Goal: Task Accomplishment & Management: Use online tool/utility

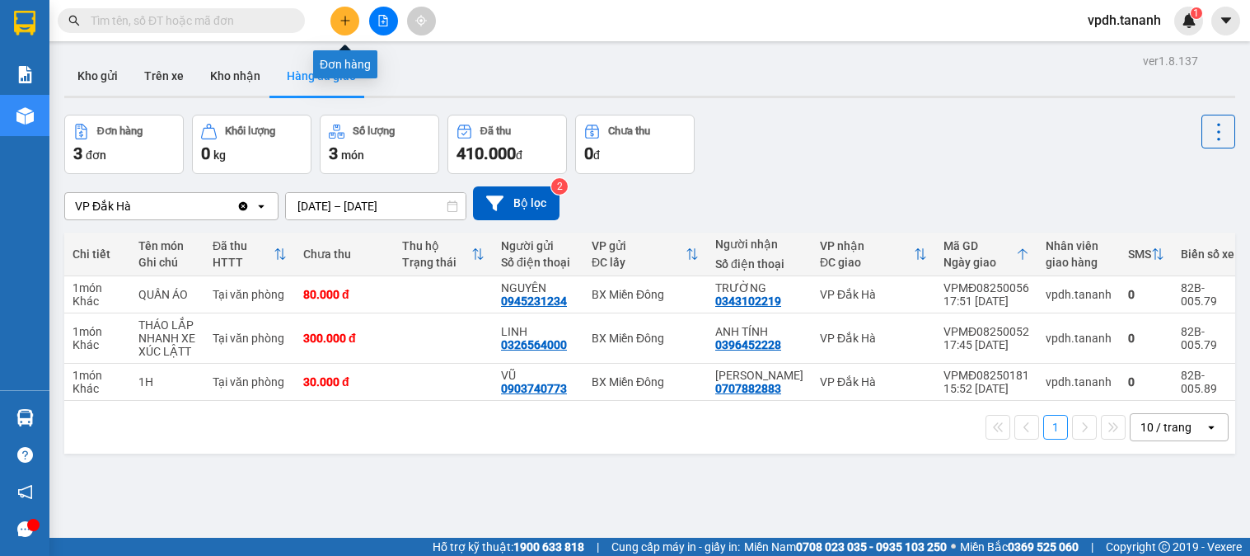
click at [349, 33] on button at bounding box center [345, 21] width 29 height 29
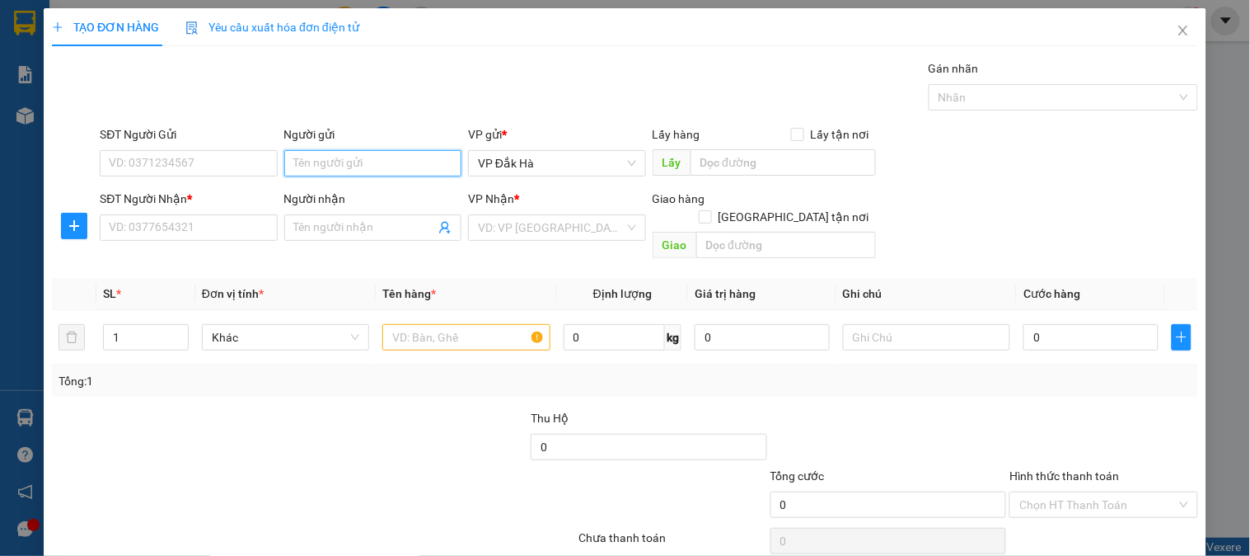
click at [391, 166] on input "Người gửi" at bounding box center [372, 163] width 177 height 26
type input "LY ĐẬU"
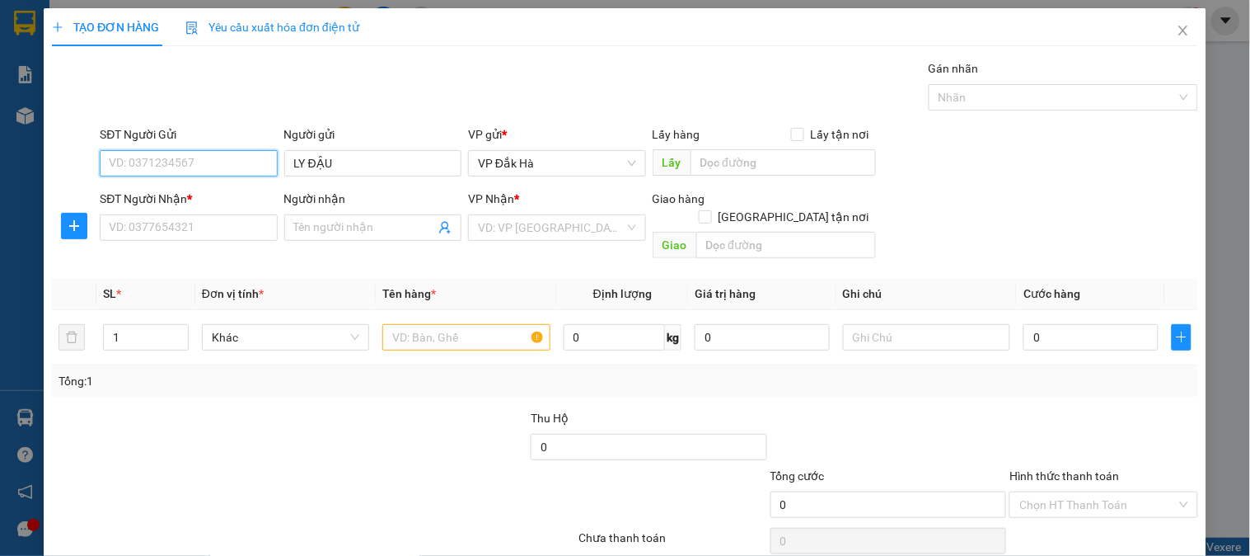
click at [253, 160] on input "SĐT Người Gửi" at bounding box center [188, 163] width 177 height 26
click at [207, 187] on div "0352907467" at bounding box center [187, 196] width 156 height 18
type input "0352907467"
type input "0966630379"
type input "[DEMOGRAPHIC_DATA]"
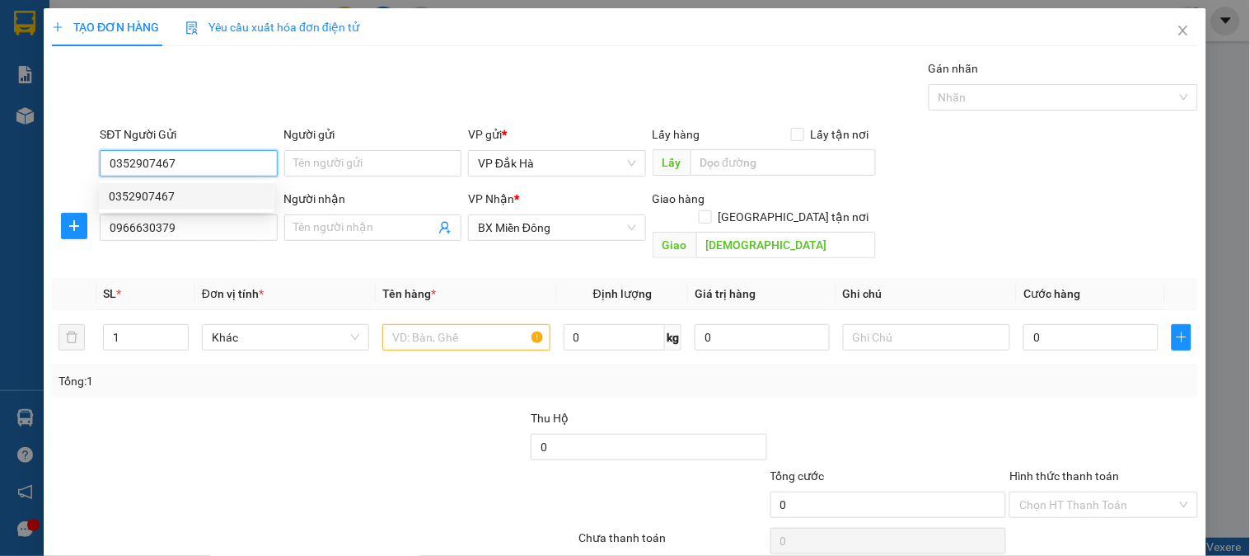
type input "150.000"
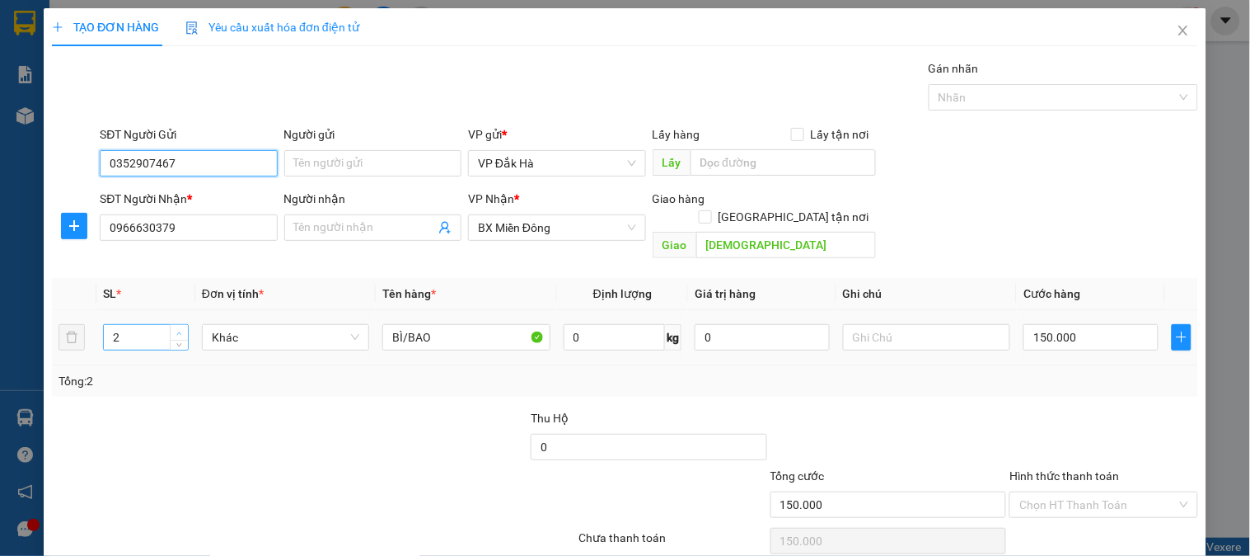
type input "0352907467"
type input "3"
click at [176, 331] on icon "up" at bounding box center [179, 334] width 6 height 6
click at [1077, 324] on input "150.000" at bounding box center [1091, 337] width 135 height 26
type input "2"
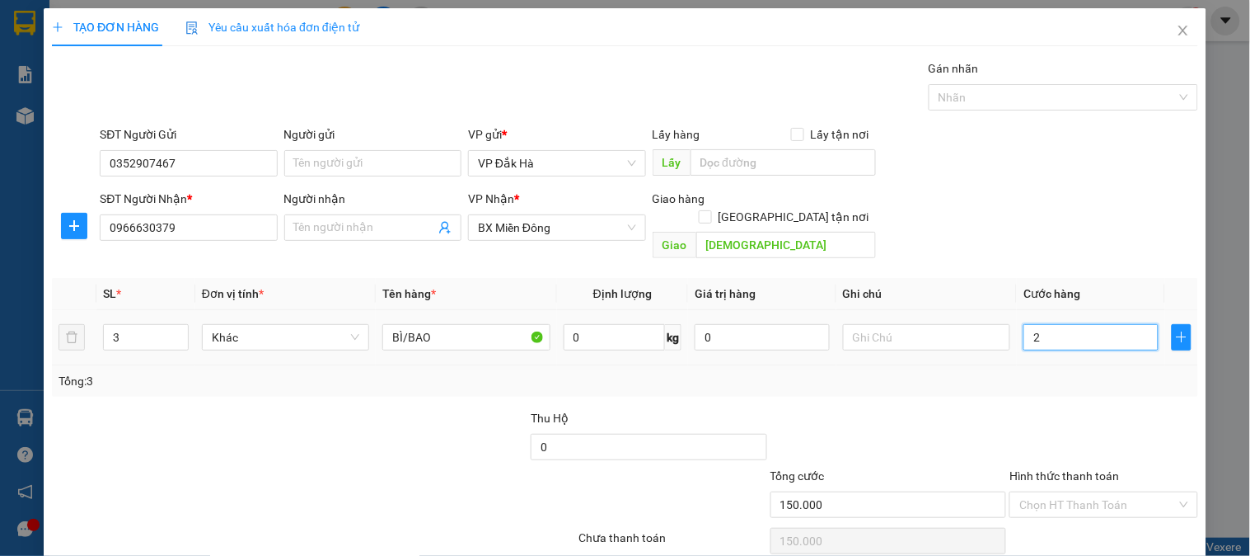
type input "2"
type input "20"
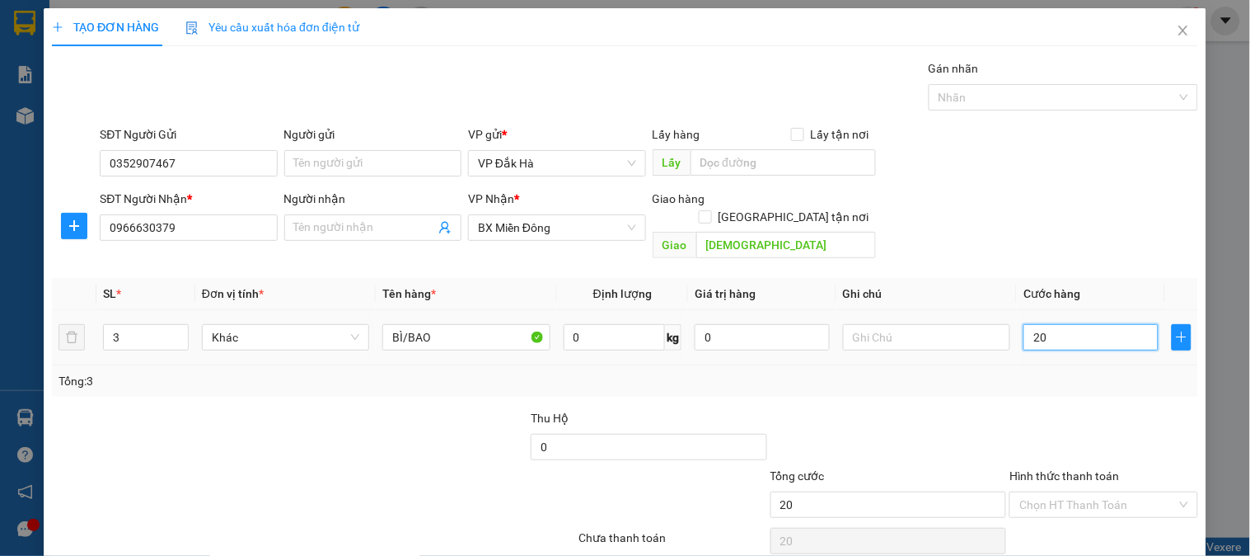
type input "200"
click at [1045, 438] on div at bounding box center [1103, 438] width 191 height 58
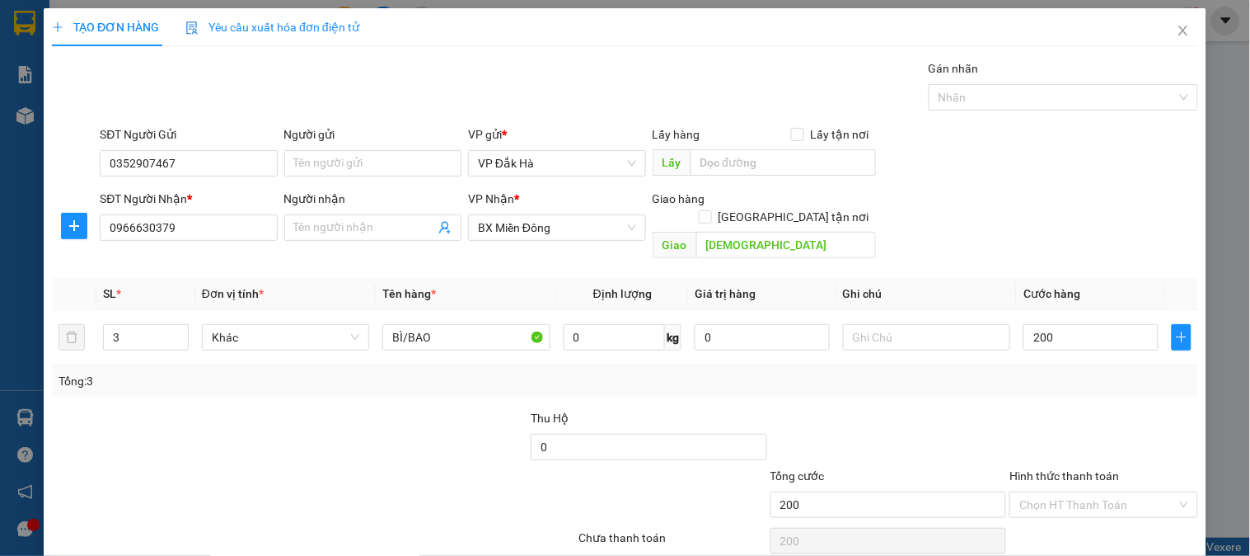
type input "200.000"
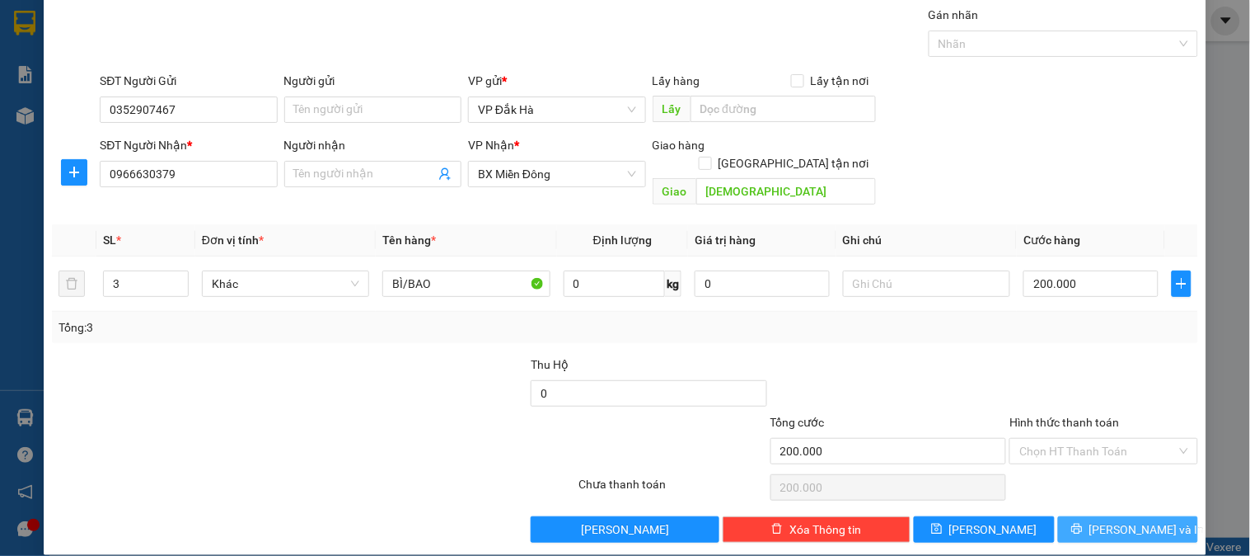
click at [1144, 520] on span "[PERSON_NAME] và In" at bounding box center [1147, 529] width 115 height 18
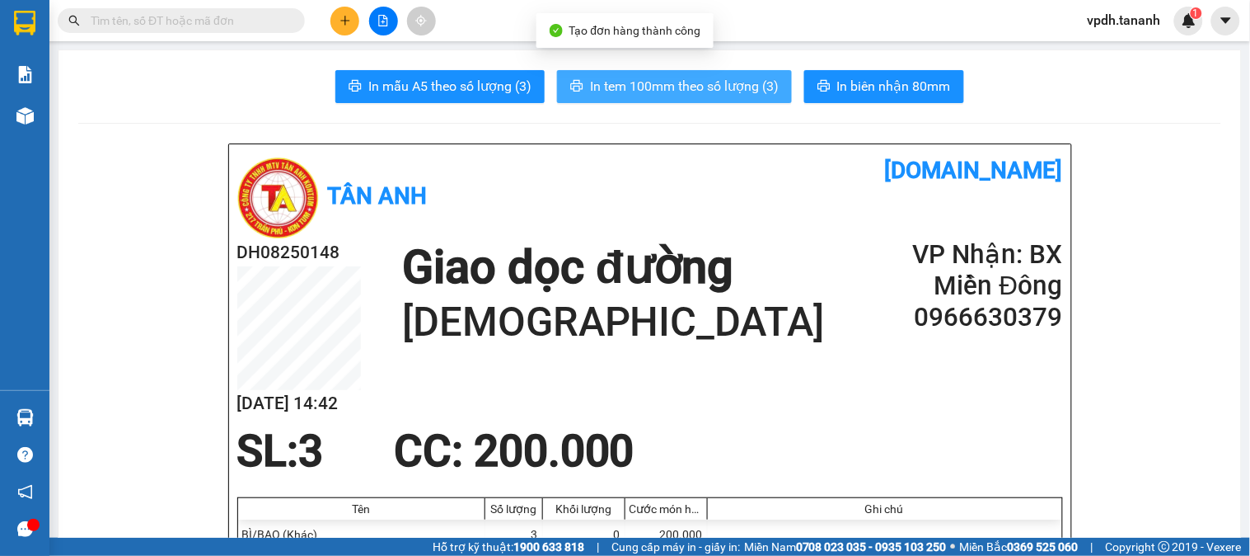
click at [692, 87] on span "In tem 100mm theo số lượng (3)" at bounding box center [684, 86] width 189 height 21
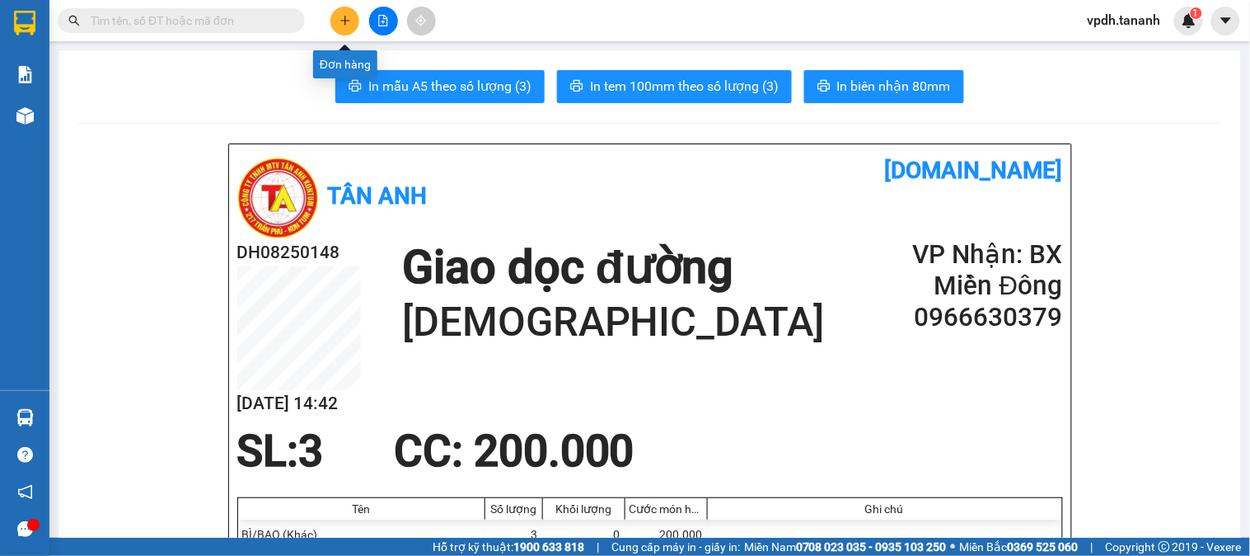
click at [350, 21] on icon "plus" at bounding box center [346, 21] width 12 height 12
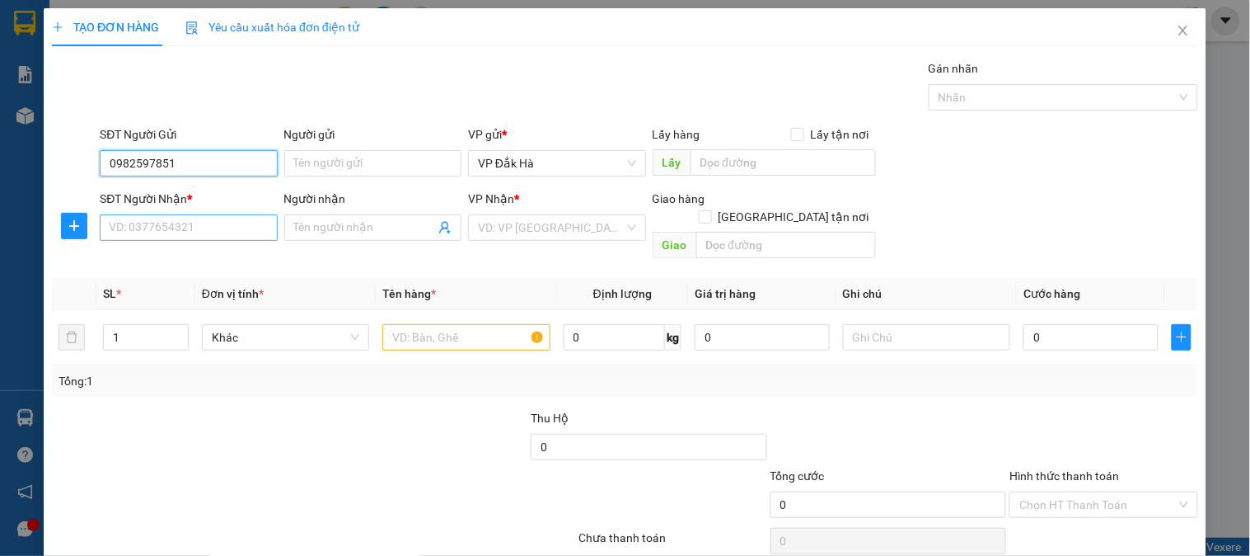
type input "0982597851"
click at [213, 237] on input "SĐT Người Nhận *" at bounding box center [188, 227] width 177 height 26
type input "0348747889"
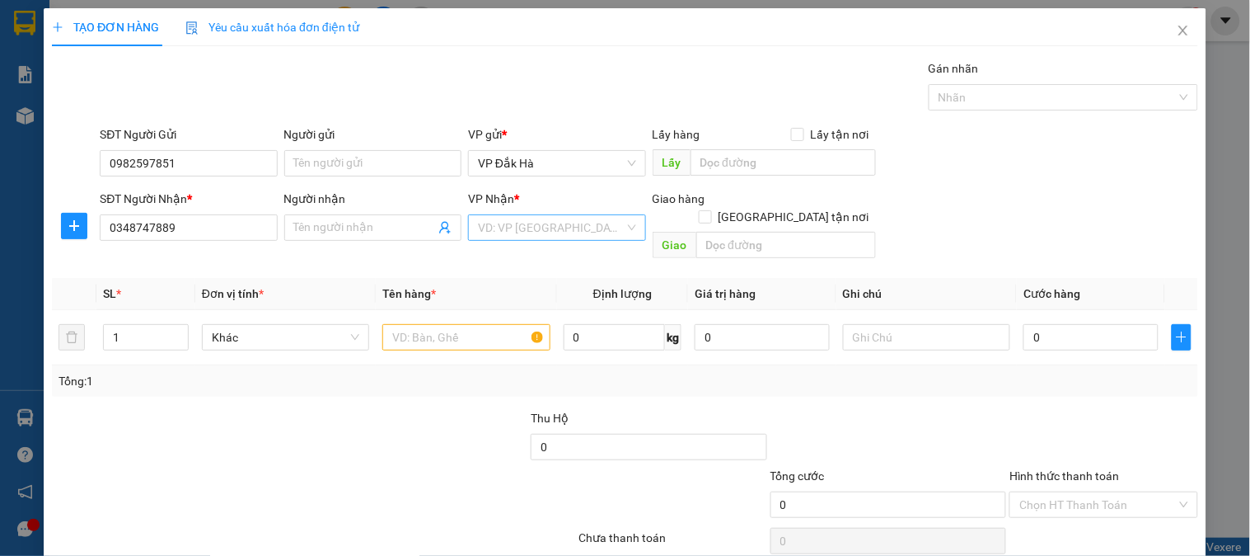
click at [562, 225] on input "search" at bounding box center [551, 227] width 146 height 25
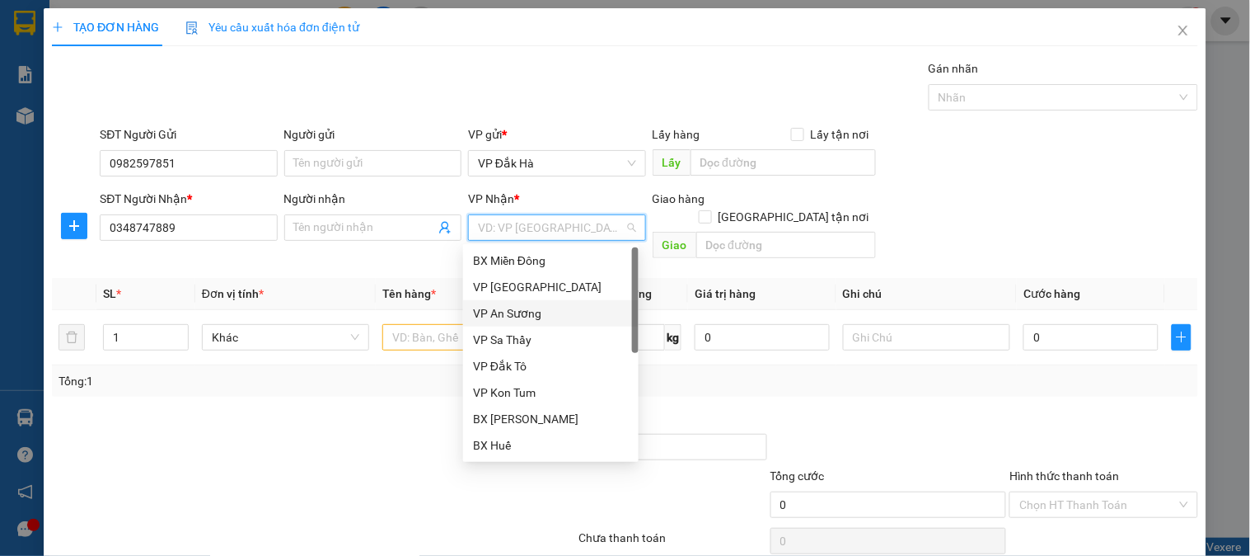
click at [542, 316] on div "VP An Sương" at bounding box center [551, 313] width 156 height 18
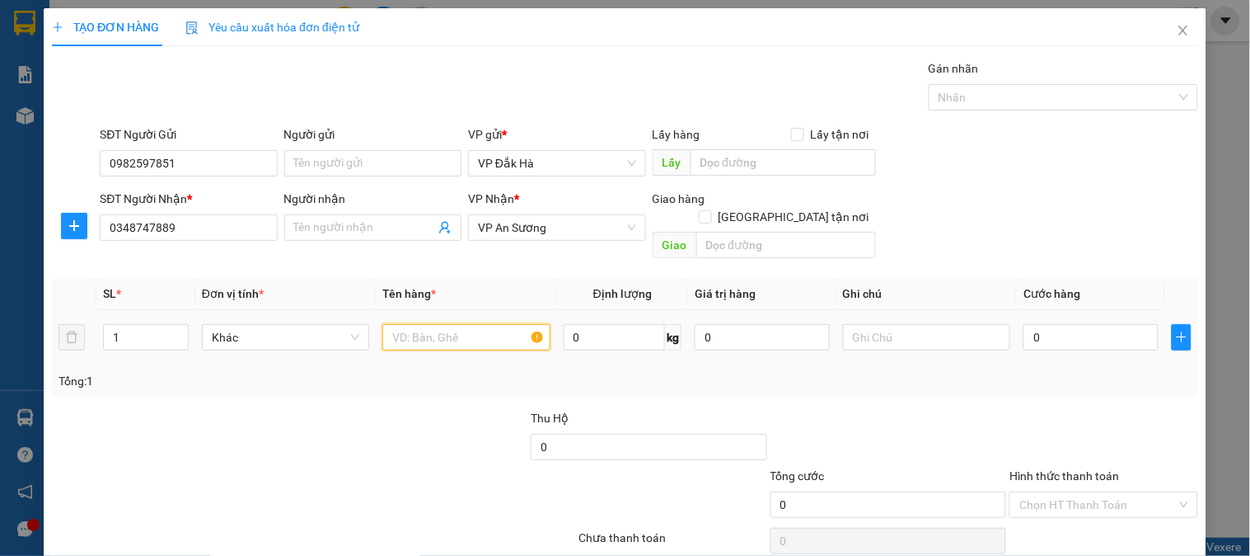
click at [449, 324] on input "text" at bounding box center [465, 337] width 167 height 26
type input "H"
type input "THÙNG"
type input "2"
click at [177, 331] on icon "up" at bounding box center [179, 334] width 6 height 6
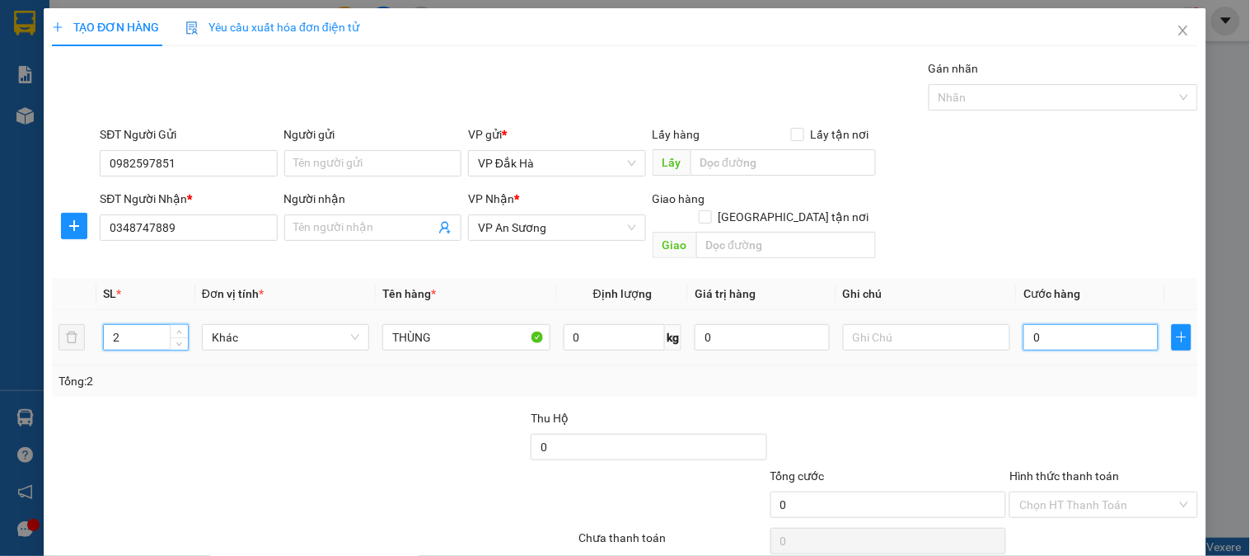
click at [1053, 326] on input "0" at bounding box center [1091, 337] width 135 height 26
type input "1"
type input "10"
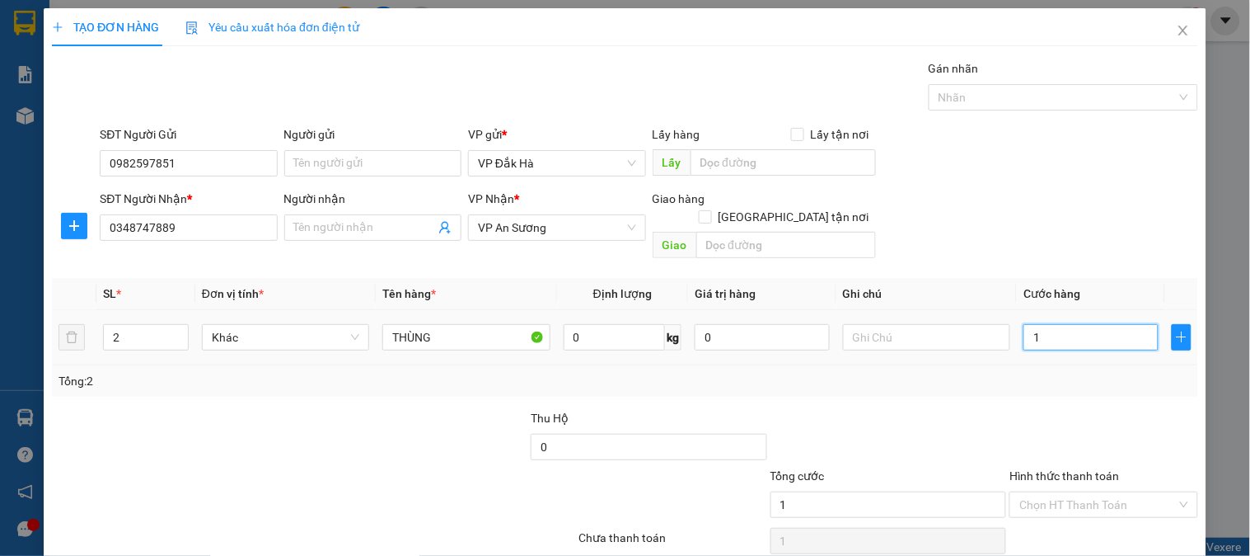
type input "10"
type input "100"
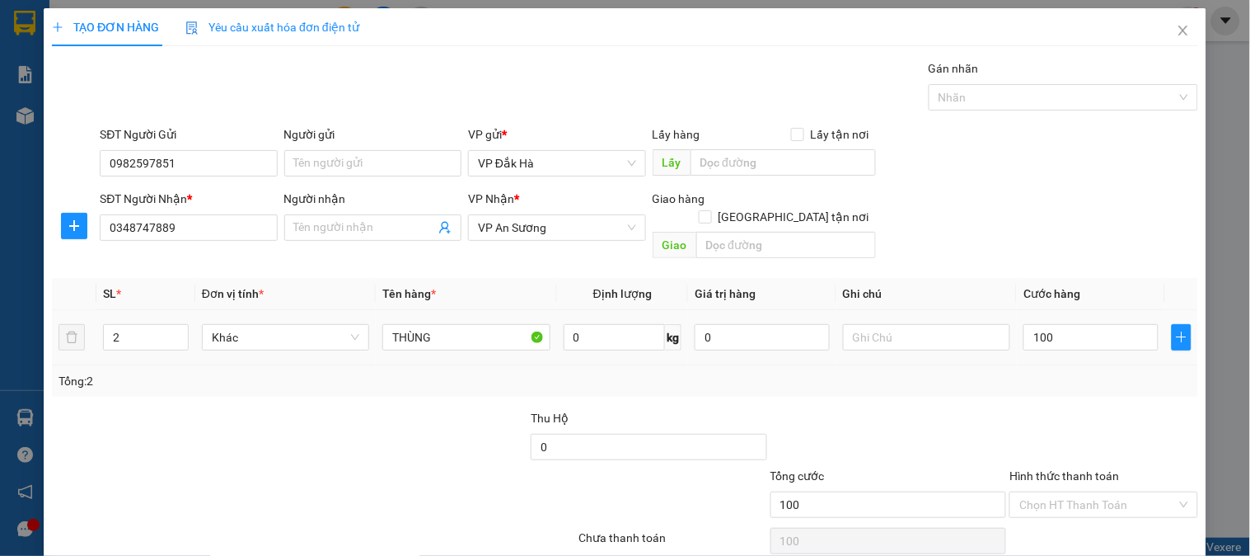
click at [1073, 372] on div "Tổng: 2" at bounding box center [625, 381] width 1133 height 18
type input "100.000"
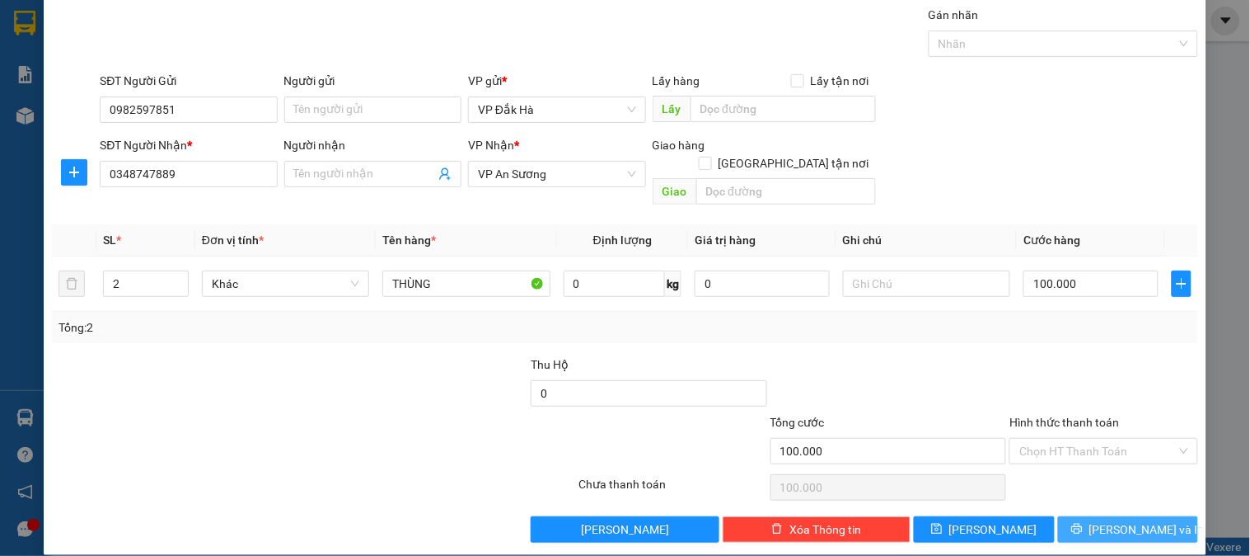
click at [1111, 520] on span "[PERSON_NAME] và In" at bounding box center [1147, 529] width 115 height 18
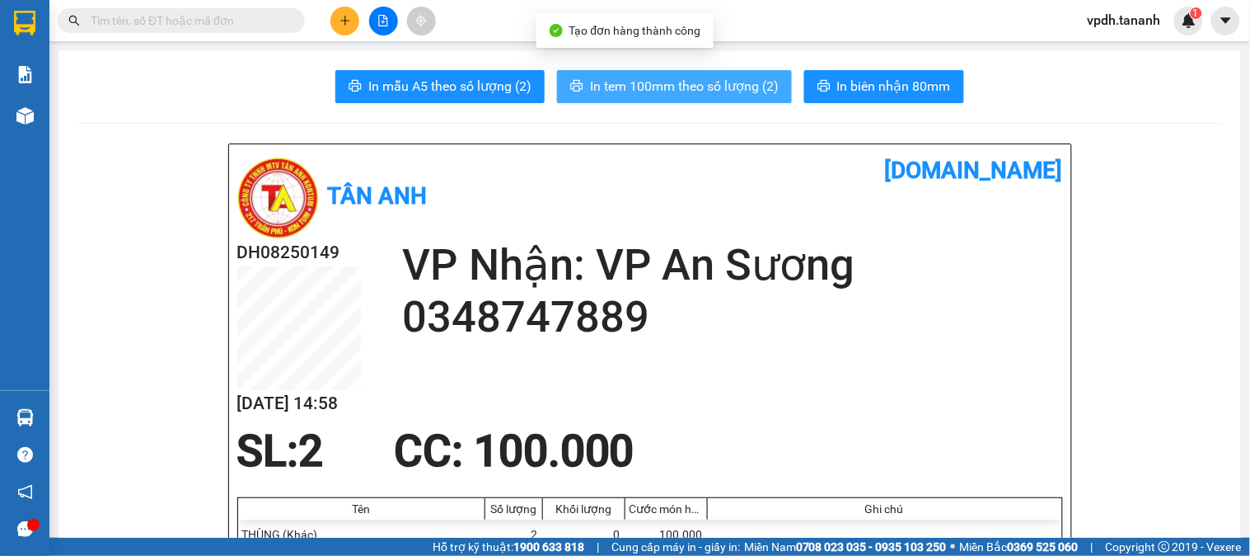
click at [715, 87] on span "In tem 100mm theo số lượng (2)" at bounding box center [684, 86] width 189 height 21
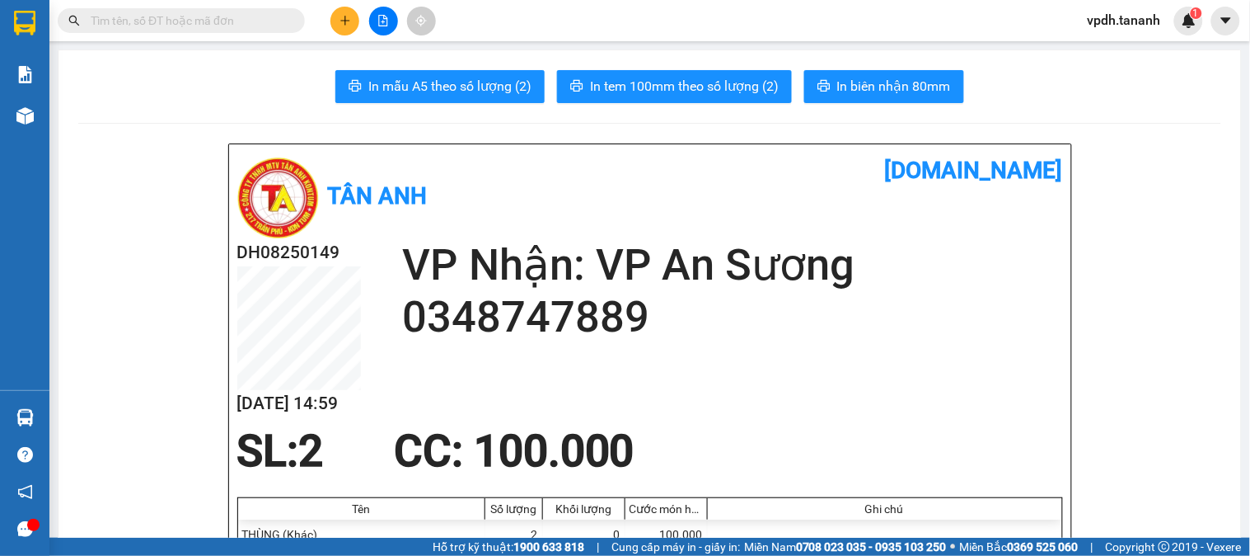
click at [356, 20] on button at bounding box center [345, 21] width 29 height 29
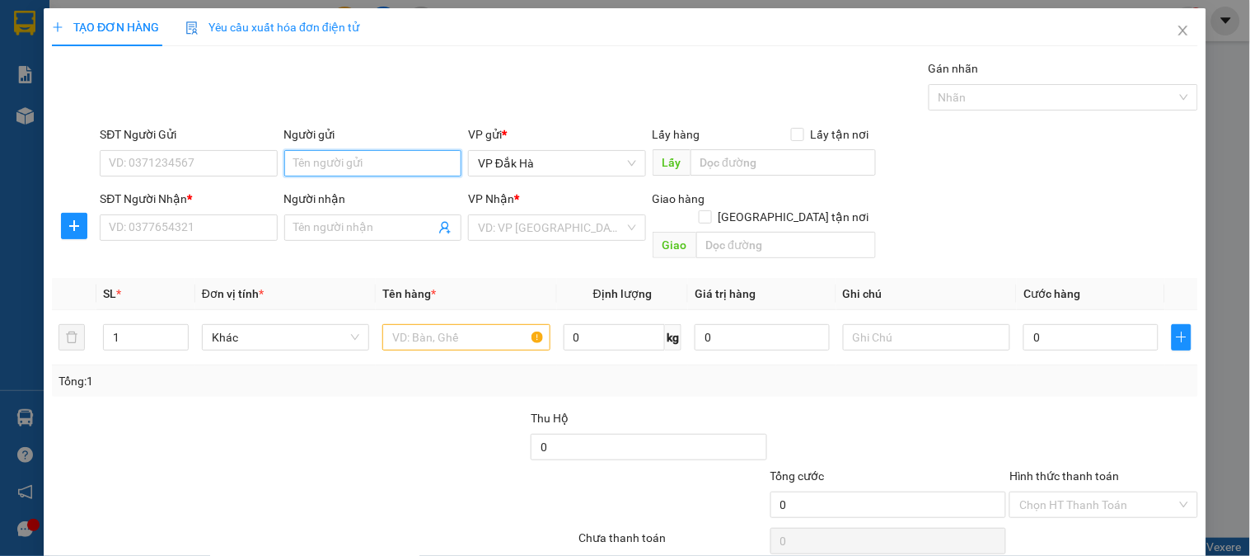
click at [292, 166] on input "Người gửi" at bounding box center [372, 163] width 177 height 26
type input "OANH CÁ"
click at [373, 203] on div "OANH CÁ - 0986326411" at bounding box center [369, 196] width 156 height 18
type input "0986326411"
type input "OANH CÁ"
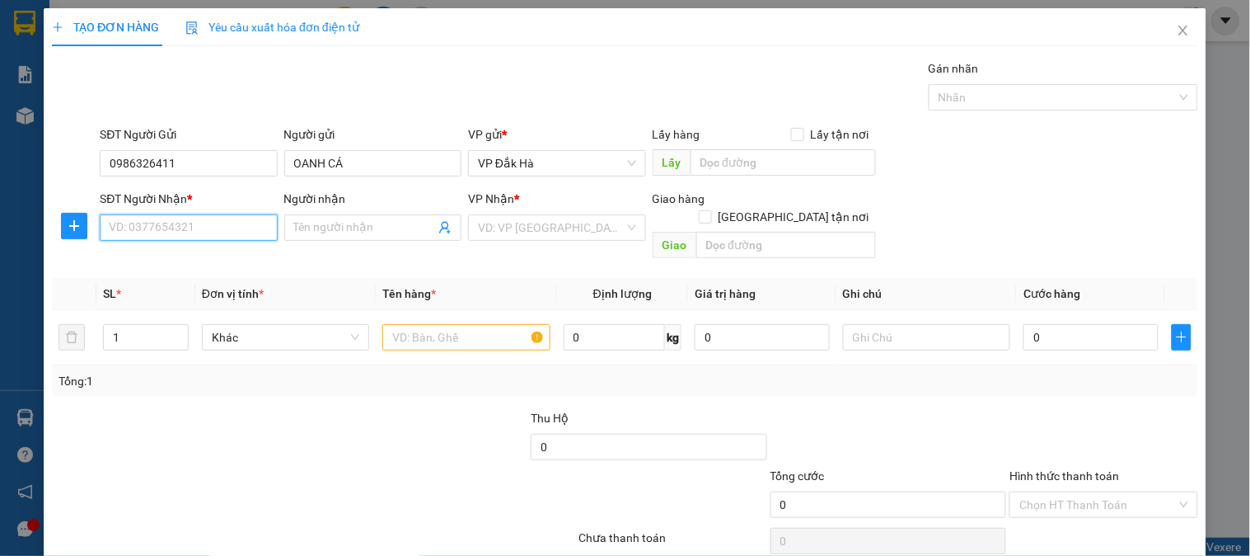
drag, startPoint x: 250, startPoint y: 237, endPoint x: 273, endPoint y: 232, distance: 23.6
click at [254, 237] on input "SĐT Người Nhận *" at bounding box center [188, 227] width 177 height 26
type input "0909787050"
click at [220, 258] on div "0909787050" at bounding box center [187, 260] width 156 height 18
type input "CẦU VĨNH BÌNH"
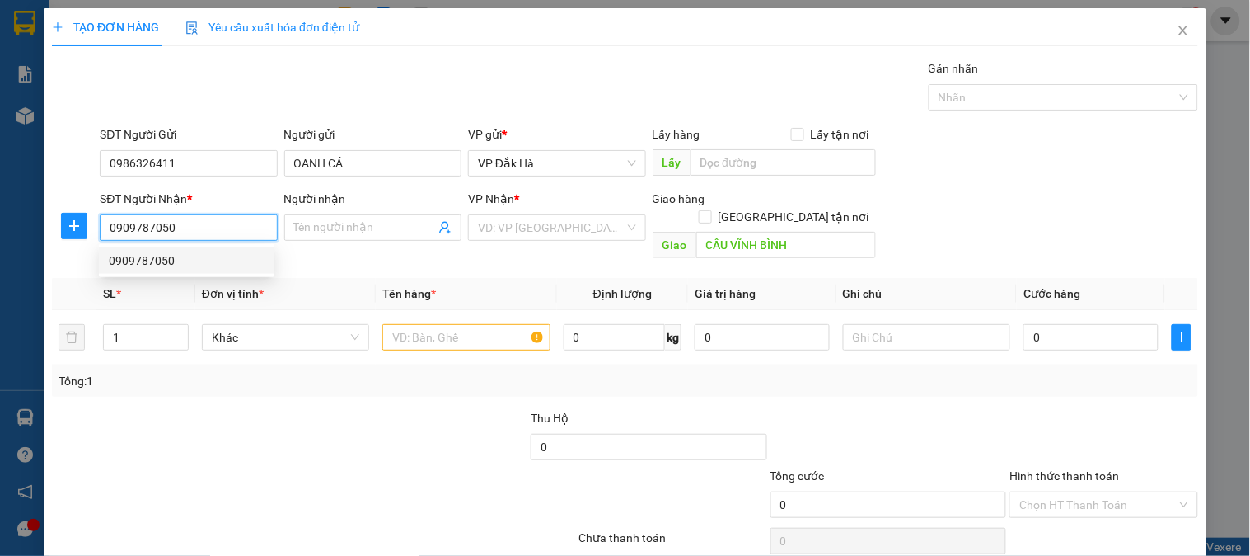
type input "480.000"
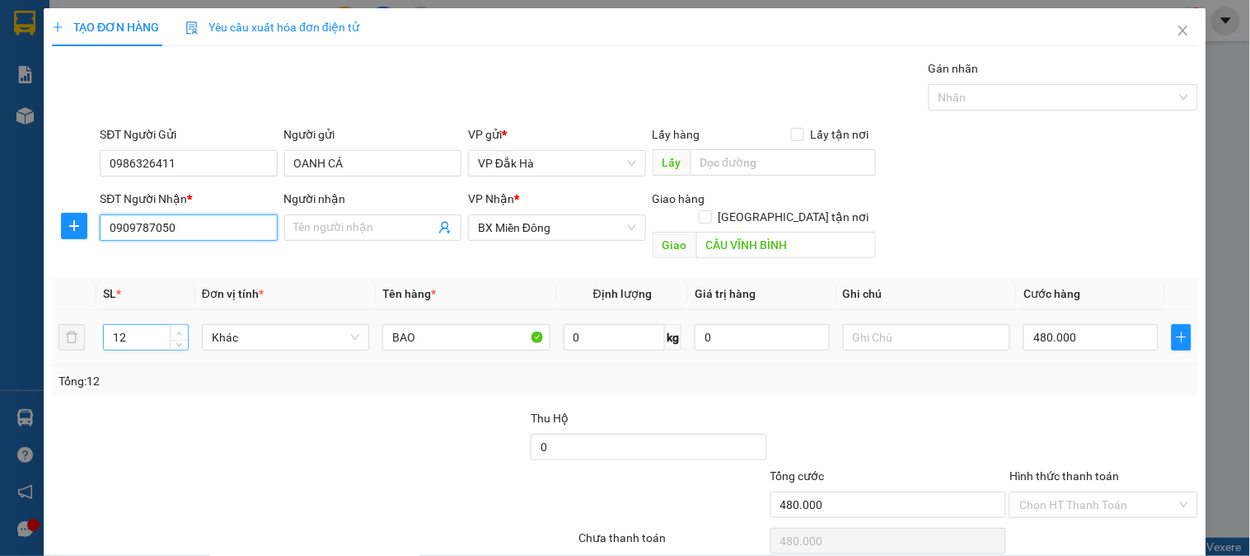
type input "0909787050"
type input "13"
click at [176, 331] on icon "up" at bounding box center [179, 334] width 6 height 6
click at [1072, 327] on input "480.000" at bounding box center [1091, 337] width 135 height 26
type input "5"
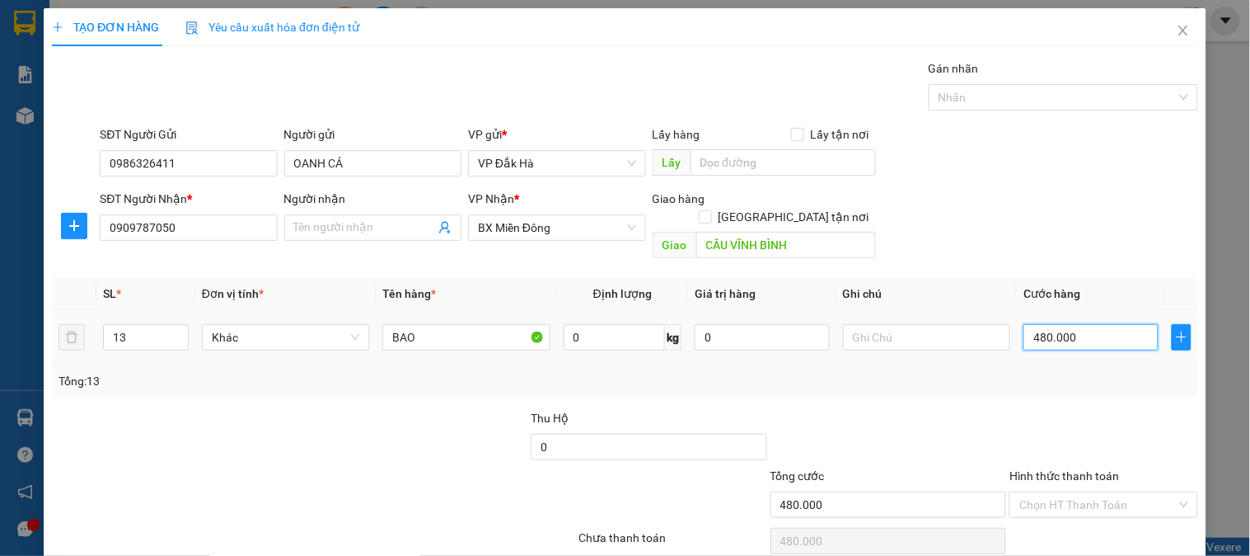
type input "5"
type input "52"
type input "520"
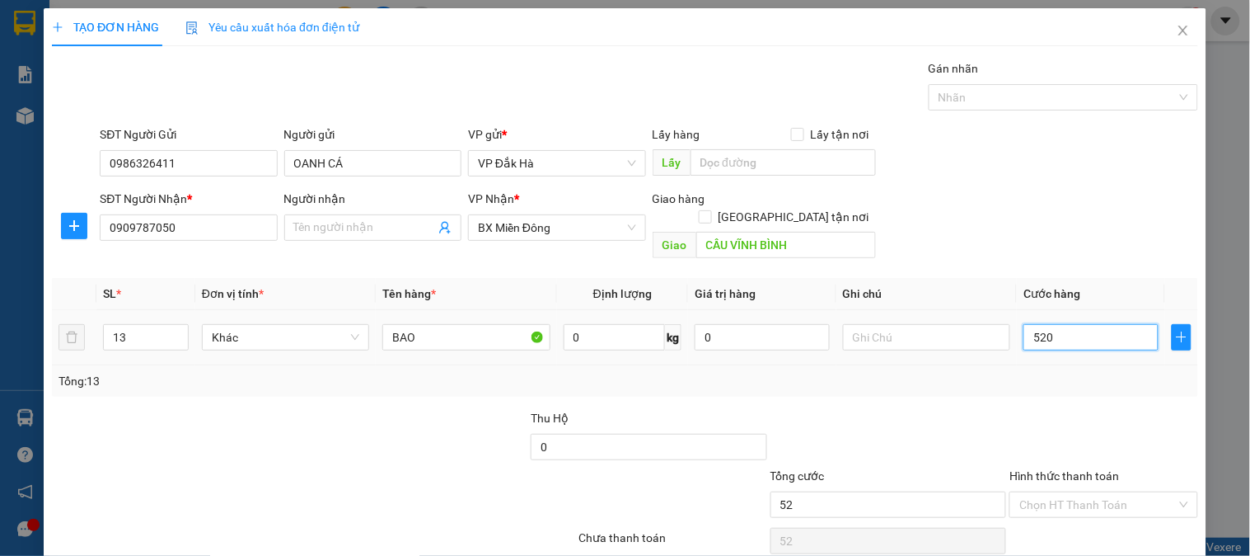
type input "520"
type input "520.000"
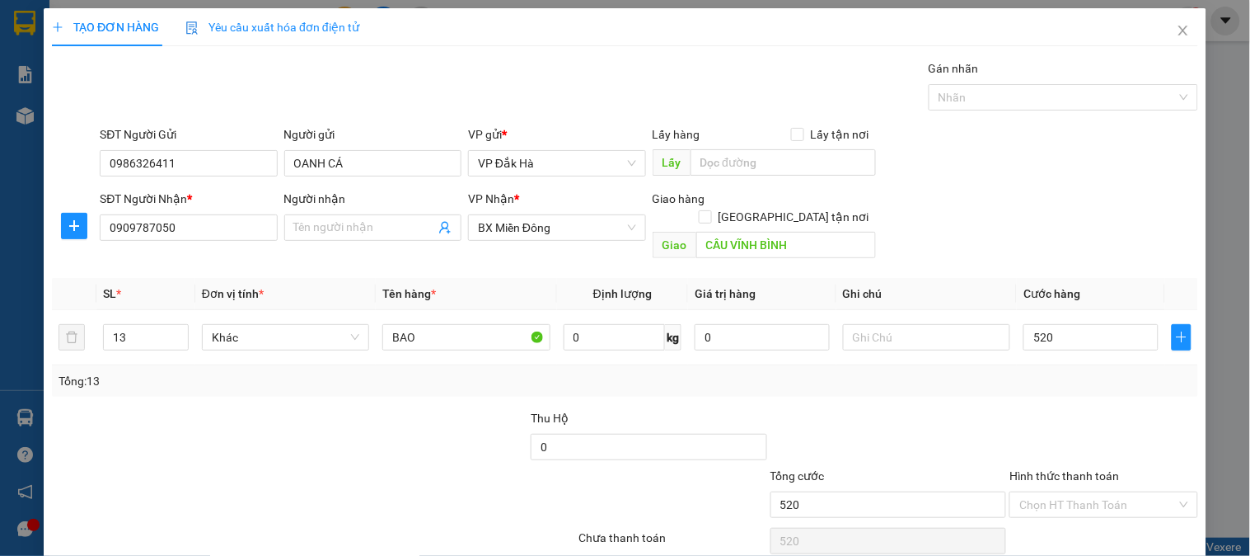
type input "520.000"
click at [978, 409] on div at bounding box center [889, 438] width 240 height 58
click at [1045, 492] on input "Hình thức thanh toán" at bounding box center [1098, 504] width 157 height 25
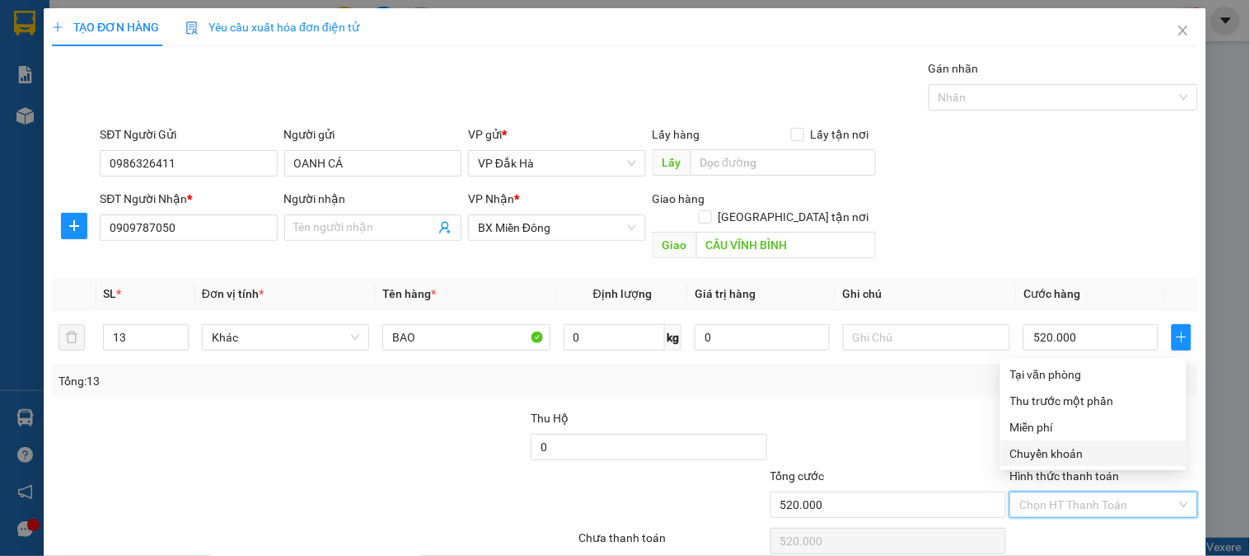
click at [876, 409] on div at bounding box center [889, 438] width 240 height 58
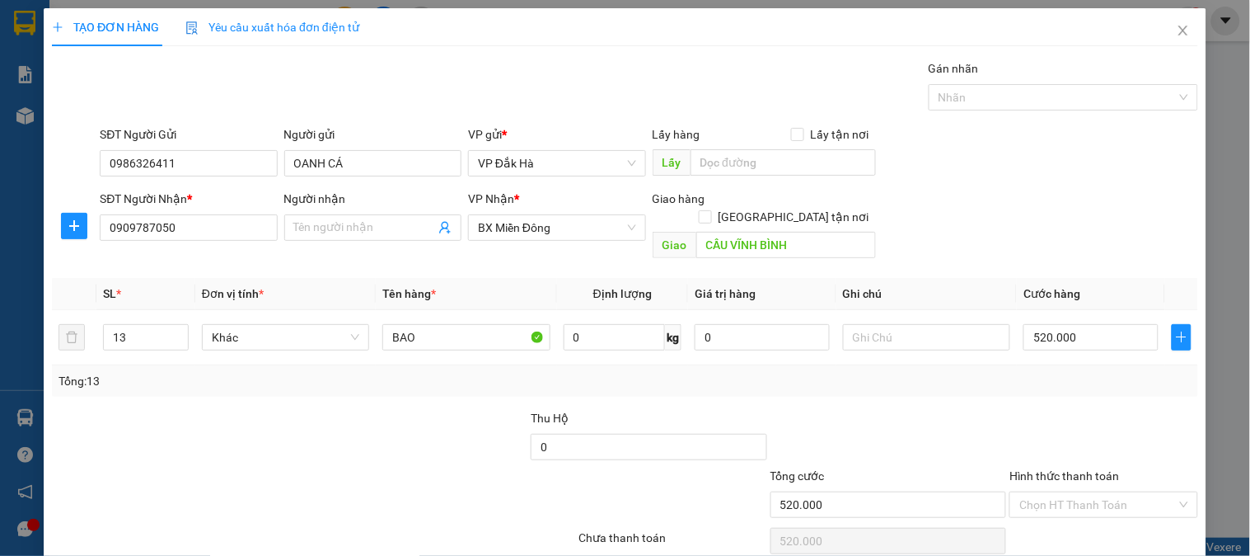
scroll to position [54, 0]
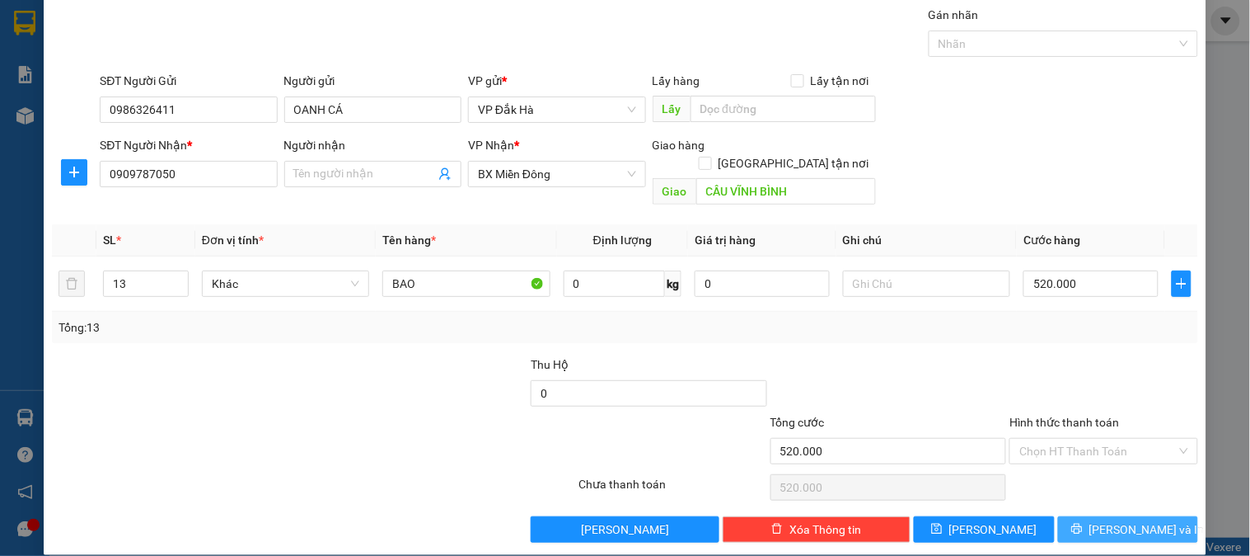
click at [1095, 519] on button "[PERSON_NAME] và In" at bounding box center [1128, 529] width 140 height 26
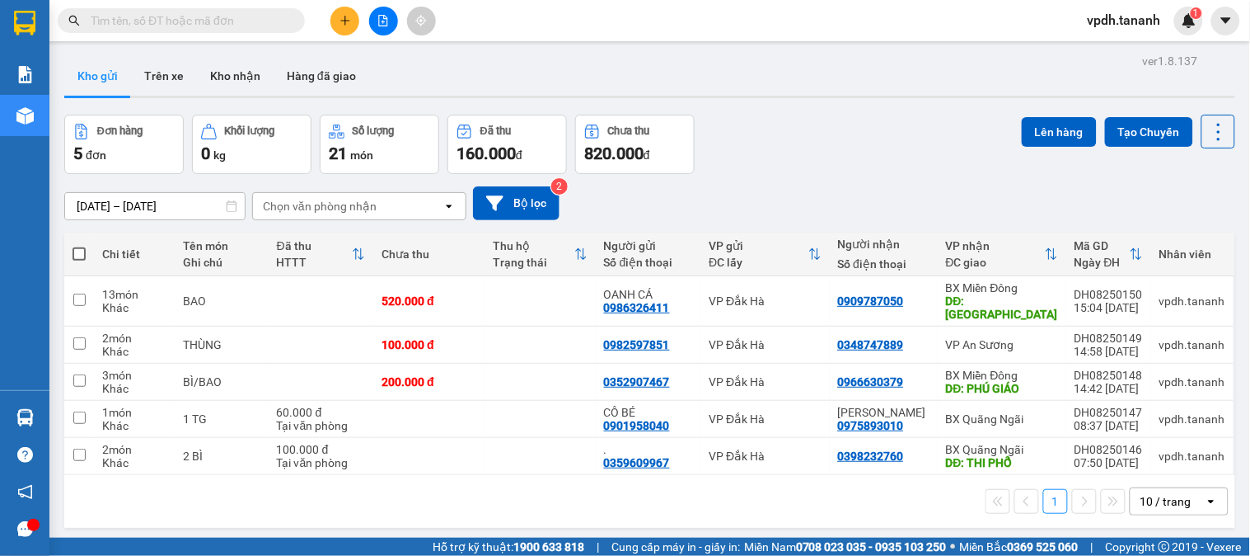
scroll to position [76, 0]
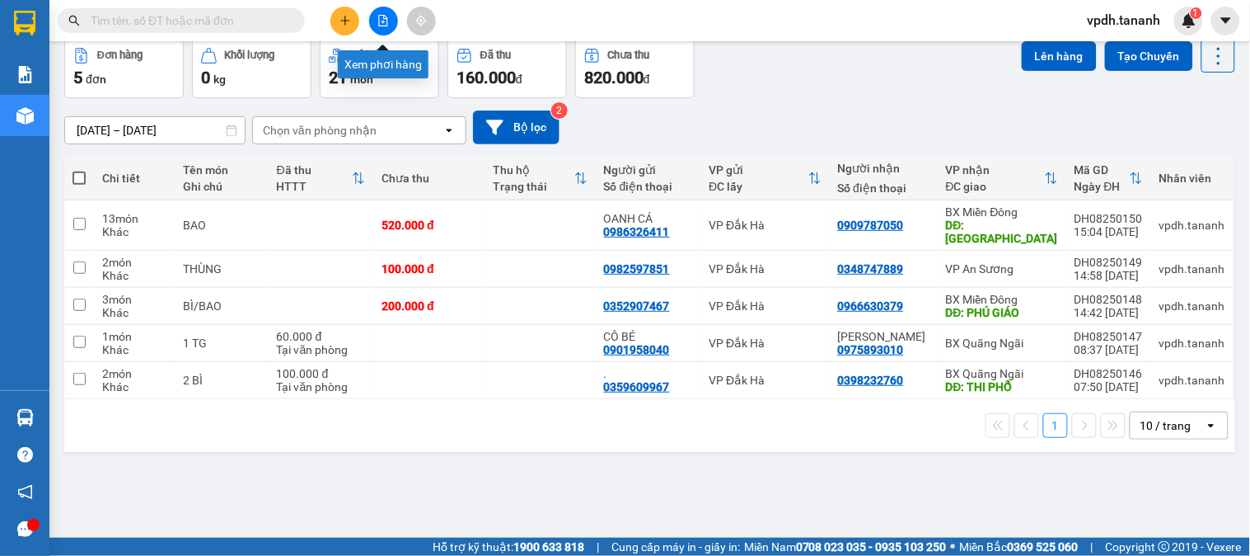
click at [349, 21] on icon "plus" at bounding box center [346, 21] width 12 height 12
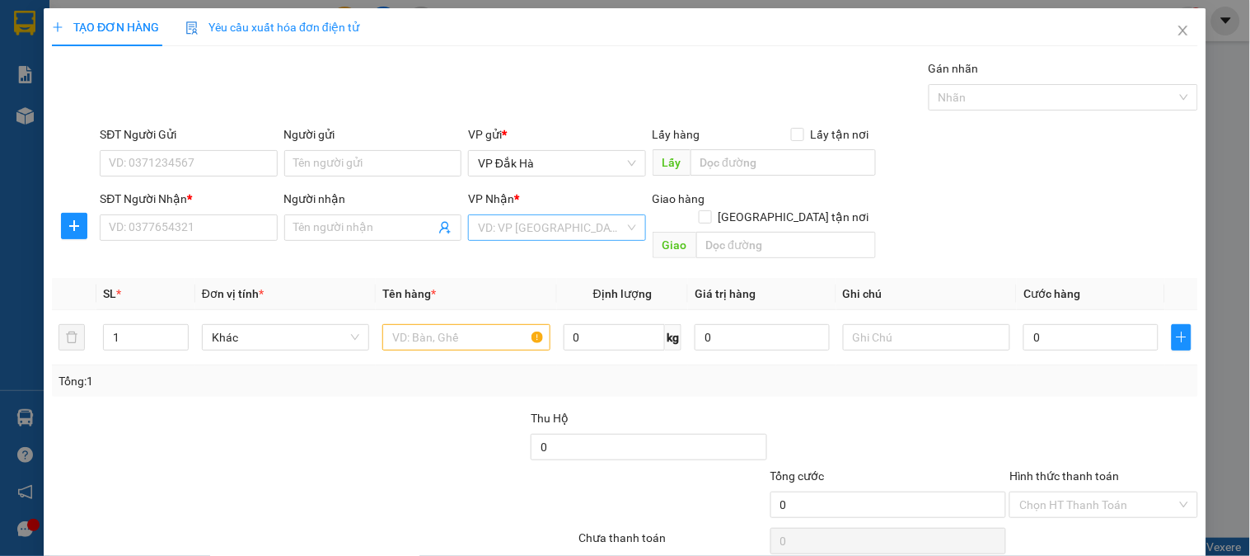
click at [555, 229] on input "search" at bounding box center [551, 227] width 146 height 25
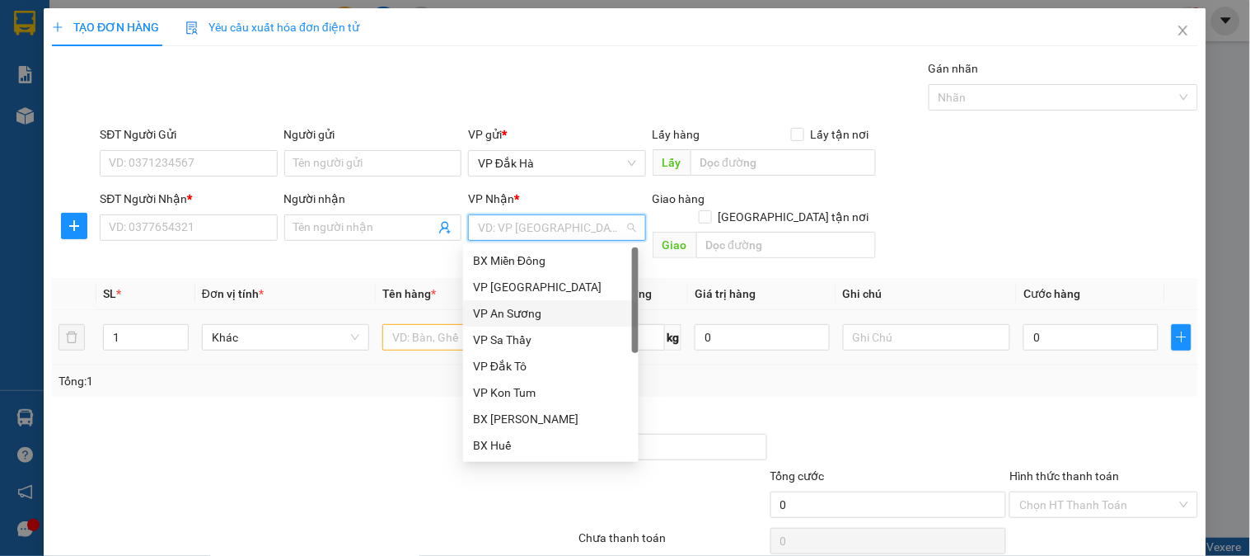
click at [529, 312] on div "VP An Sương" at bounding box center [551, 313] width 156 height 18
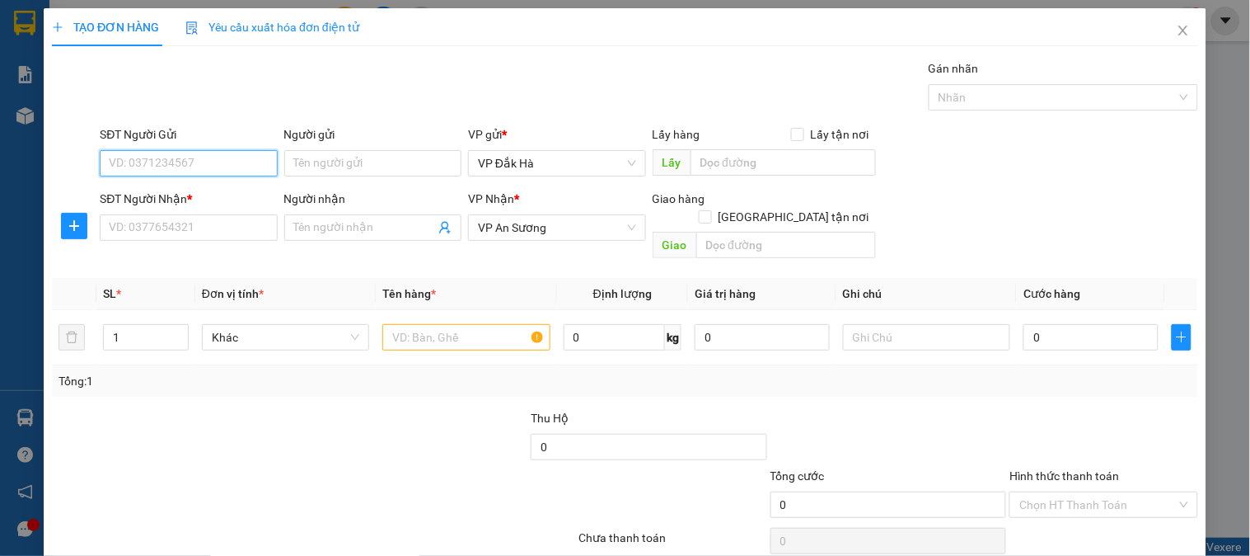
click at [217, 158] on input "SĐT Người Gửi" at bounding box center [188, 163] width 177 height 26
click at [421, 324] on input "text" at bounding box center [465, 337] width 167 height 26
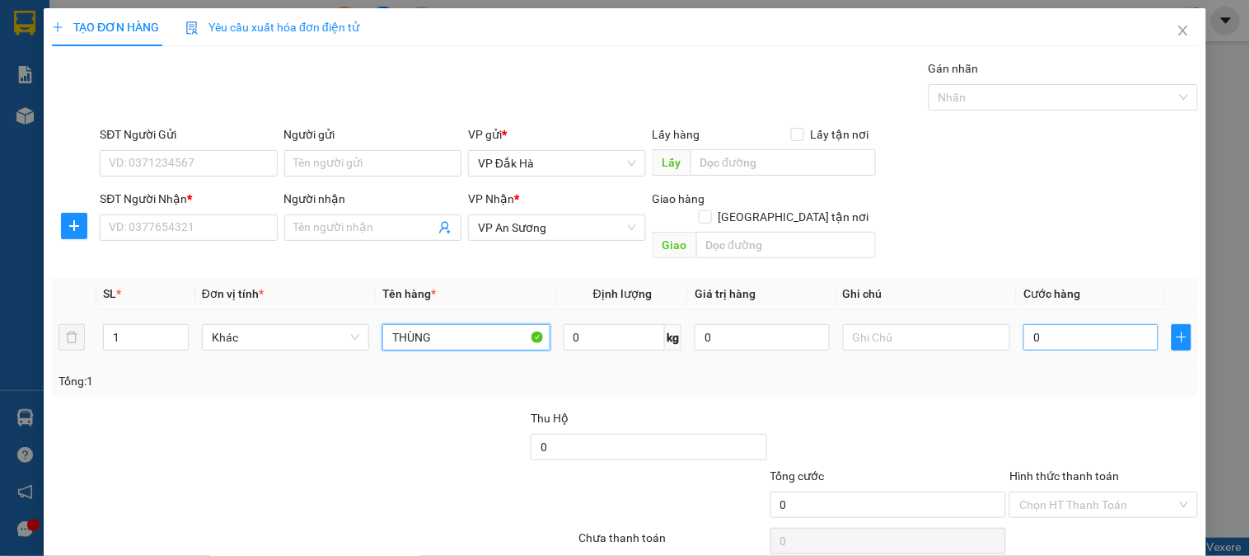
type input "THÙNG"
click at [1086, 324] on input "0" at bounding box center [1091, 337] width 135 height 26
type input "5"
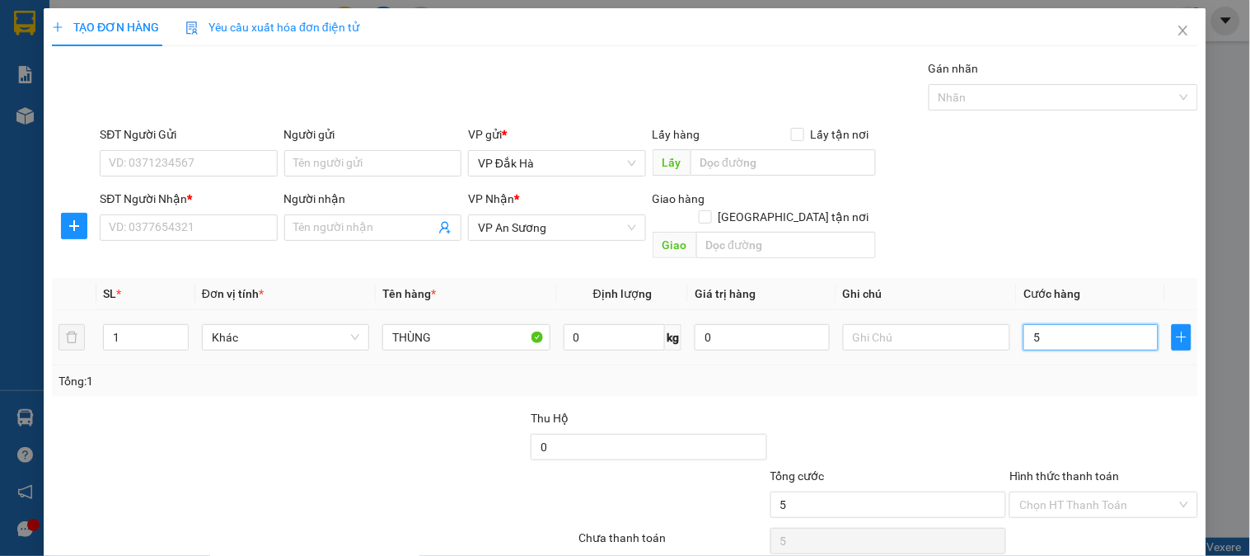
type input "50"
type input "50.000"
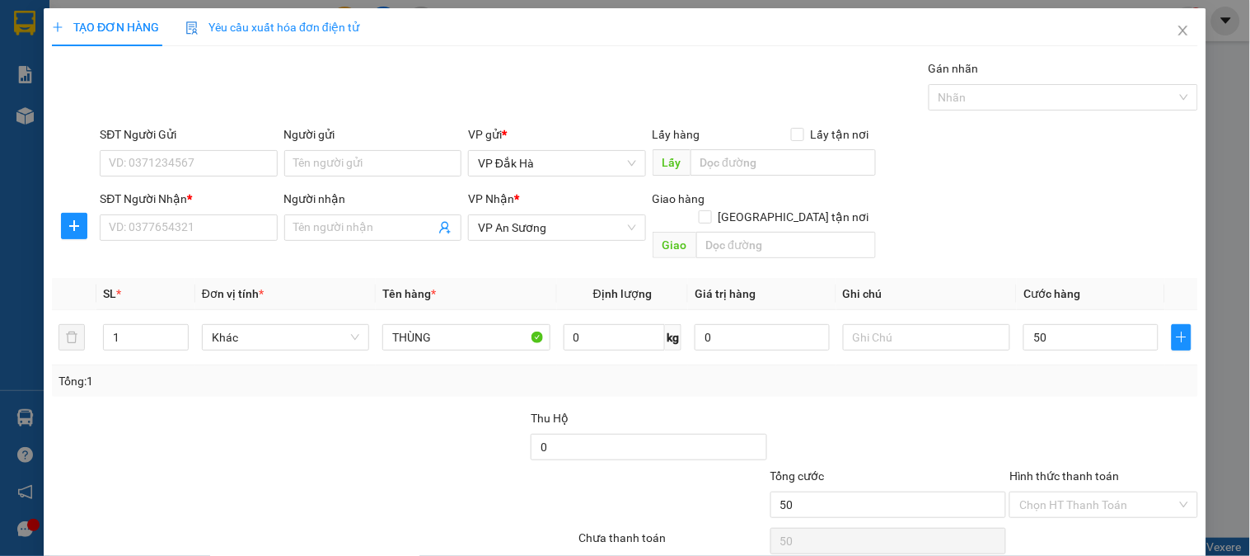
type input "50.000"
click at [963, 373] on div "Tổng: 1" at bounding box center [625, 380] width 1146 height 31
click at [232, 169] on input "SĐT Người Gửi" at bounding box center [188, 163] width 177 height 26
type input "0983211521"
click at [158, 241] on input "SĐT Người Nhận *" at bounding box center [188, 227] width 177 height 26
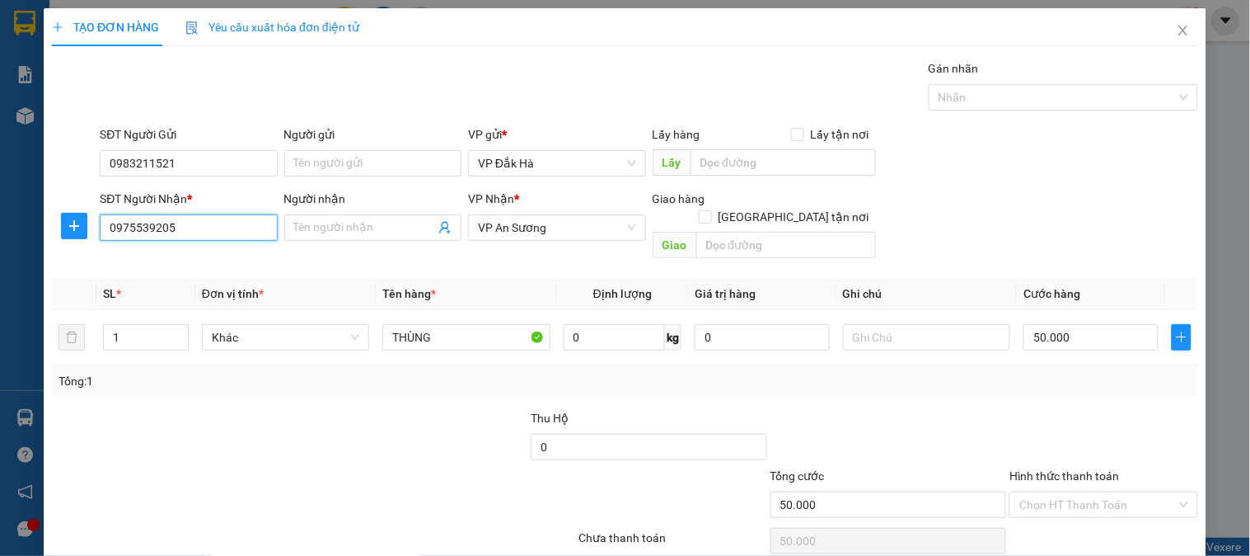
scroll to position [54, 0]
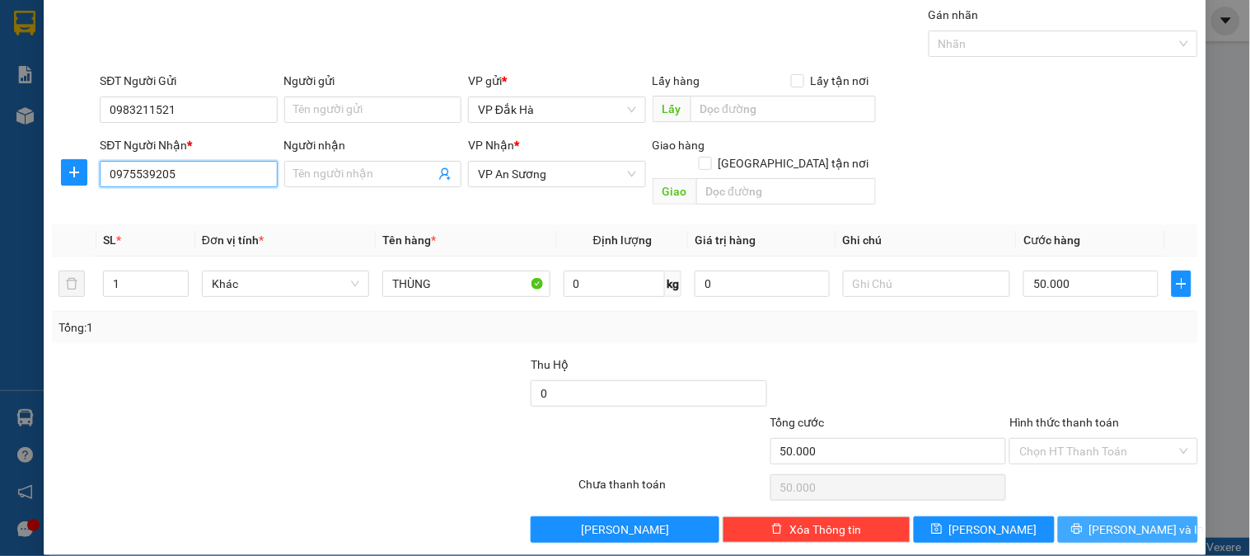
type input "0975539205"
click at [1083, 523] on icon "printer" at bounding box center [1077, 529] width 12 height 12
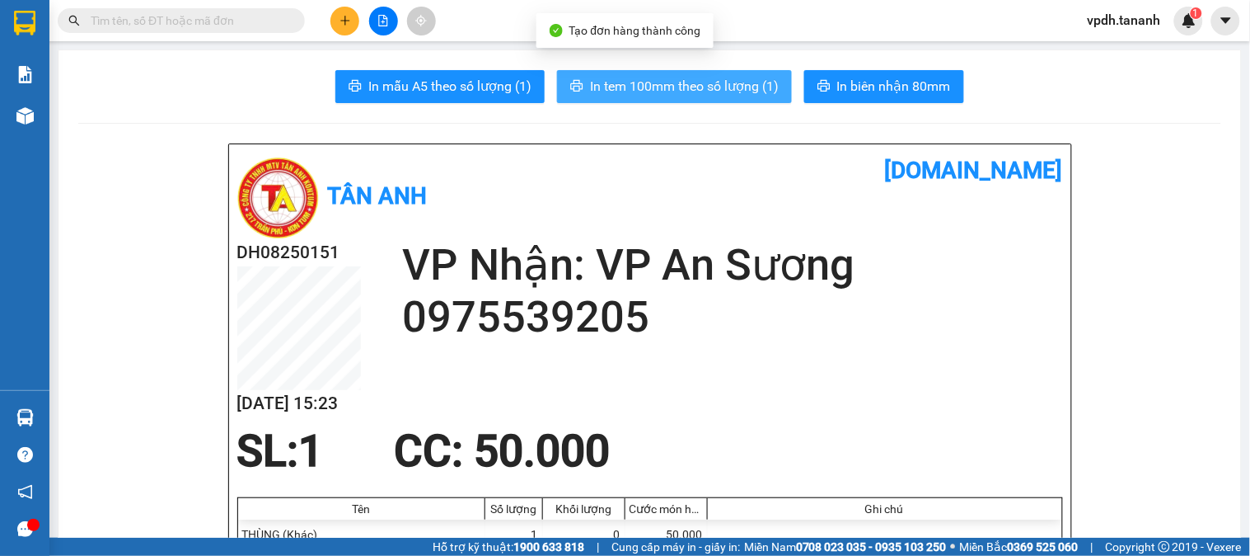
click at [715, 83] on span "In tem 100mm theo số lượng (1)" at bounding box center [684, 86] width 189 height 21
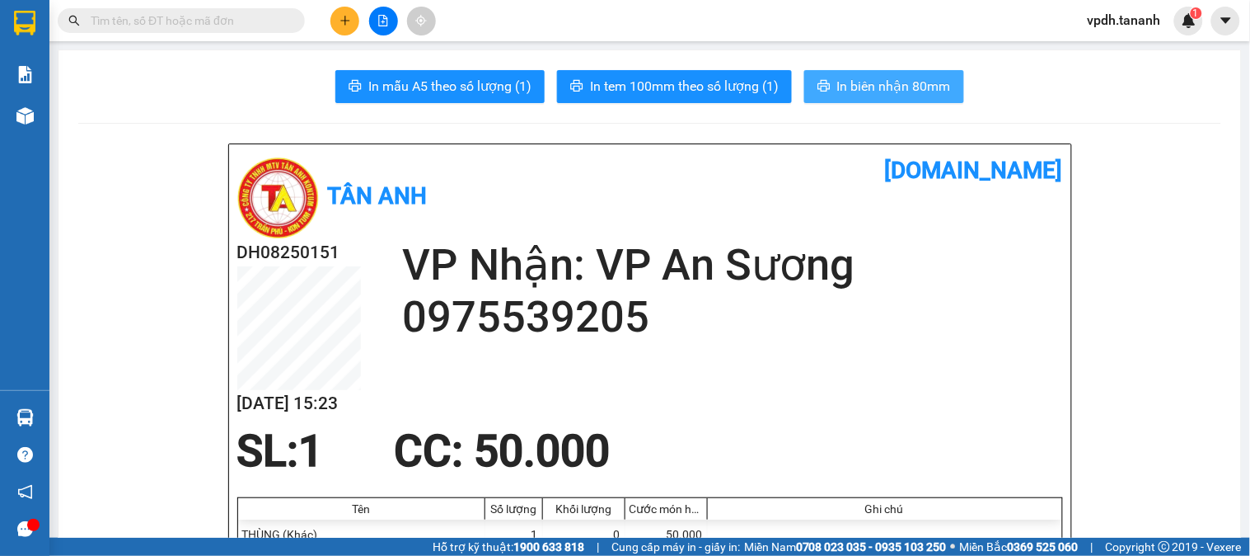
click at [858, 86] on span "In biên nhận 80mm" at bounding box center [894, 86] width 114 height 21
click at [350, 23] on icon "plus" at bounding box center [346, 21] width 12 height 12
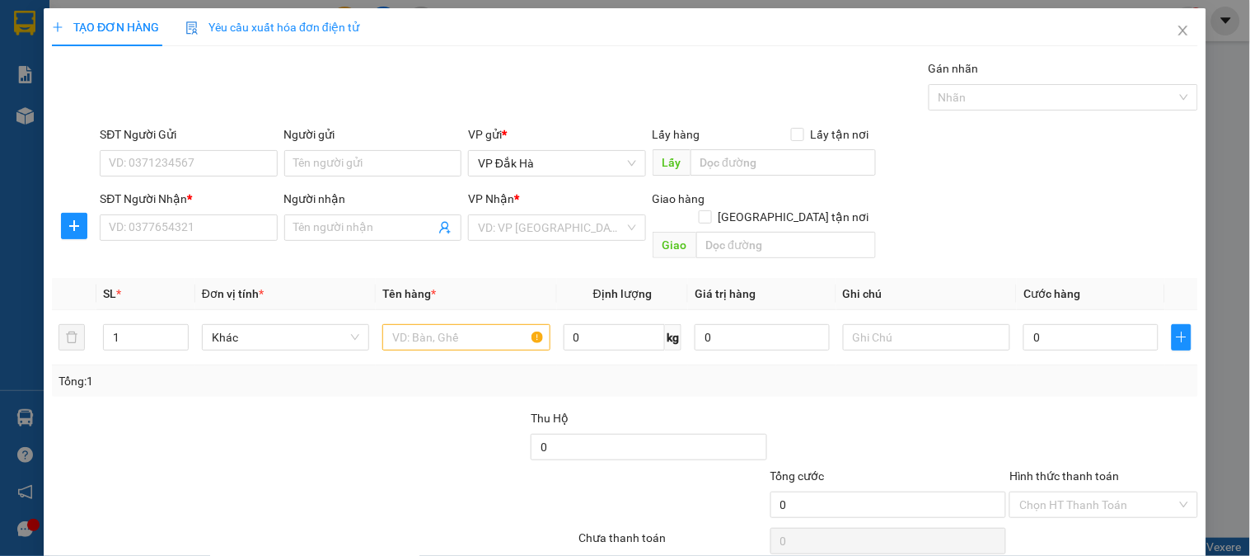
click at [545, 241] on div "VP Nhận * VD: VP Sài Gòn" at bounding box center [556, 219] width 177 height 58
click at [552, 219] on input "search" at bounding box center [551, 227] width 146 height 25
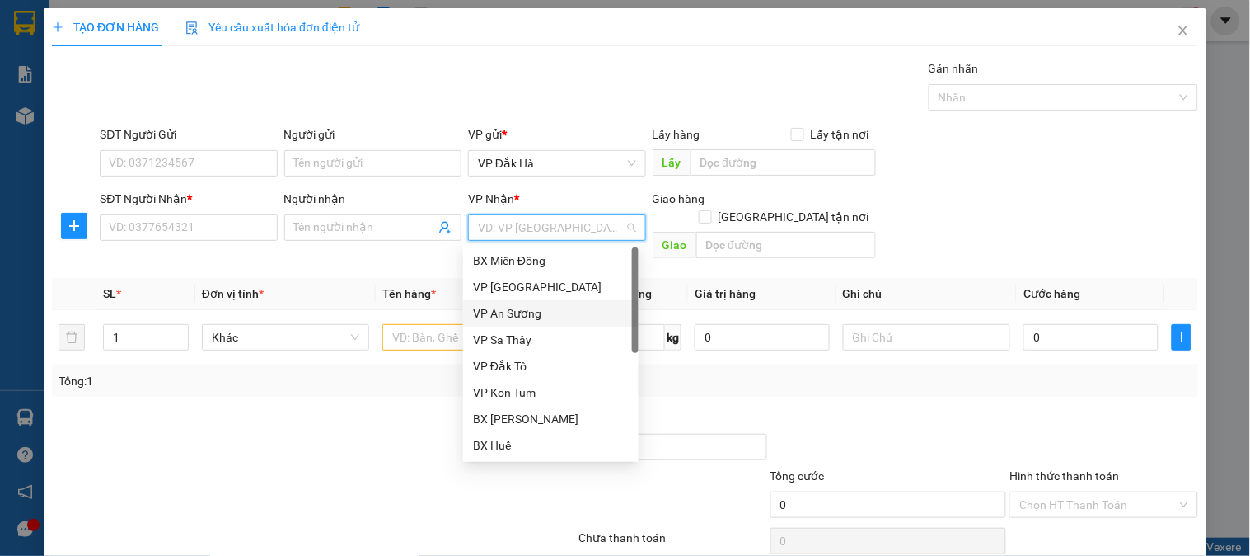
drag, startPoint x: 537, startPoint y: 311, endPoint x: 223, endPoint y: 185, distance: 339.2
click at [532, 312] on div "VP An Sương" at bounding box center [551, 313] width 156 height 18
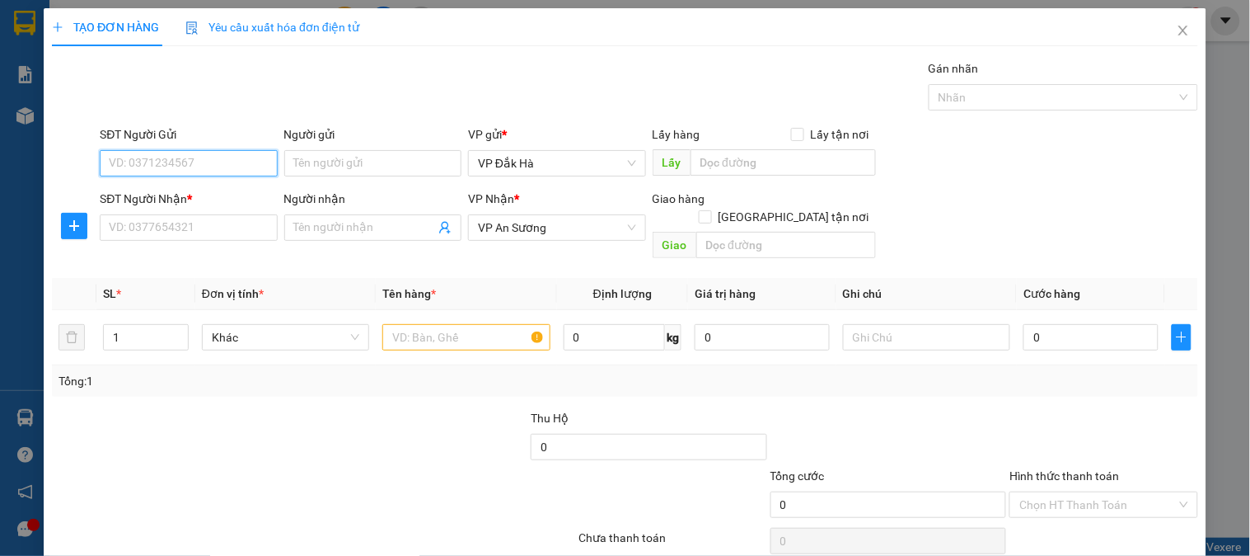
click at [191, 160] on input "SĐT Người Gửi" at bounding box center [188, 163] width 177 height 26
type input "0397485469"
click at [199, 201] on div "0397485469" at bounding box center [187, 196] width 156 height 18
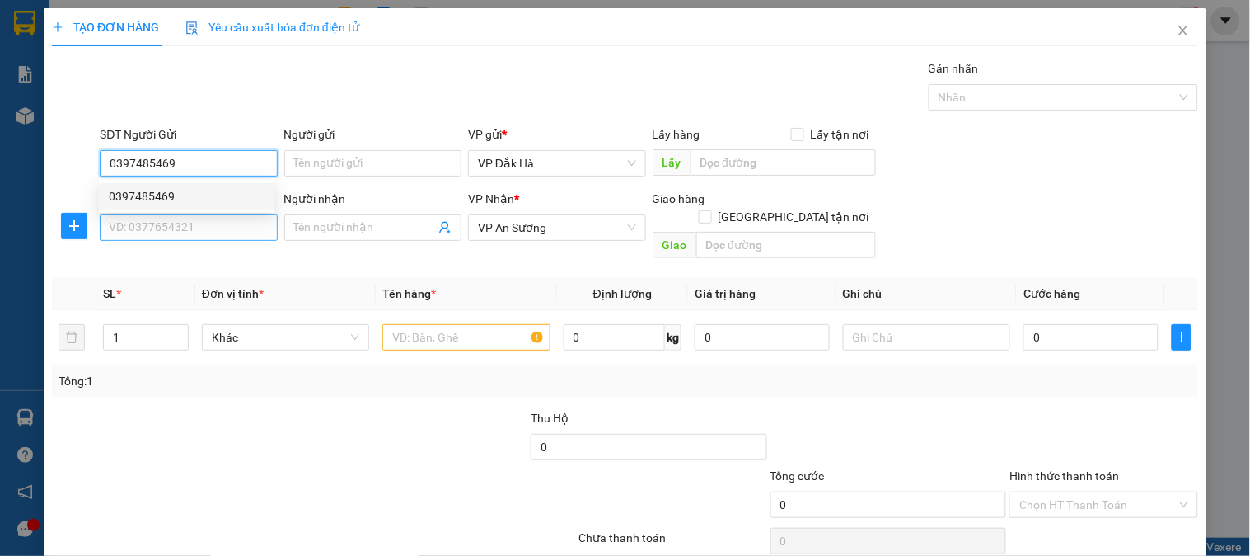
type input "360.000"
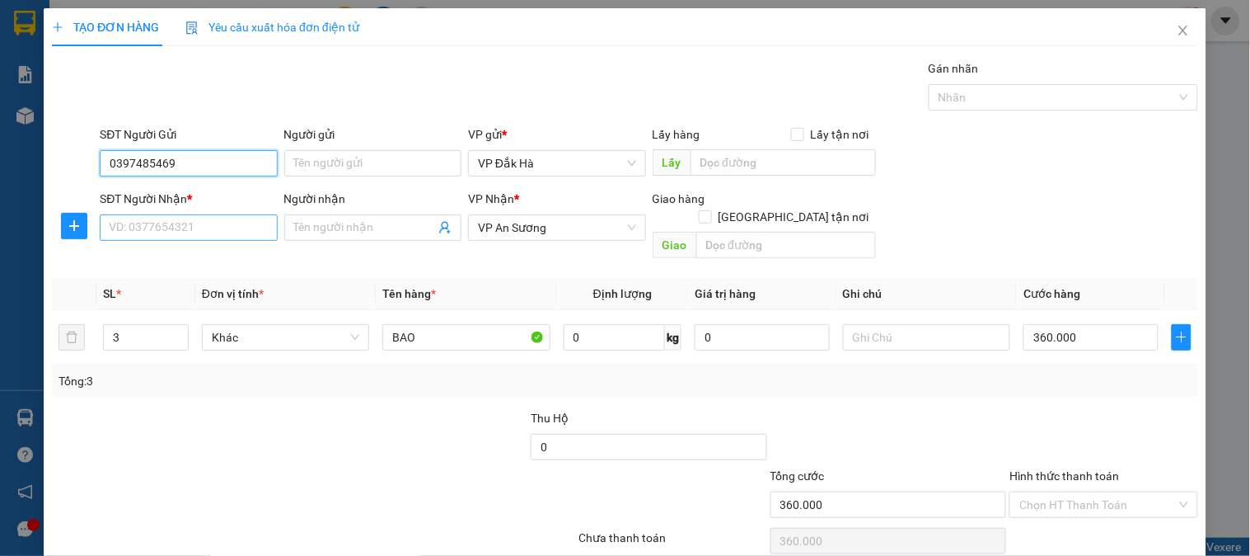
type input "0397485469"
click at [208, 218] on input "SĐT Người Nhận *" at bounding box center [188, 227] width 177 height 26
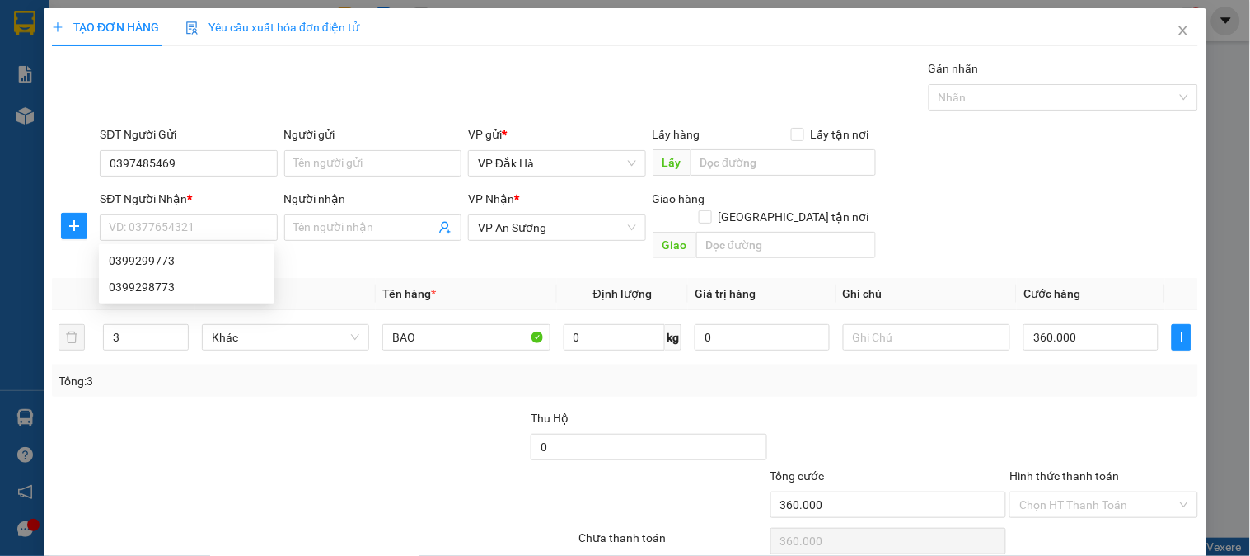
click at [307, 434] on div at bounding box center [410, 438] width 240 height 58
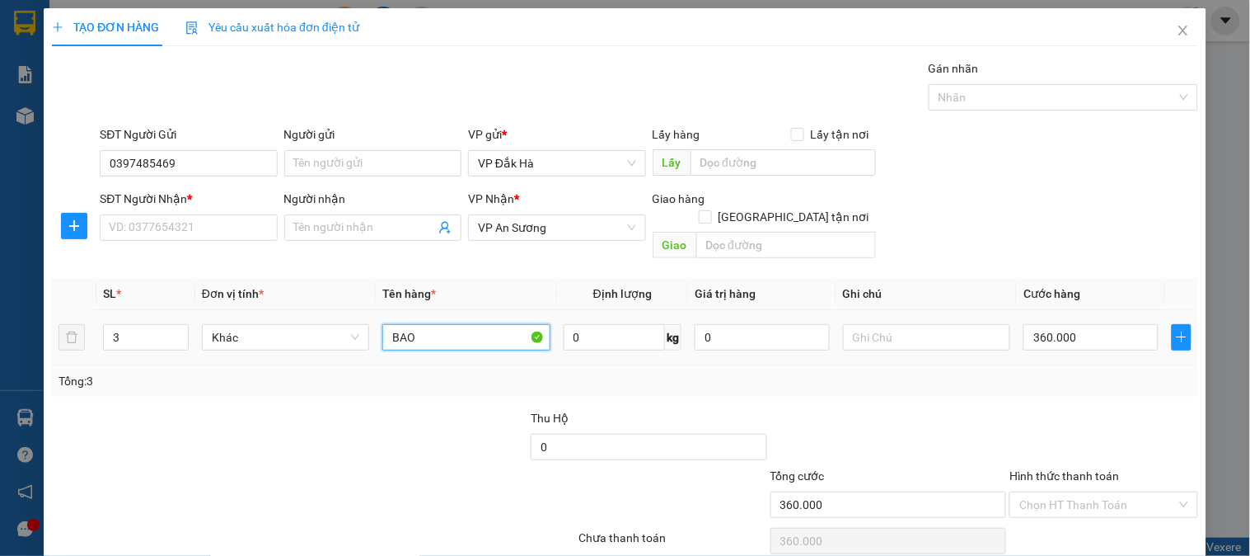
click at [468, 326] on input "BAO" at bounding box center [465, 337] width 167 height 26
type input "B"
type input "CỤC"
click at [1050, 324] on input "360.000" at bounding box center [1091, 337] width 135 height 26
type input "4"
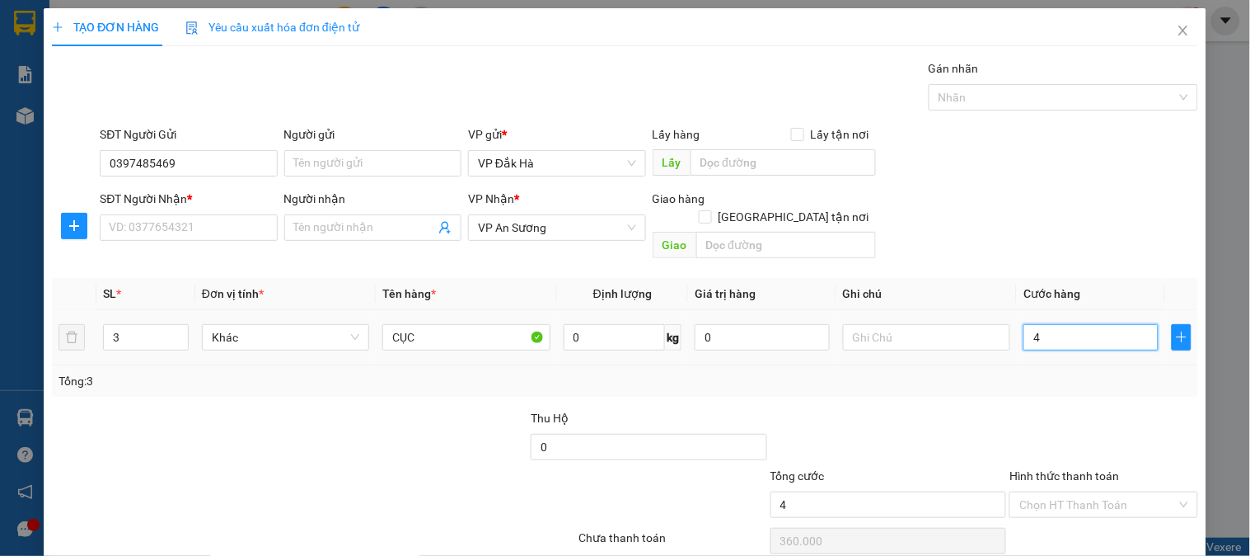
type input "4"
type input "40"
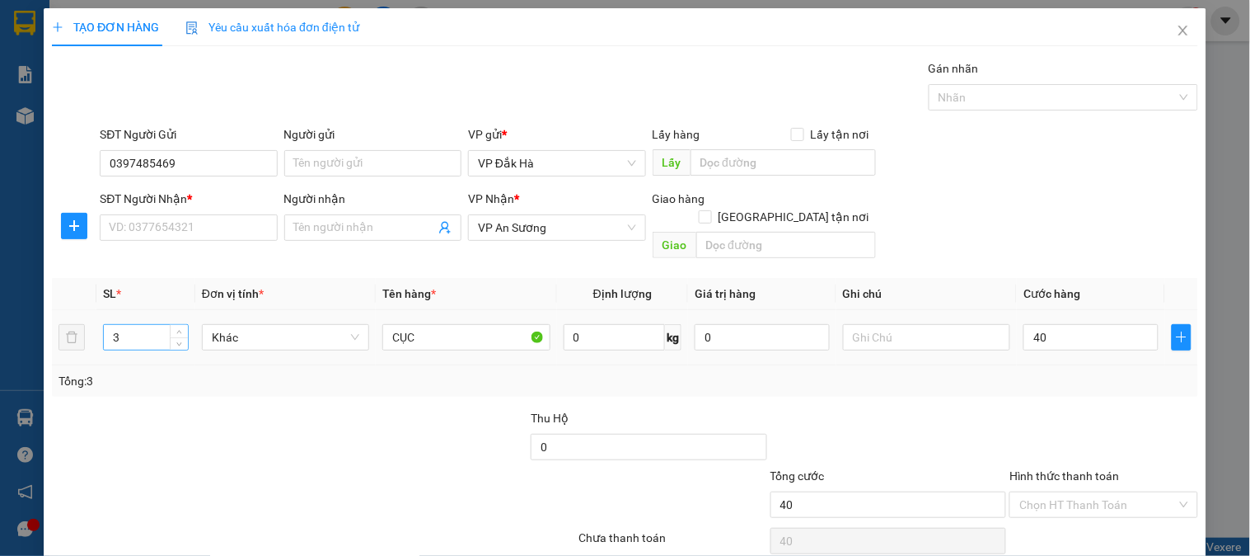
click at [148, 325] on input "3" at bounding box center [146, 337] width 84 height 25
type input "40.000"
type input "1"
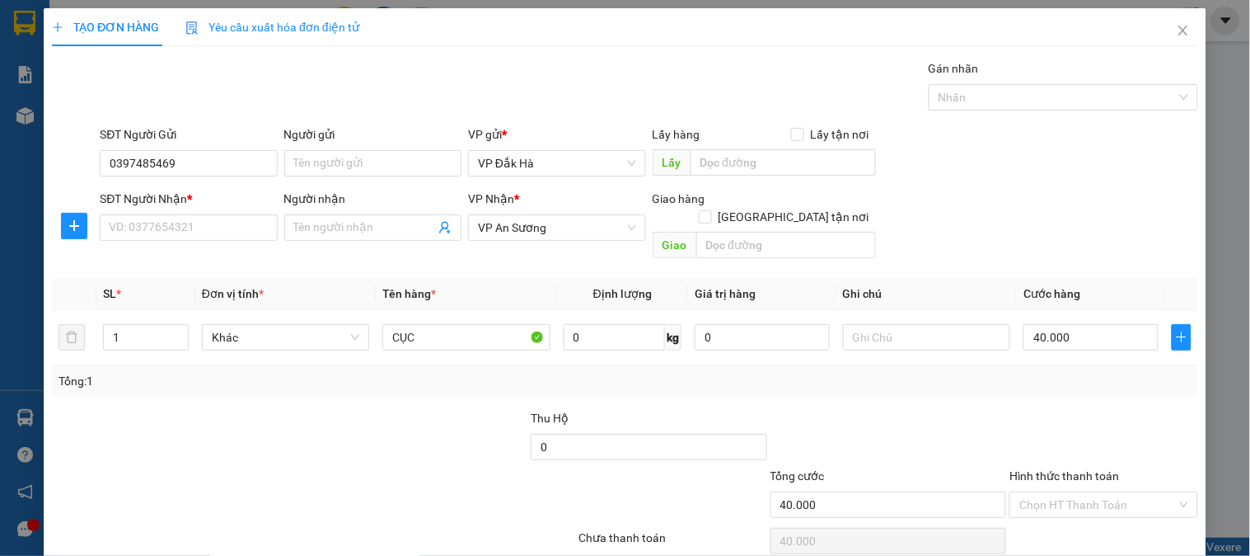
click at [273, 467] on div at bounding box center [217, 496] width 335 height 58
click at [176, 223] on input "SĐT Người Nhận *" at bounding box center [188, 227] width 177 height 26
click at [332, 467] on div at bounding box center [217, 496] width 335 height 58
click at [152, 235] on input "SĐT Người Nhận *" at bounding box center [188, 227] width 177 height 26
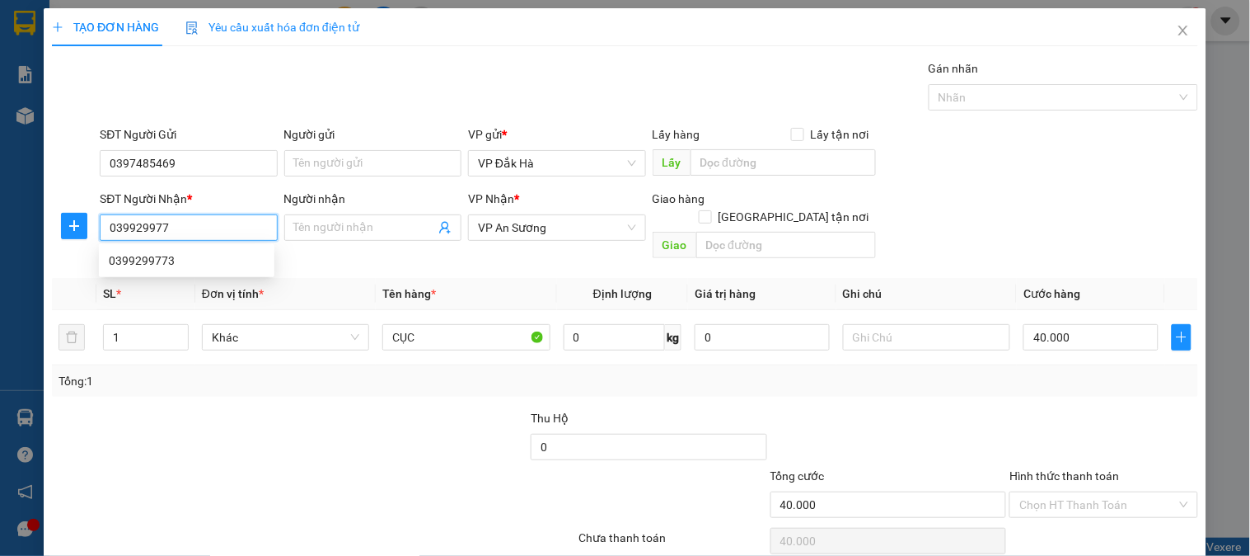
type input "0399299773"
click at [215, 259] on div "0399299773" at bounding box center [187, 260] width 156 height 18
type input "360.000"
type input "3"
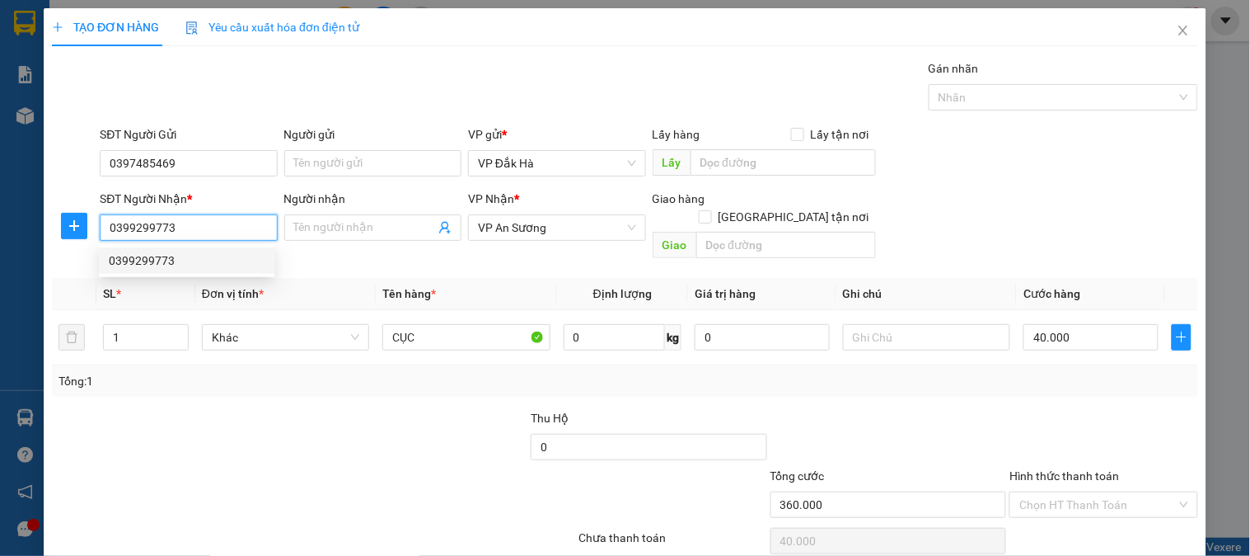
type input "BAO"
type input "360.000"
type input "0399299773"
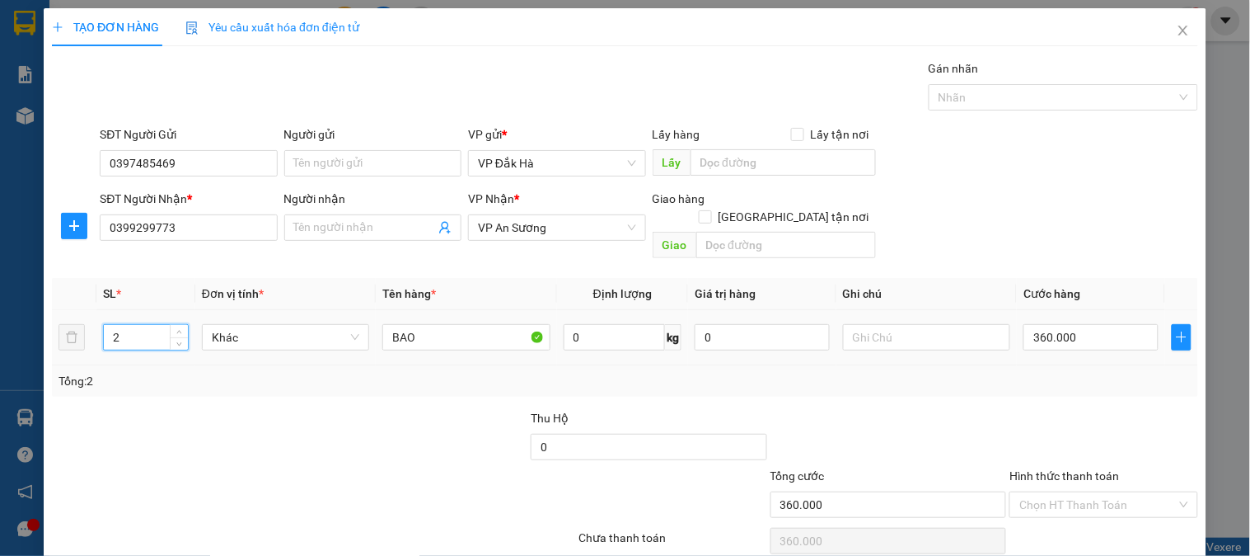
drag, startPoint x: 167, startPoint y: 330, endPoint x: 124, endPoint y: 330, distance: 43.7
click at [124, 330] on div "2" at bounding box center [146, 337] width 86 height 26
click at [179, 340] on icon "down" at bounding box center [179, 343] width 6 height 6
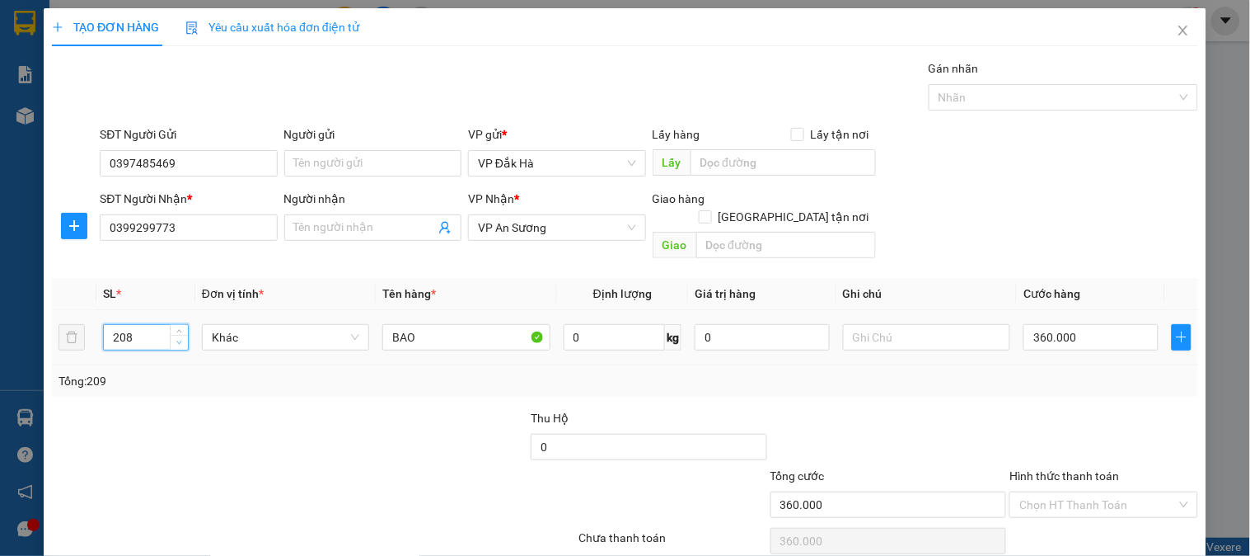
click at [179, 340] on icon "down" at bounding box center [179, 343] width 6 height 6
drag, startPoint x: 133, startPoint y: 313, endPoint x: 101, endPoint y: 319, distance: 32.7
click at [101, 319] on td "207" at bounding box center [145, 337] width 99 height 55
type input "1"
click at [409, 324] on input "BAO" at bounding box center [465, 337] width 167 height 26
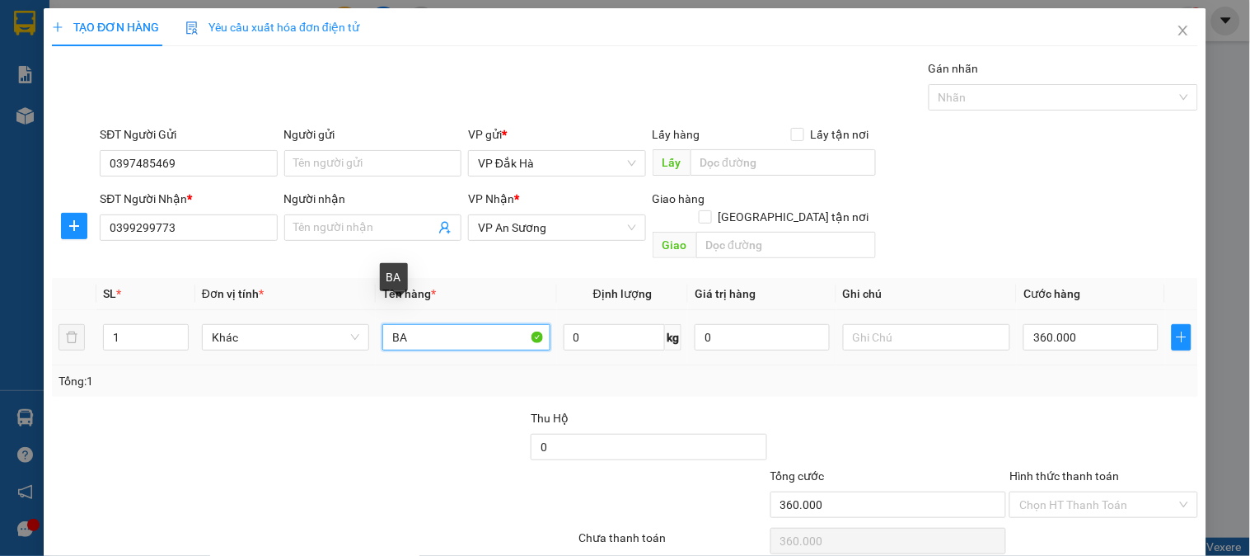
type input "B"
type input "CỤC"
click at [1090, 324] on input "360.000" at bounding box center [1091, 337] width 135 height 26
type input "4"
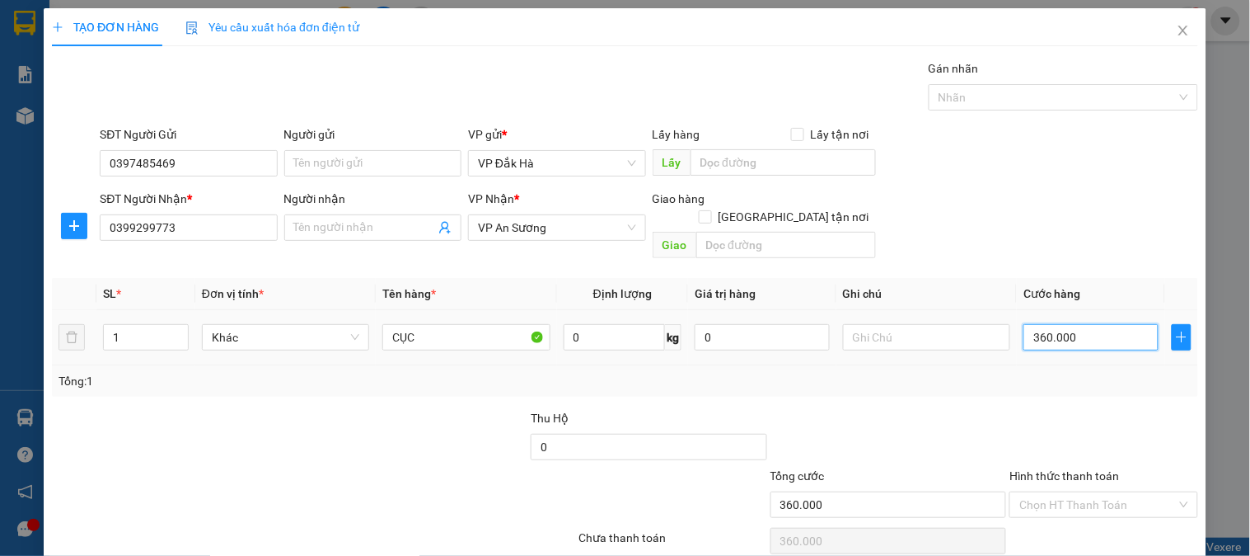
type input "4"
type input "40"
click at [975, 372] on div "Tổng: 1" at bounding box center [625, 380] width 1146 height 31
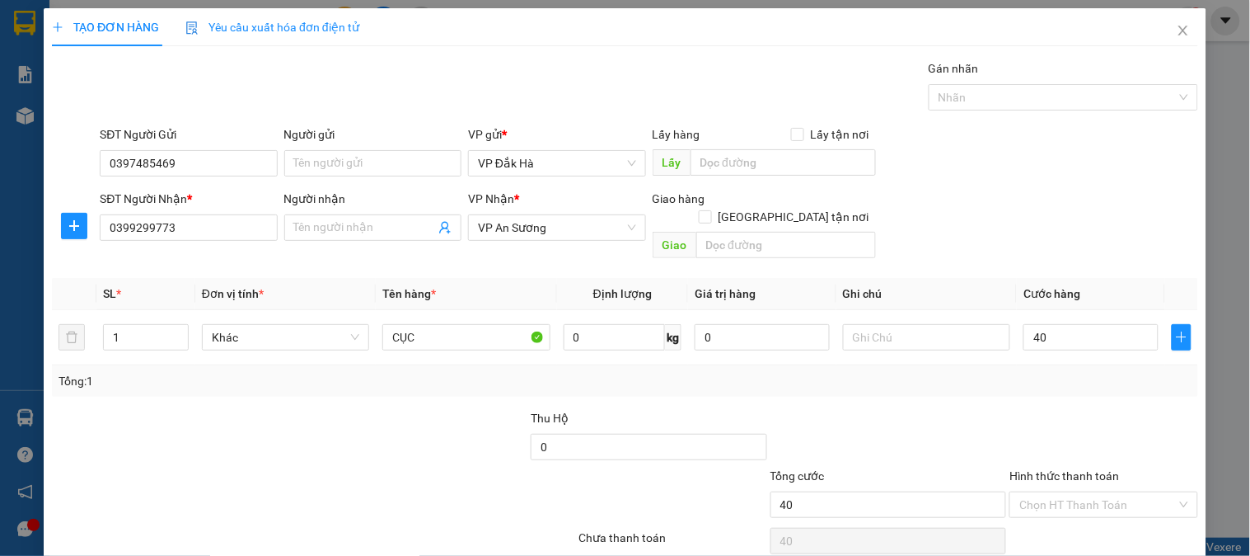
type input "40.000"
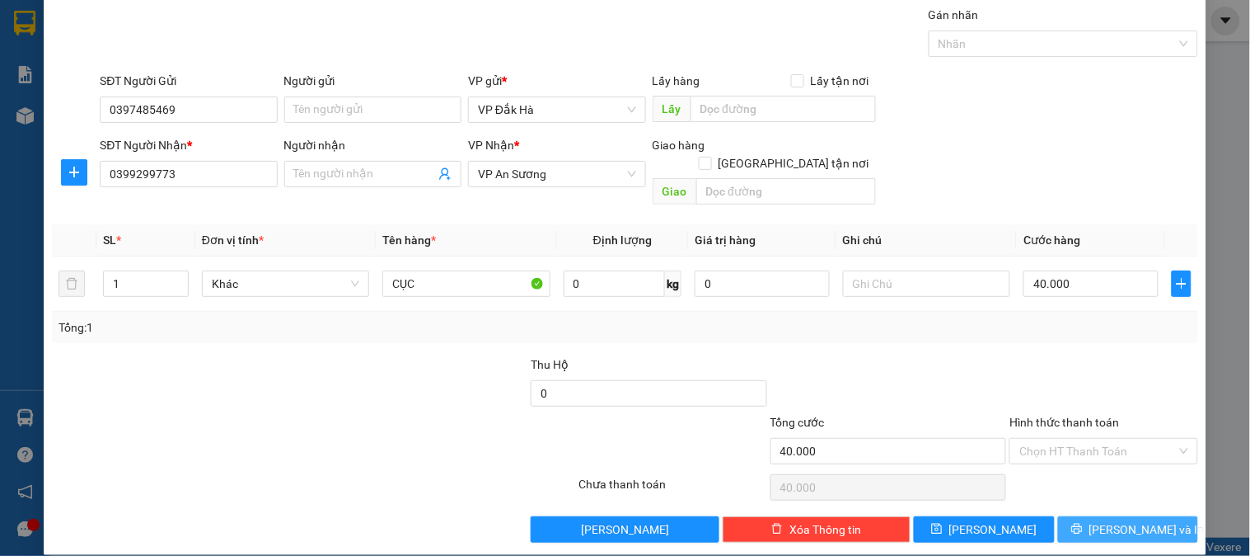
click at [1114, 520] on span "[PERSON_NAME] và In" at bounding box center [1147, 529] width 115 height 18
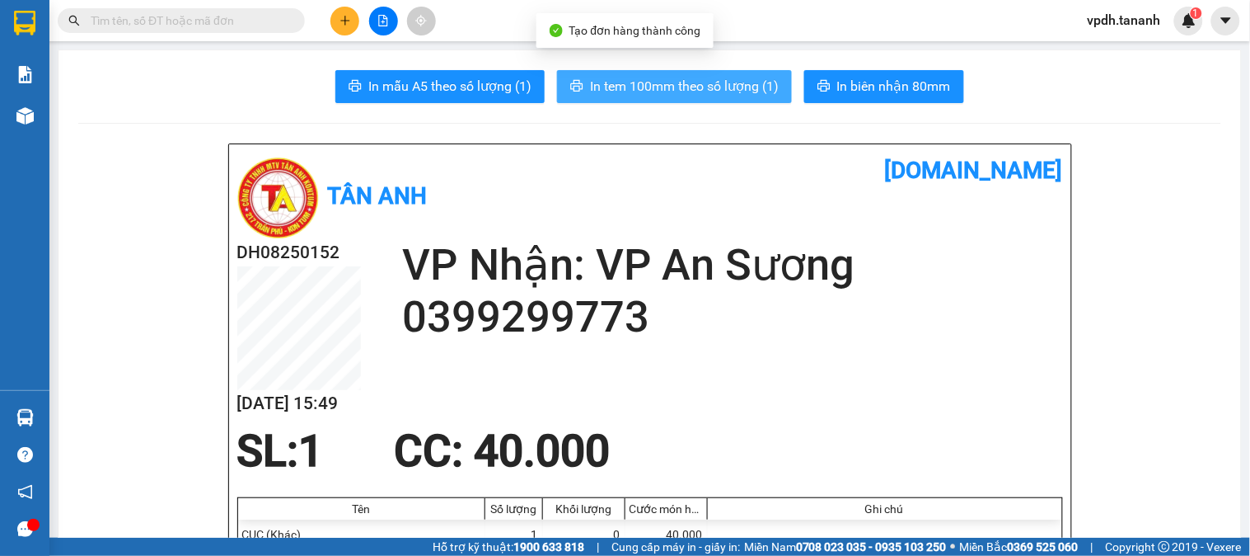
click at [715, 88] on span "In tem 100mm theo số lượng (1)" at bounding box center [684, 86] width 189 height 21
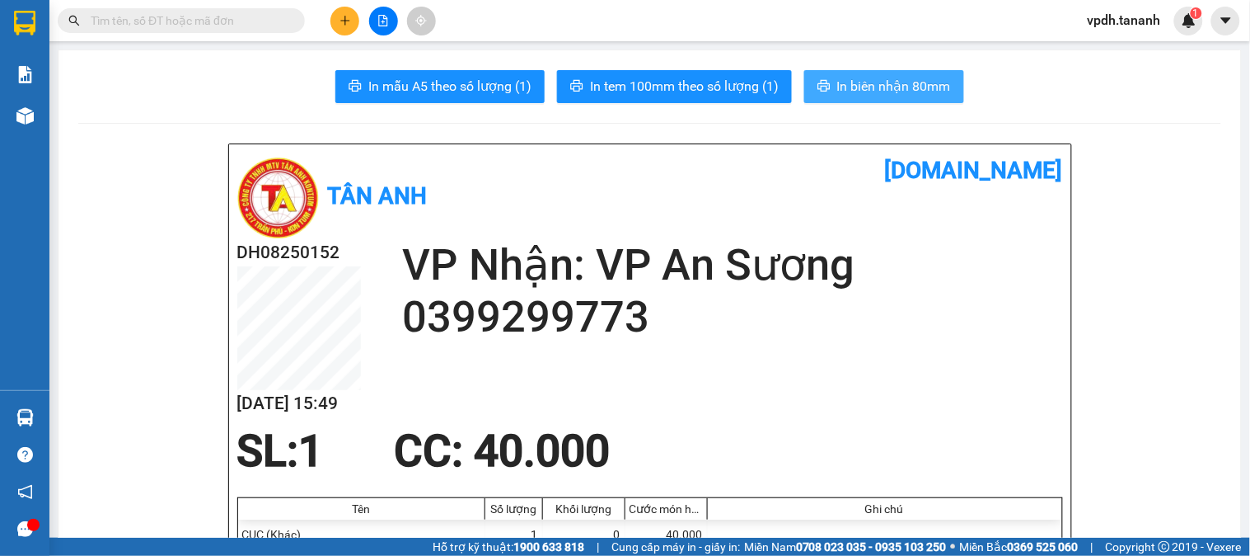
click at [863, 91] on span "In biên nhận 80mm" at bounding box center [894, 86] width 114 height 21
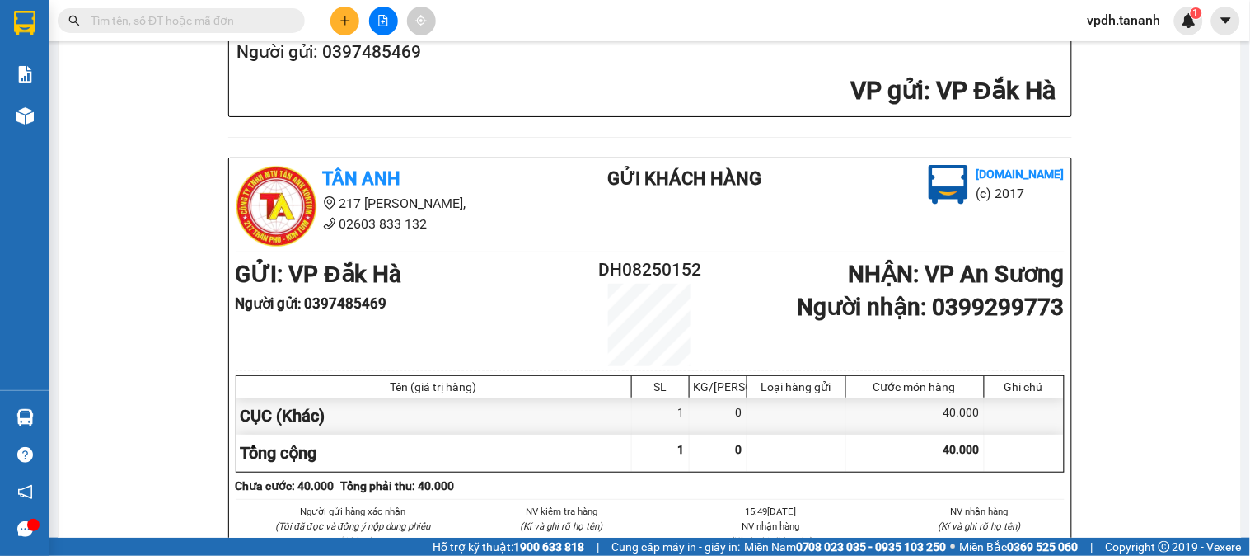
scroll to position [640, 0]
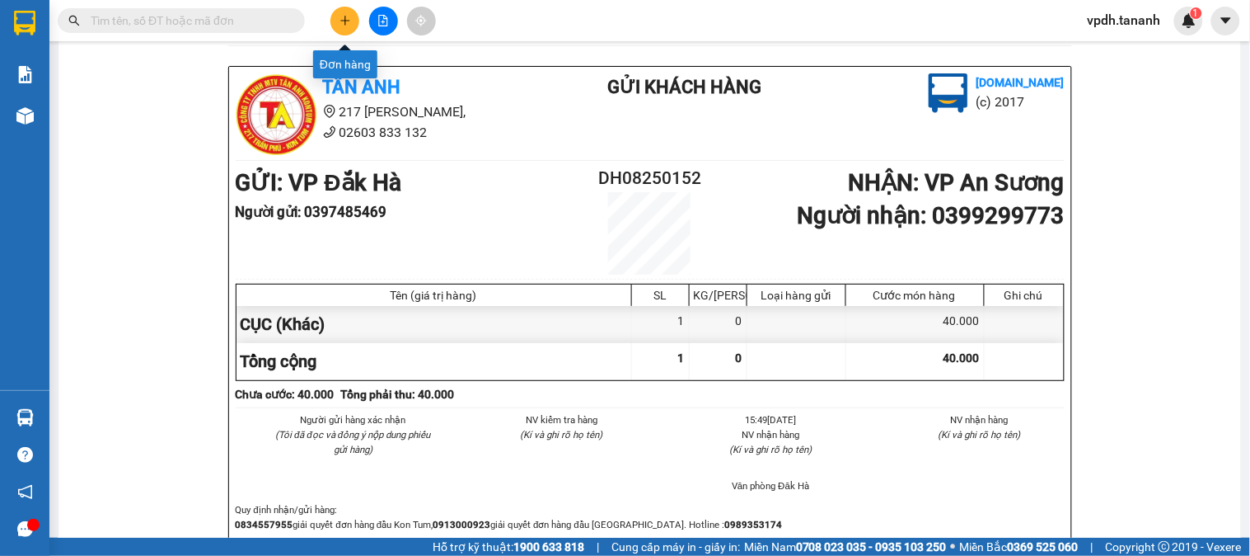
click at [349, 20] on icon "plus" at bounding box center [344, 20] width 9 height 1
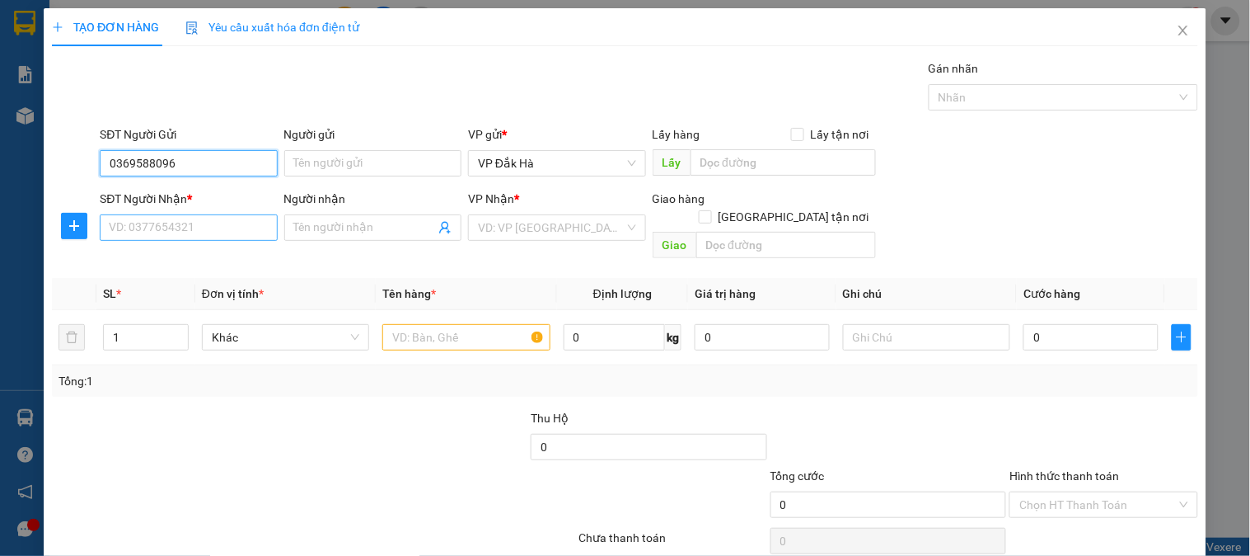
type input "0369588096"
click at [191, 227] on input "SĐT Người Nhận *" at bounding box center [188, 227] width 177 height 26
type input "0937046077"
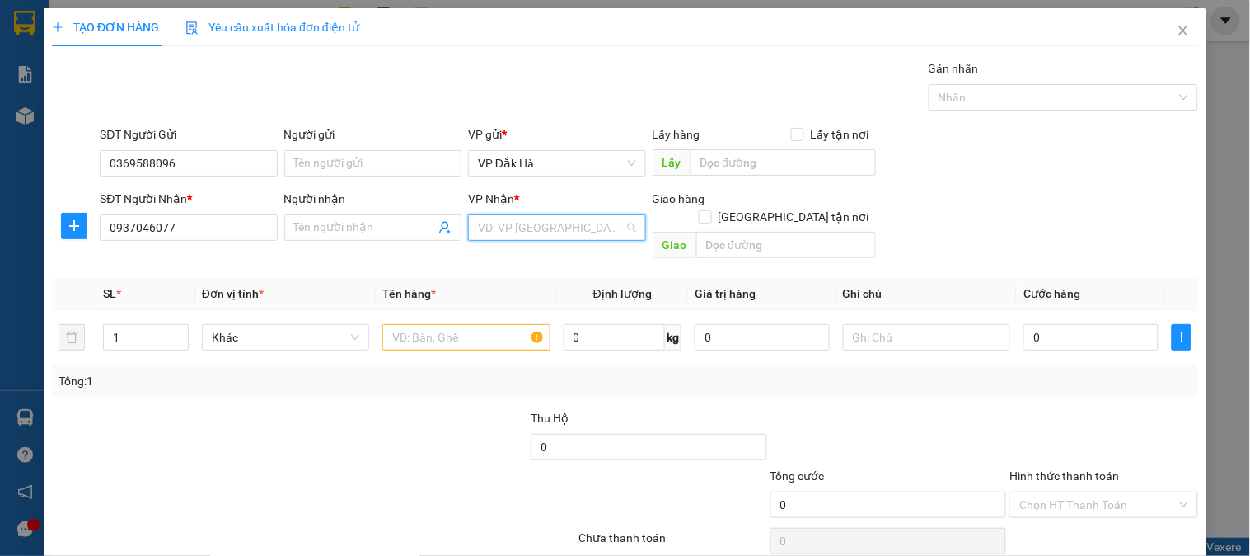
click at [580, 223] on input "search" at bounding box center [551, 227] width 146 height 25
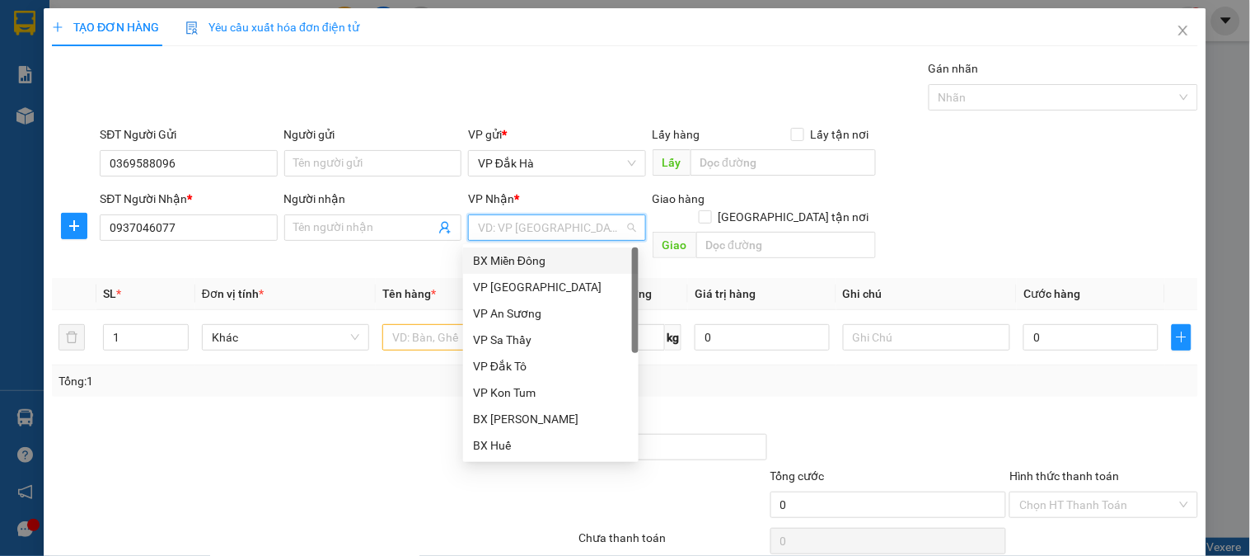
click at [539, 262] on div "BX Miền Đông" at bounding box center [551, 260] width 156 height 18
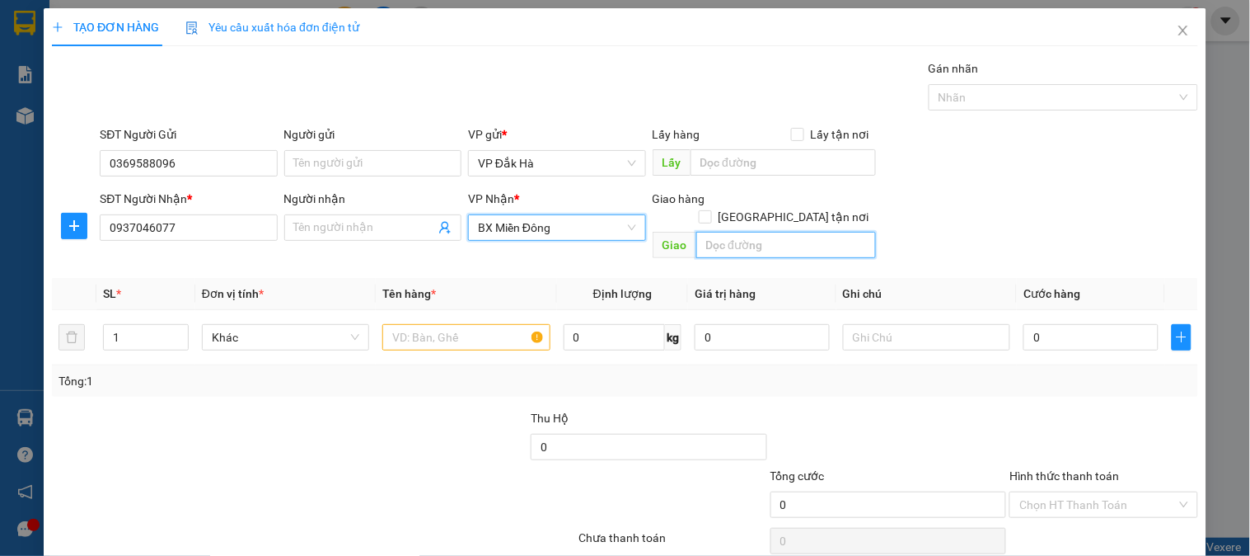
click at [804, 234] on input "text" at bounding box center [786, 245] width 180 height 26
type input "CẦU ÔNG BỐ"
click at [443, 324] on input "text" at bounding box center [465, 337] width 167 height 26
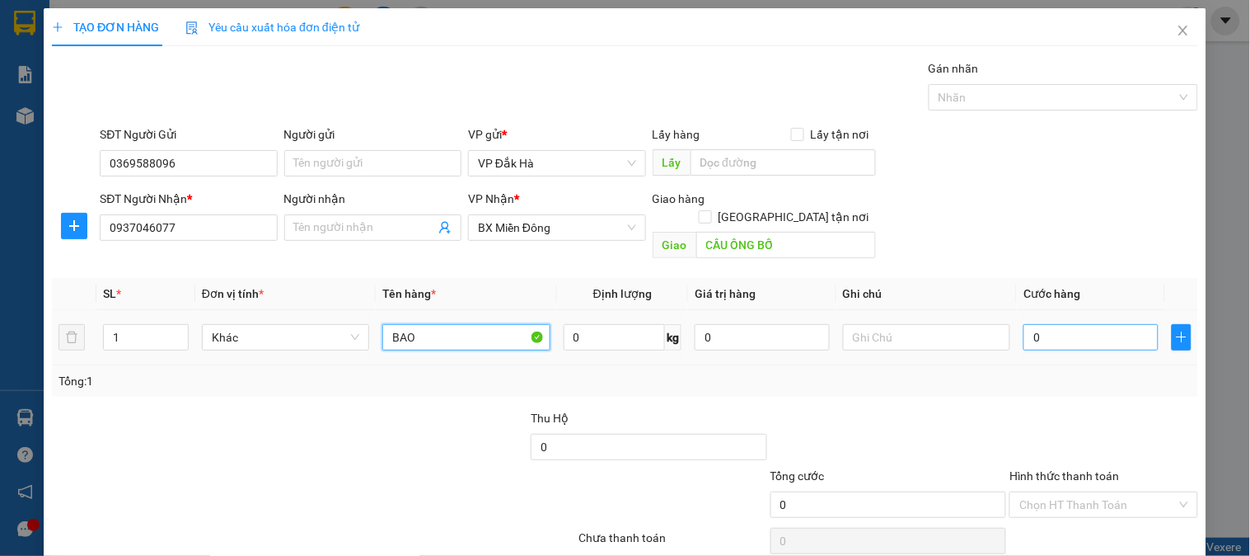
type input "BAO"
click at [1068, 324] on input "0" at bounding box center [1091, 337] width 135 height 26
type input "1"
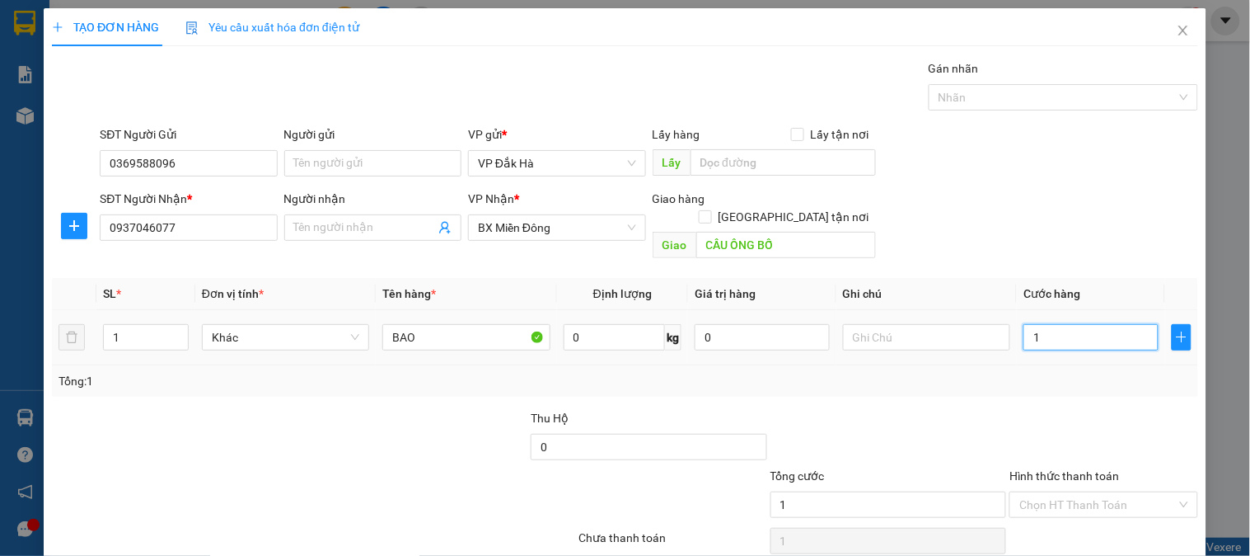
type input "10"
type input "100"
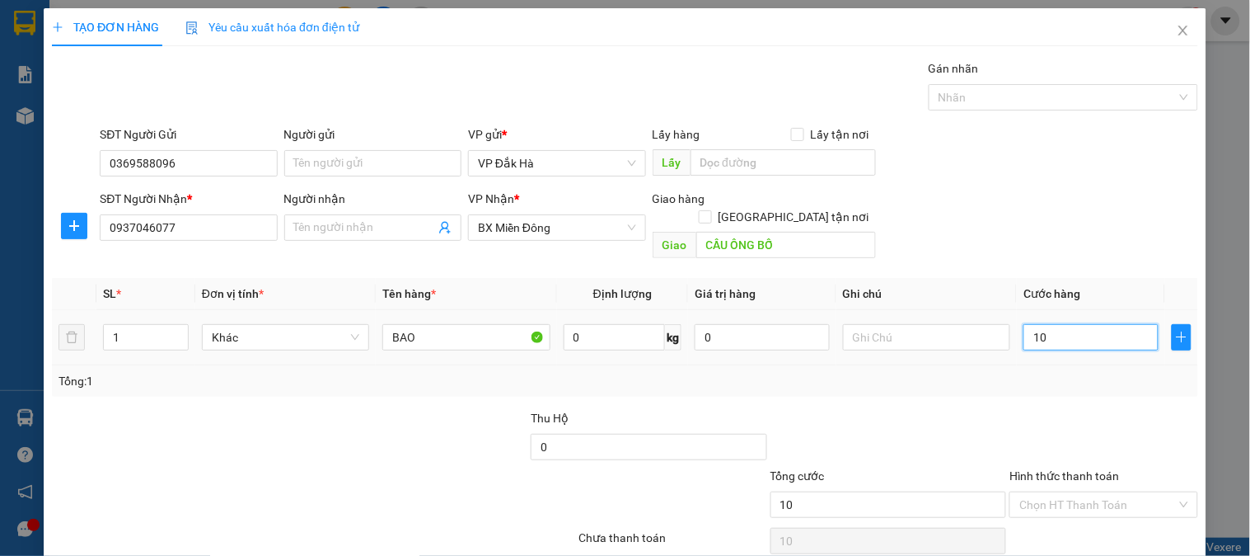
type input "100"
click at [1088, 373] on div "Tổng: 1" at bounding box center [625, 380] width 1146 height 31
type input "100.000"
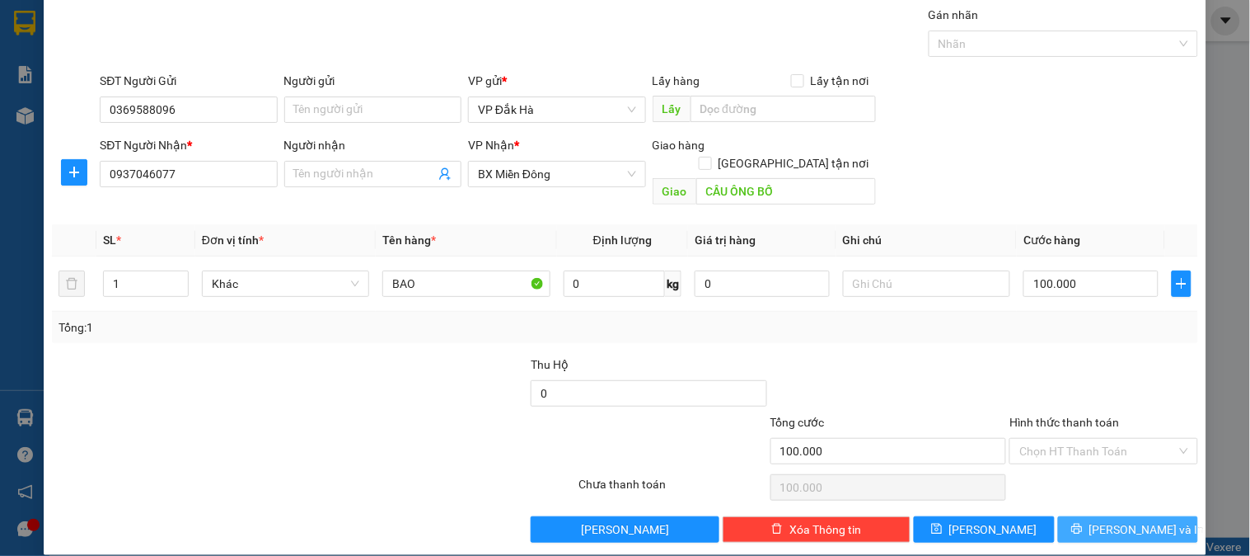
drag, startPoint x: 1121, startPoint y: 503, endPoint x: 1080, endPoint y: 343, distance: 165.1
click at [1080, 343] on div "Transit Pickup Surcharge Ids Transit Deliver Surcharge Ids Transit Deliver Surc…" at bounding box center [625, 274] width 1146 height 537
click at [1095, 440] on input "Hình thức thanh toán" at bounding box center [1098, 450] width 157 height 25
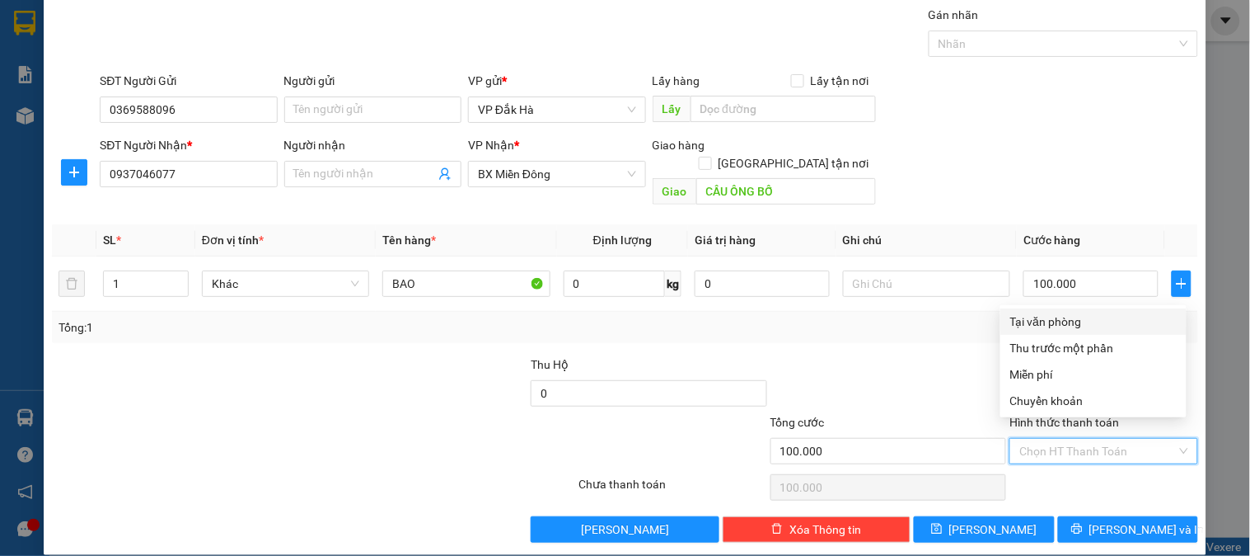
click at [1053, 318] on div "Tại văn phòng" at bounding box center [1093, 321] width 166 height 18
type input "0"
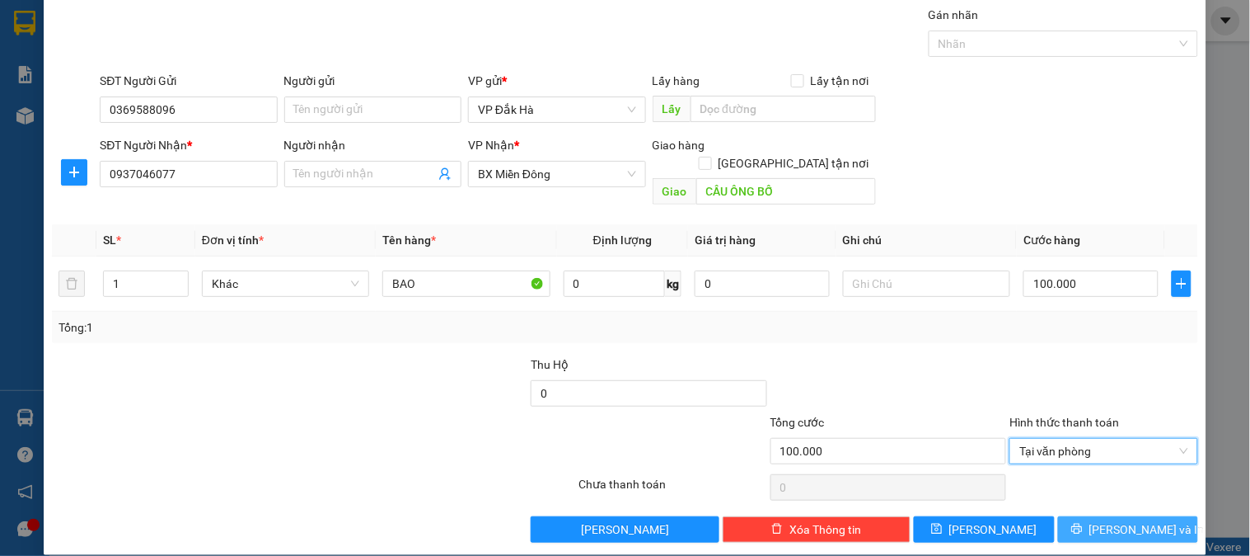
click at [1123, 520] on span "[PERSON_NAME] và In" at bounding box center [1147, 529] width 115 height 18
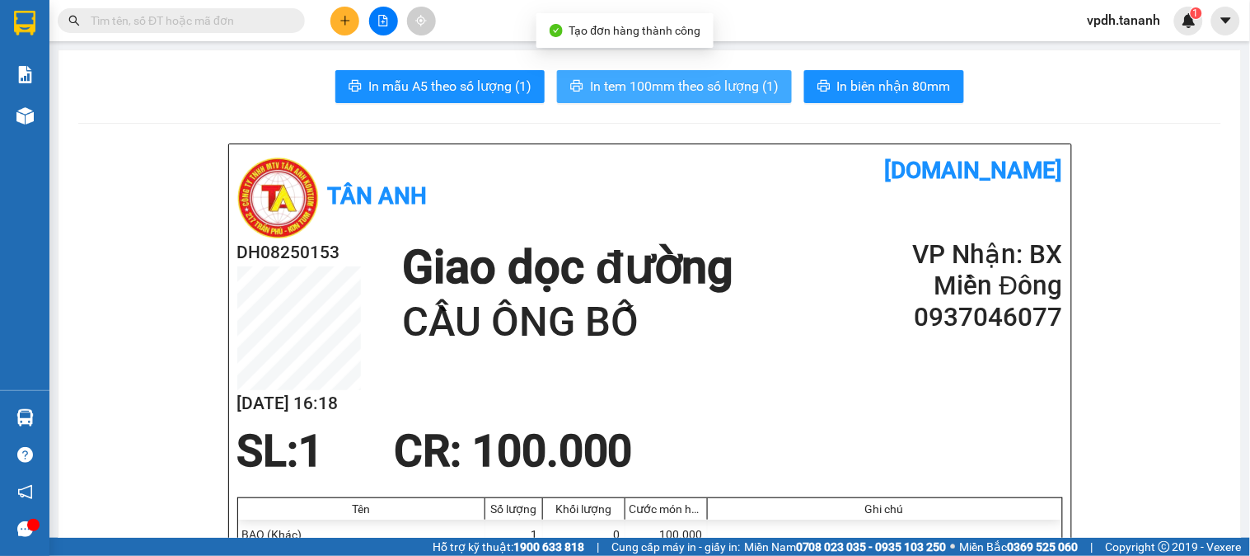
click at [735, 80] on span "In tem 100mm theo số lượng (1)" at bounding box center [684, 86] width 189 height 21
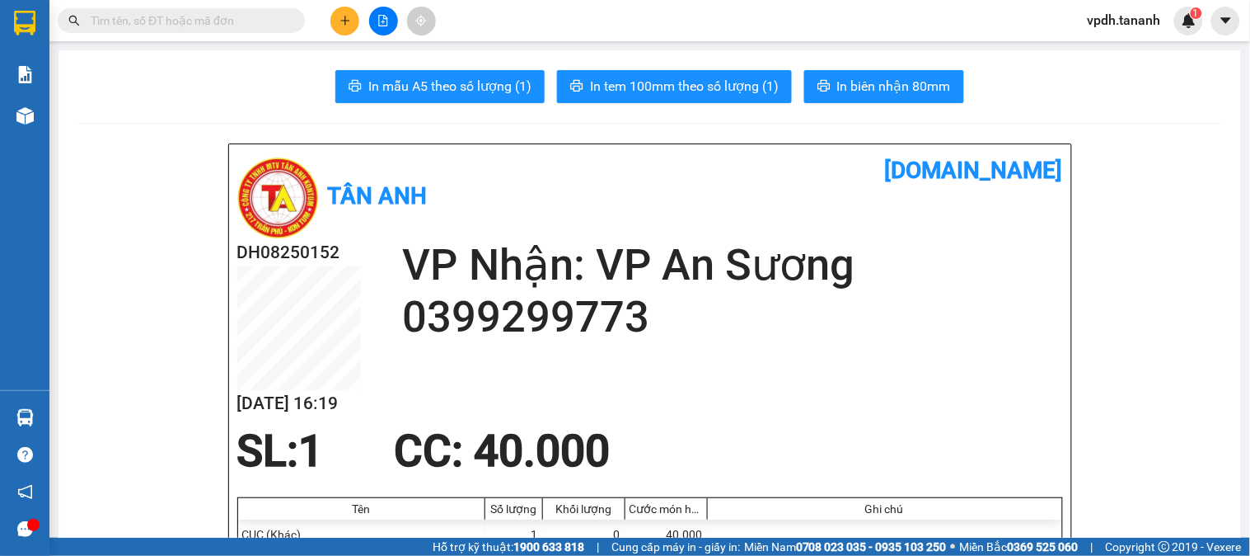
scroll to position [366, 0]
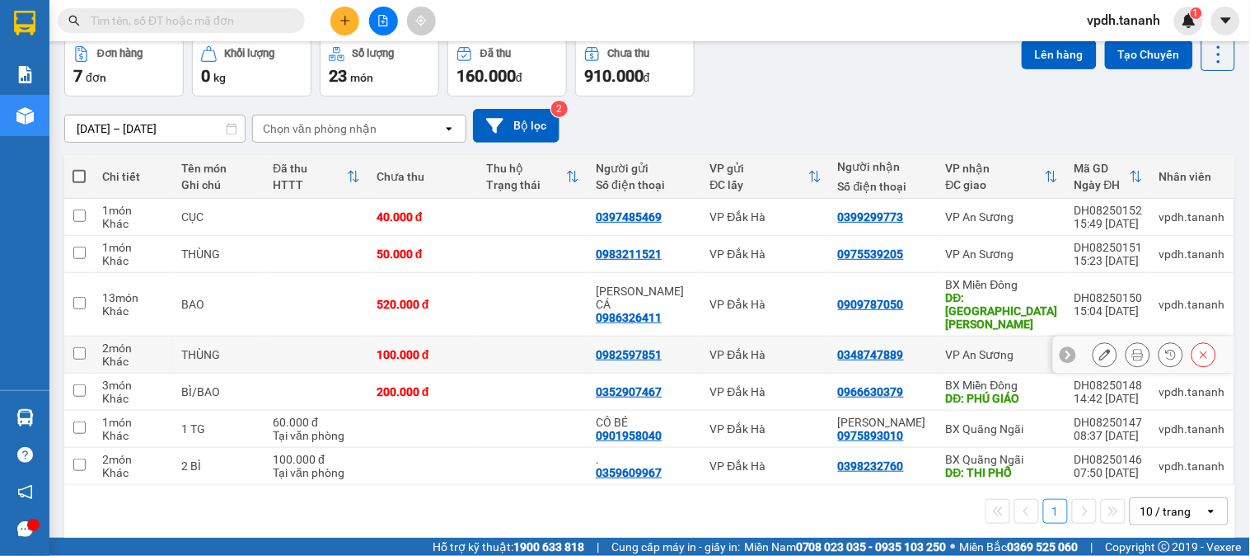
scroll to position [80, 0]
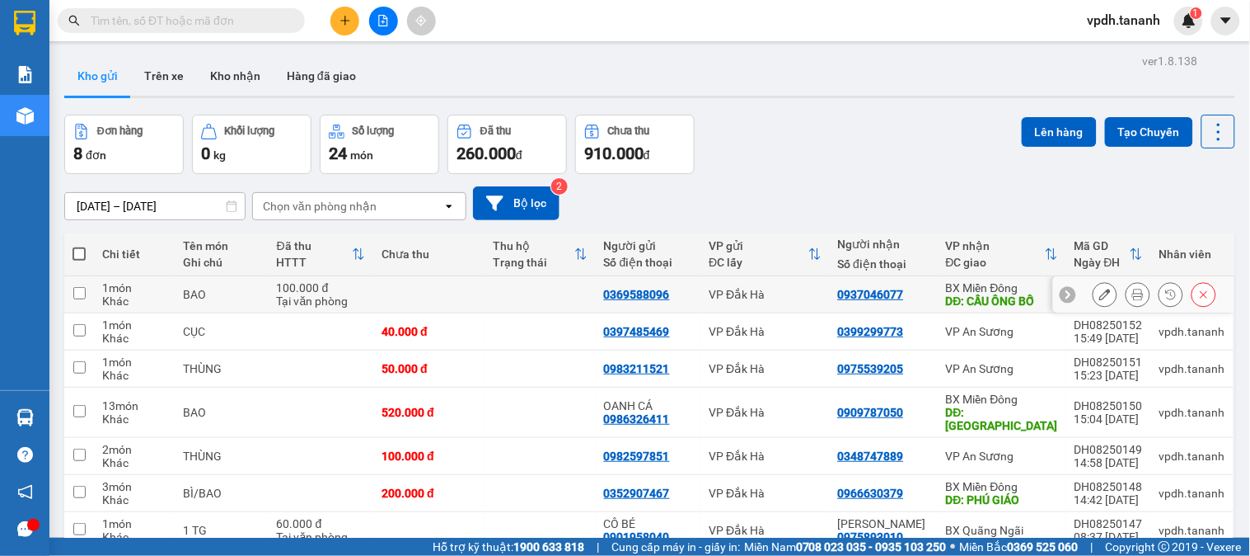
click at [1100, 293] on icon at bounding box center [1106, 294] width 12 height 12
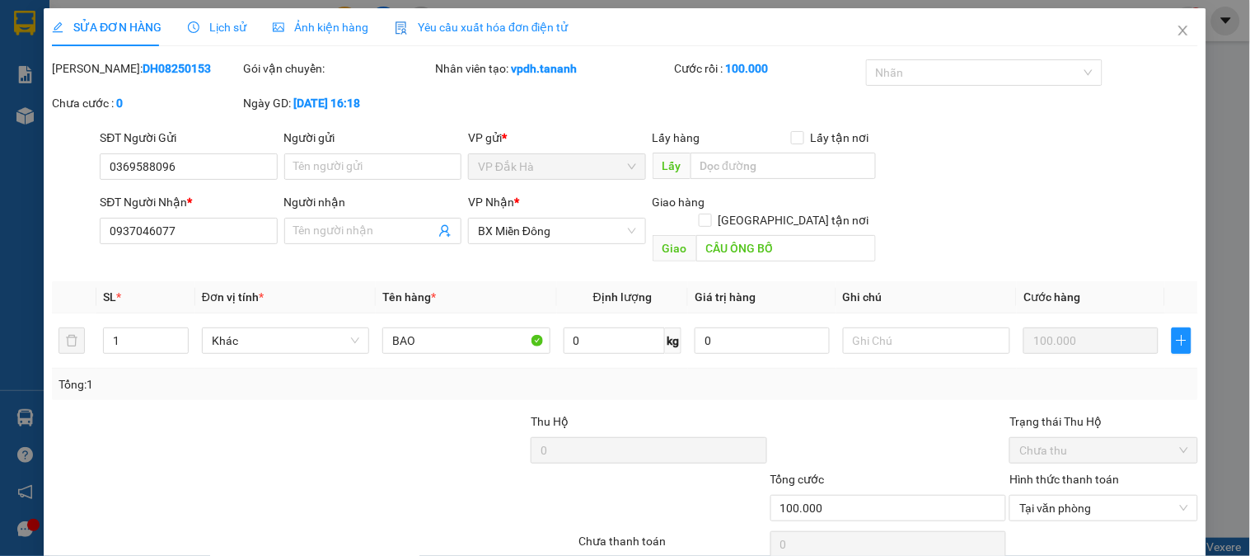
type input "0369588096"
type input "0937046077"
type input "CẦU ÔNG BỐ"
type input "100.000"
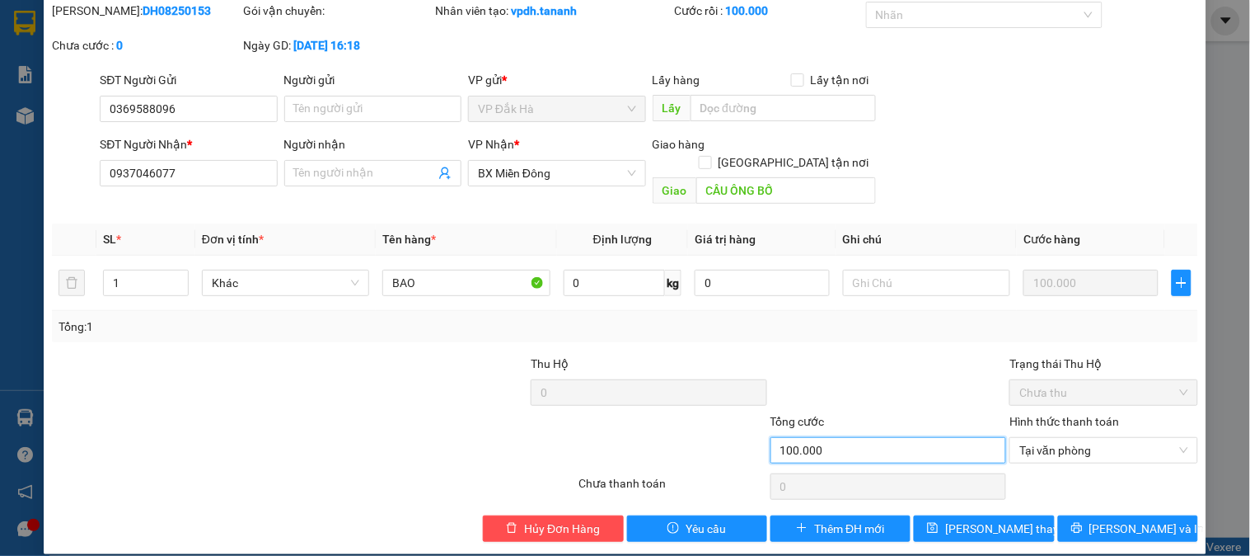
click at [865, 438] on input "100.000" at bounding box center [889, 450] width 237 height 26
click at [870, 437] on input "100.000" at bounding box center [889, 450] width 237 height 26
drag, startPoint x: 870, startPoint y: 432, endPoint x: 823, endPoint y: 414, distance: 51.1
click at [870, 437] on input "100.000" at bounding box center [889, 450] width 237 height 26
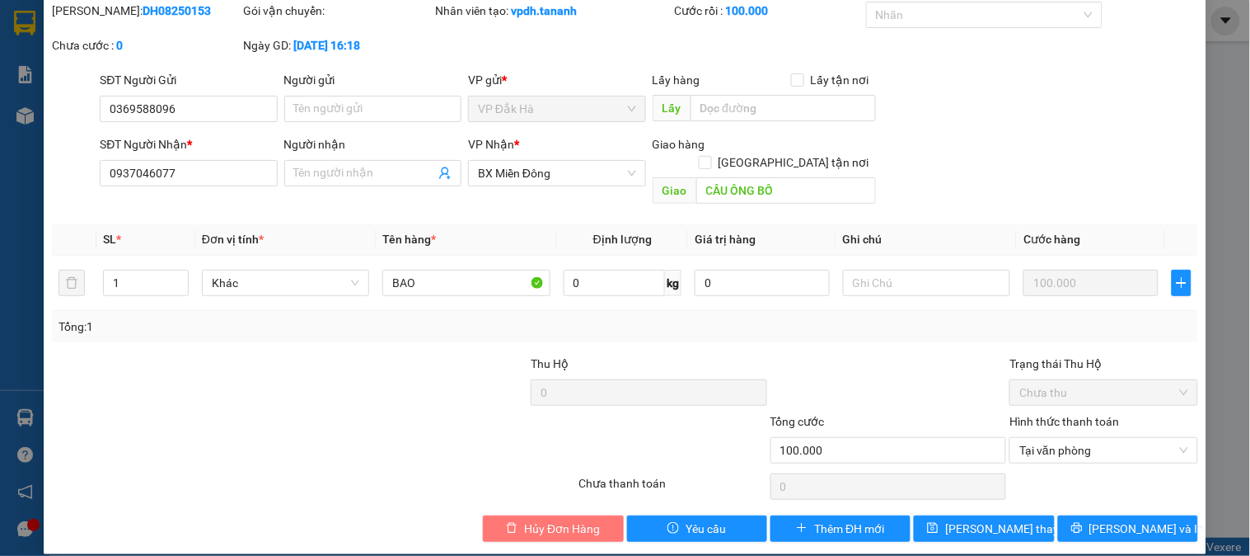
click at [537, 515] on button "Hủy Đơn Hàng" at bounding box center [553, 528] width 140 height 26
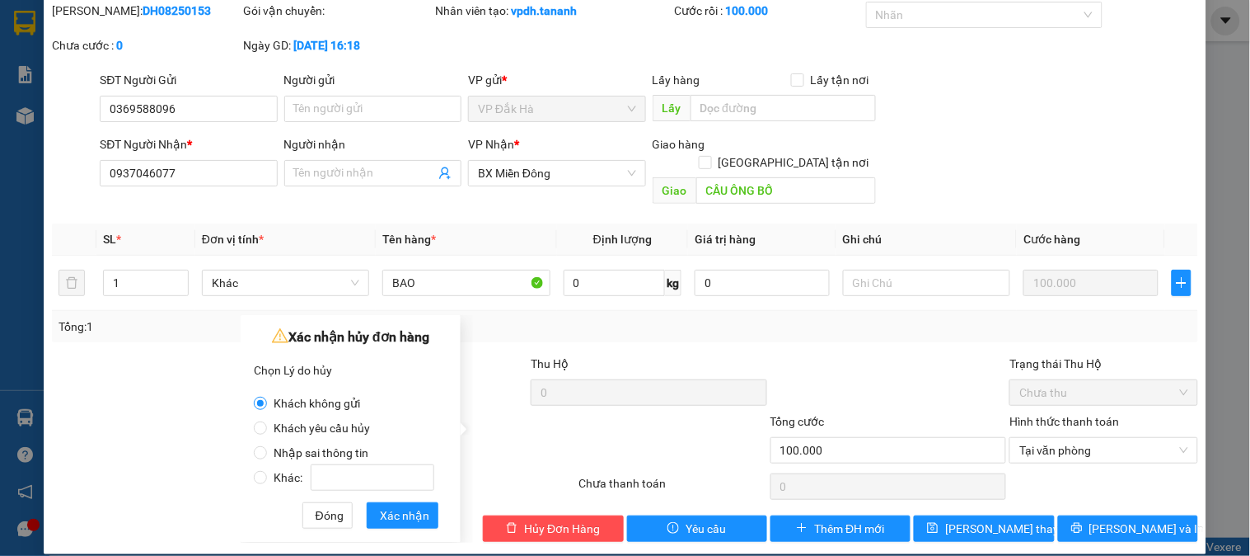
click at [333, 446] on span "Nhập sai thông tin" at bounding box center [321, 452] width 108 height 13
click at [267, 446] on input "Nhập sai thông tin" at bounding box center [260, 452] width 13 height 13
radio input "true"
radio input "false"
click at [415, 516] on span "Xác nhận" at bounding box center [404, 515] width 49 height 18
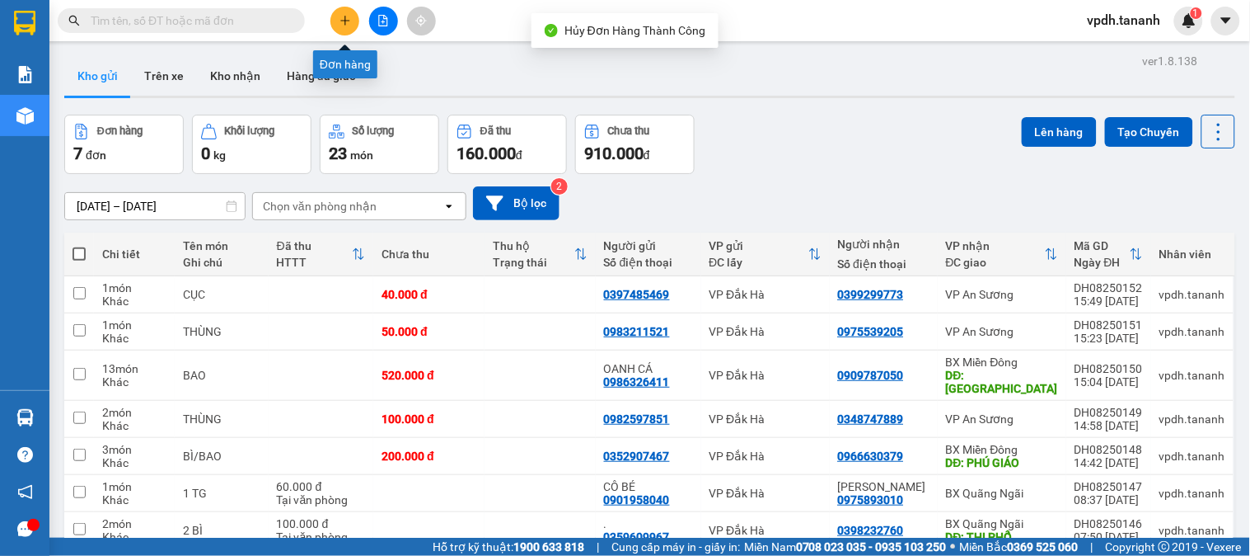
click at [334, 21] on button at bounding box center [345, 21] width 29 height 29
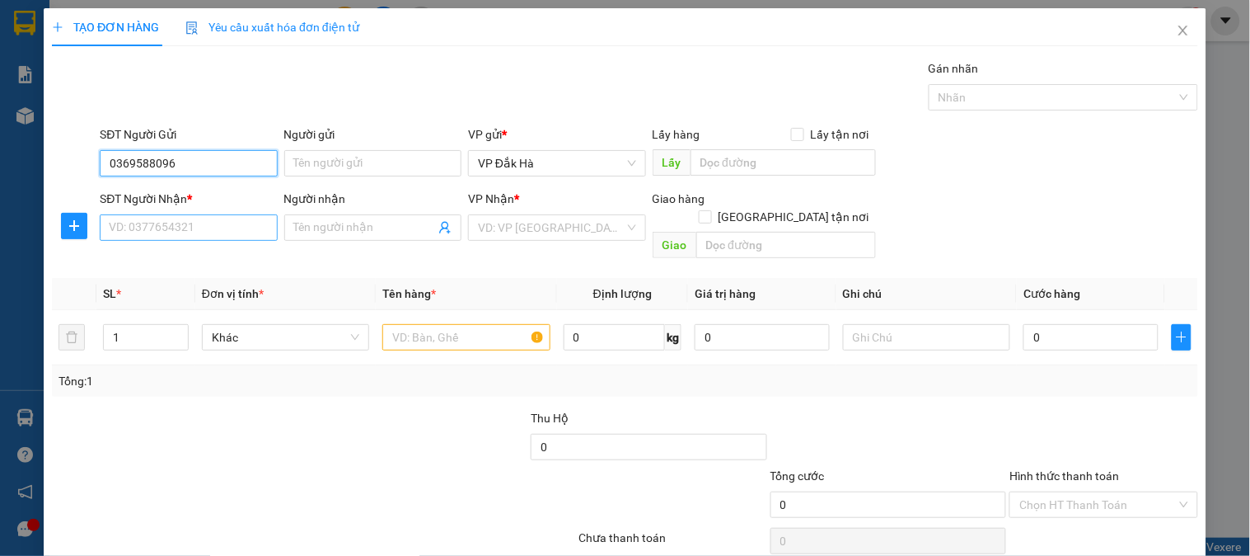
type input "0369588096"
click at [228, 229] on input "SĐT Người Nhận *" at bounding box center [188, 227] width 177 height 26
type input "0937046077"
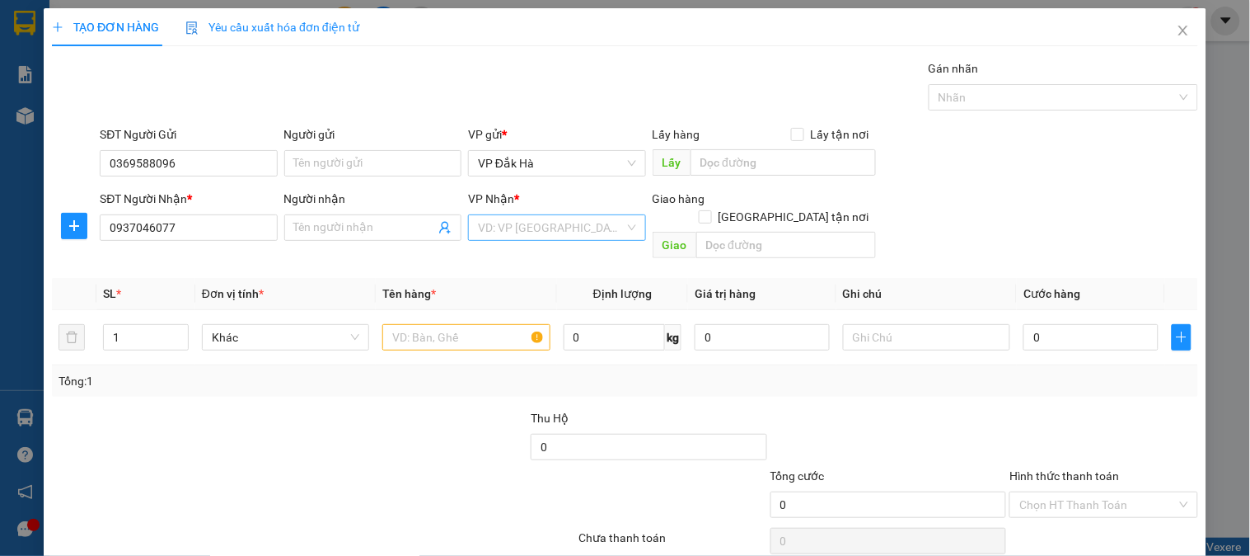
click at [570, 229] on input "search" at bounding box center [551, 227] width 146 height 25
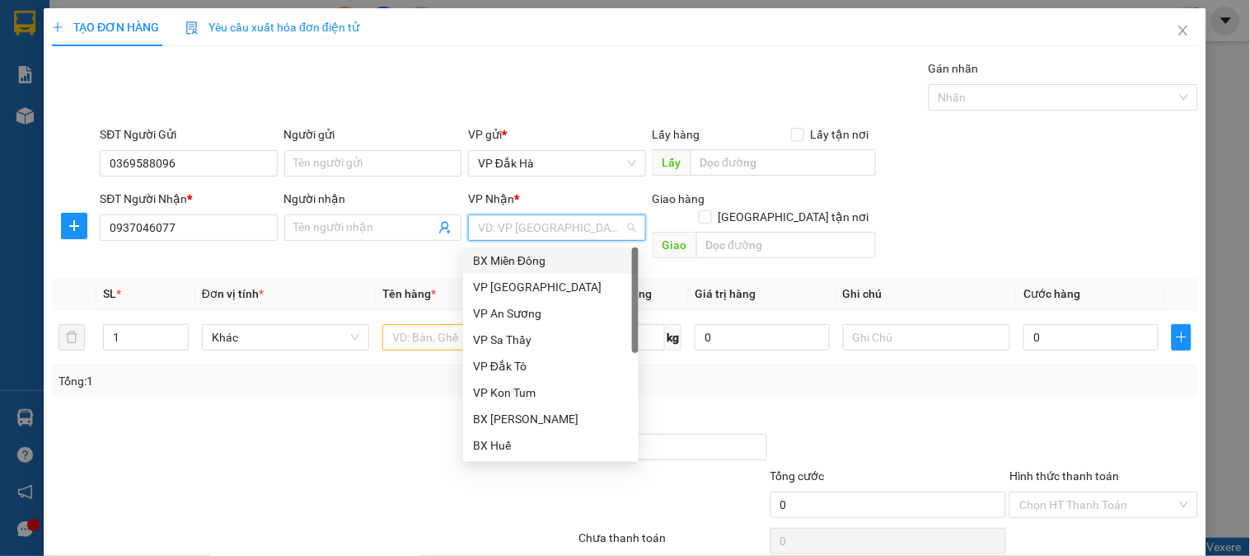
drag, startPoint x: 551, startPoint y: 261, endPoint x: 646, endPoint y: 242, distance: 97.5
click at [552, 260] on div "BX Miền Đông" at bounding box center [551, 260] width 156 height 18
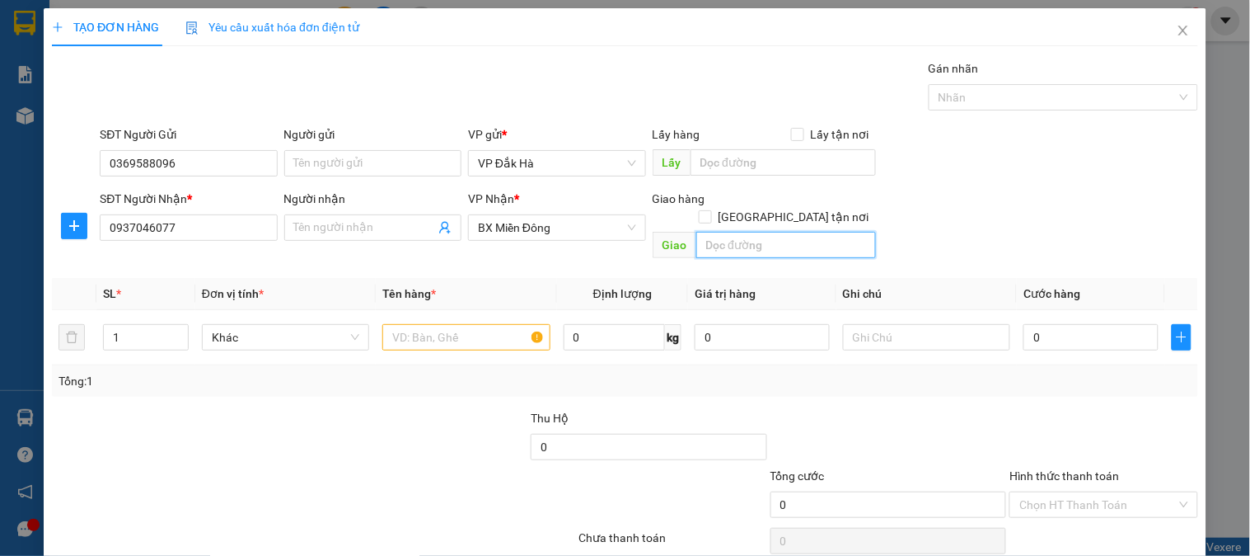
click at [788, 232] on input "text" at bounding box center [786, 245] width 180 height 26
type input "CẦU ÔNG BỐ"
click at [481, 324] on input "text" at bounding box center [465, 337] width 167 height 26
click at [177, 331] on icon "up" at bounding box center [179, 334] width 6 height 6
type input "2"
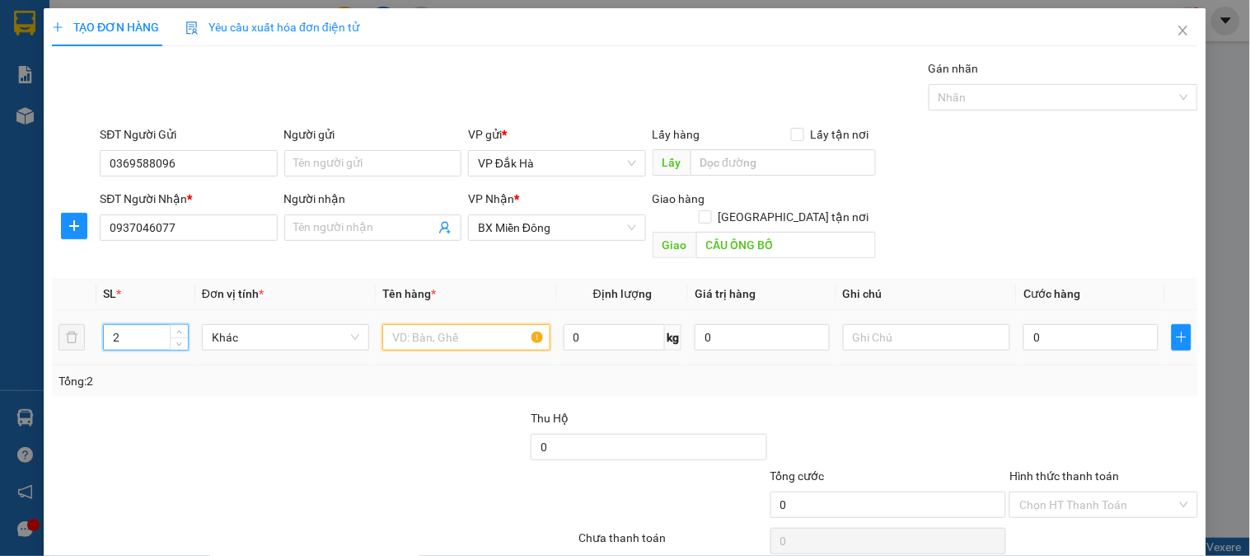
click at [490, 324] on input "text" at bounding box center [465, 337] width 167 height 26
type input "BAO/TÚM"
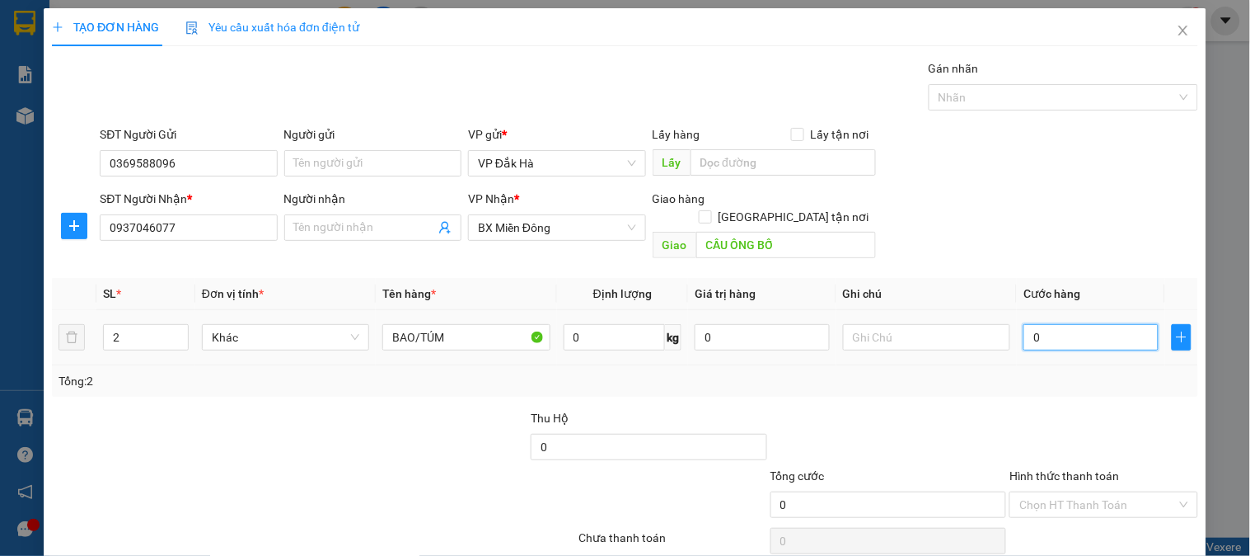
click at [1082, 324] on input "0" at bounding box center [1091, 337] width 135 height 26
type input "1"
type input "15"
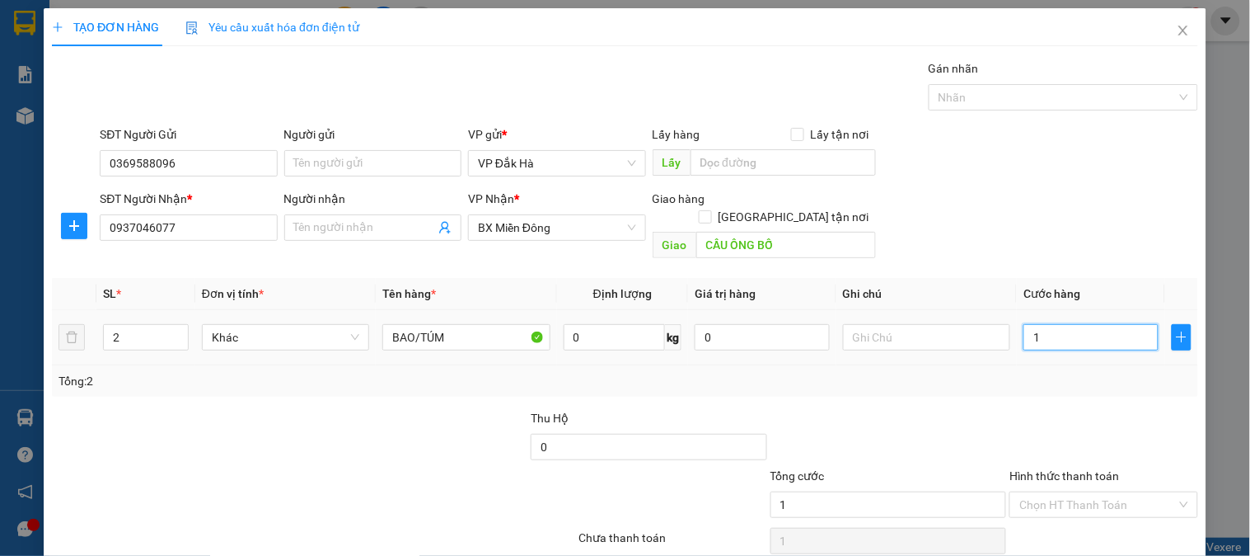
type input "15"
type input "150"
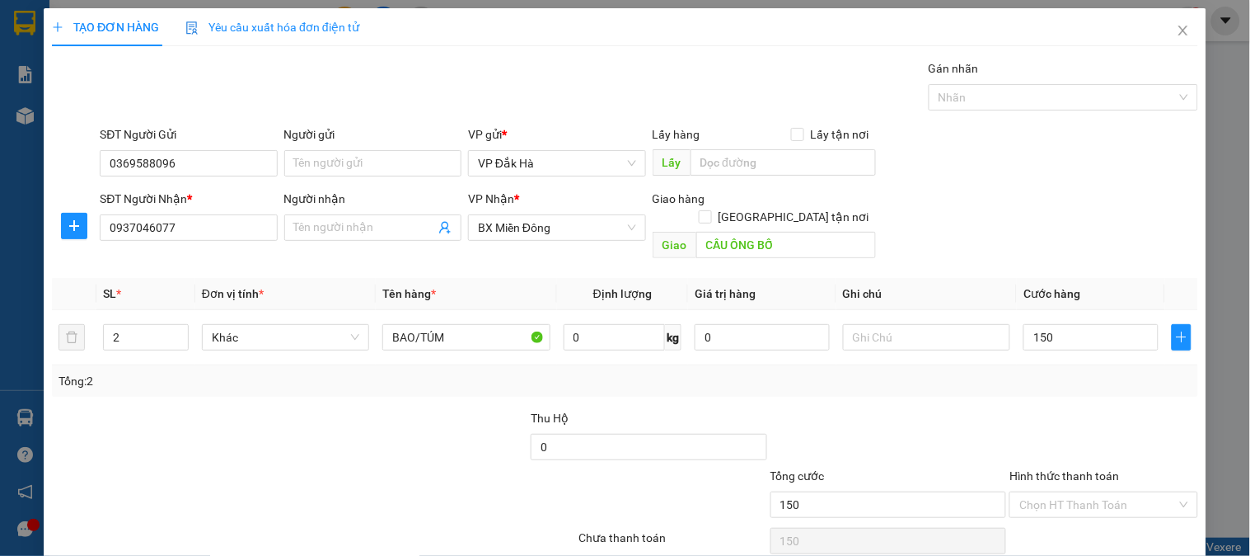
type input "150.000"
click at [1060, 372] on div "Tổng: 2" at bounding box center [625, 381] width 1133 height 18
click at [1085, 324] on input "150.000" at bounding box center [1091, 337] width 135 height 26
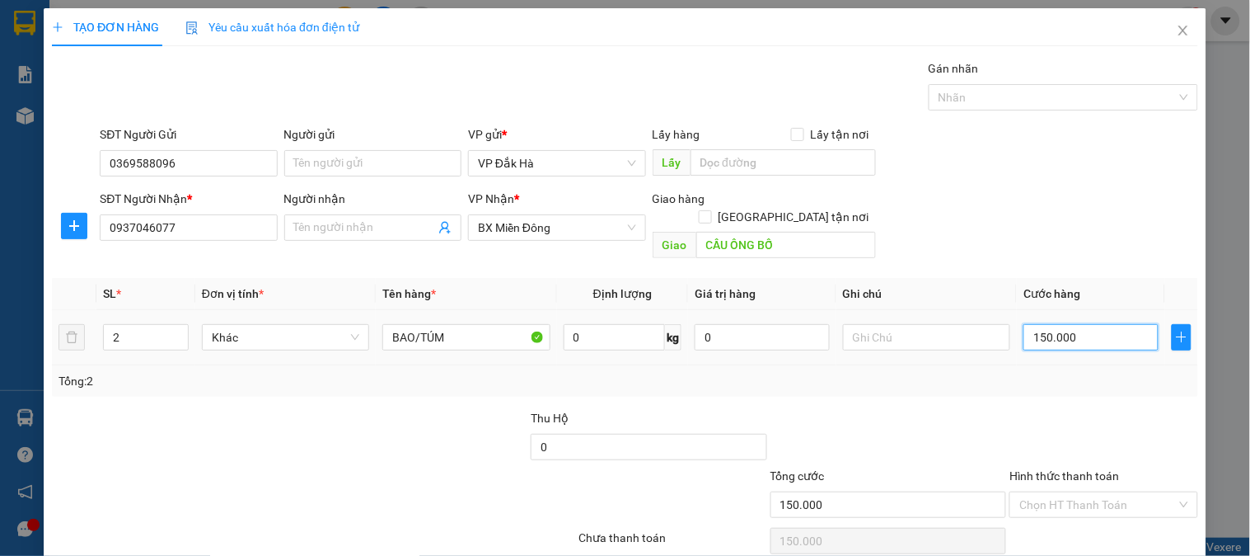
type input "1"
type input "14"
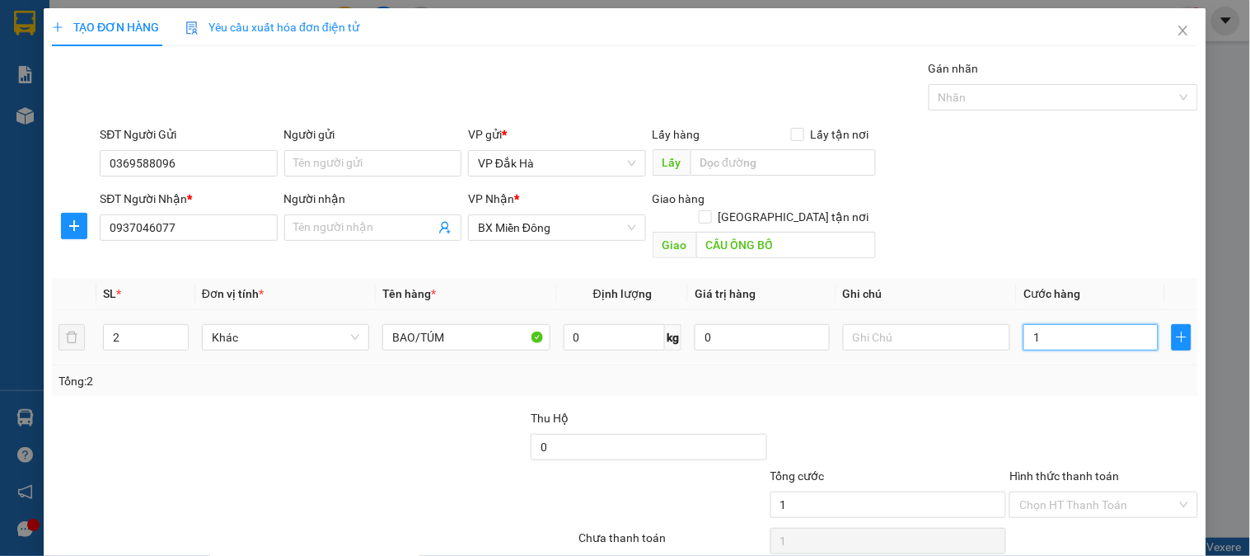
type input "14"
type input "140"
click at [1088, 341] on td "140" at bounding box center [1091, 337] width 148 height 55
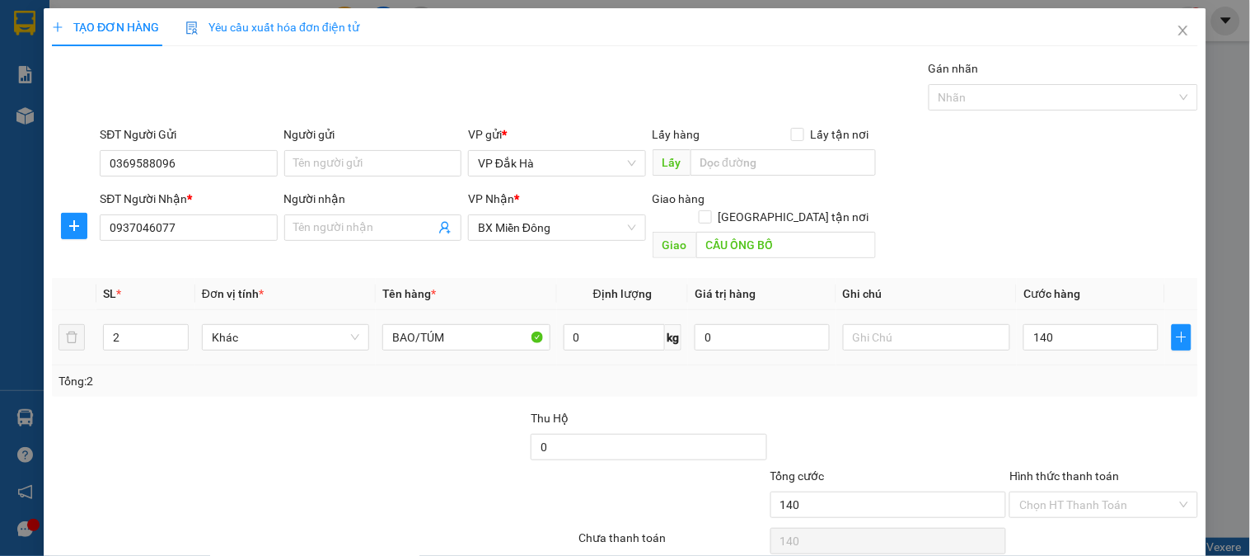
type input "140.000"
click at [1081, 492] on input "Hình thức thanh toán" at bounding box center [1098, 504] width 157 height 25
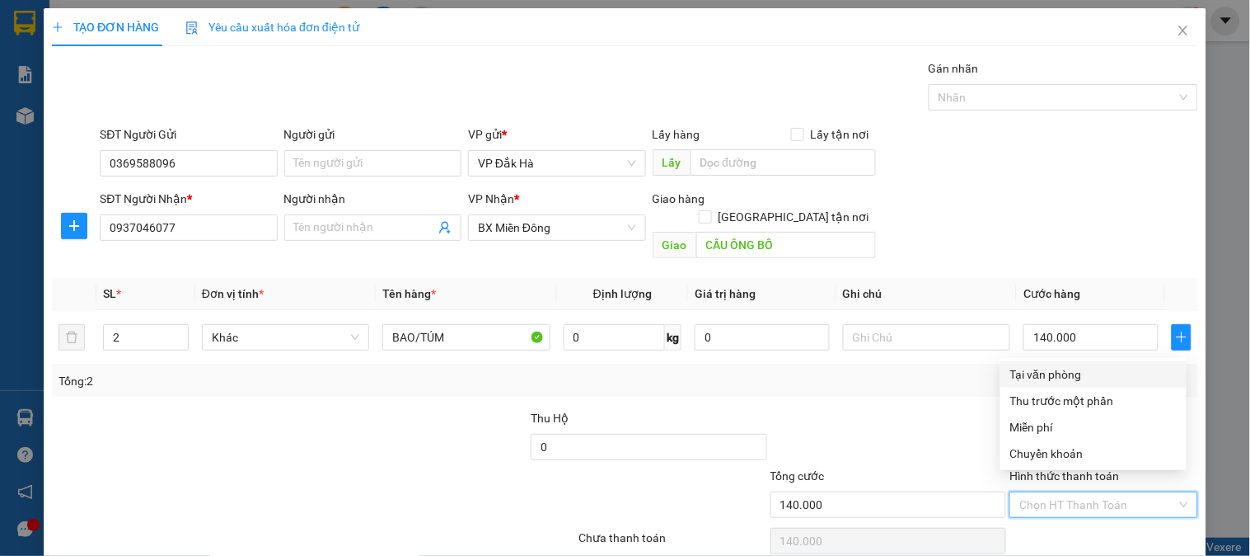
click at [1055, 372] on div "Tại văn phòng" at bounding box center [1093, 374] width 166 height 18
type input "0"
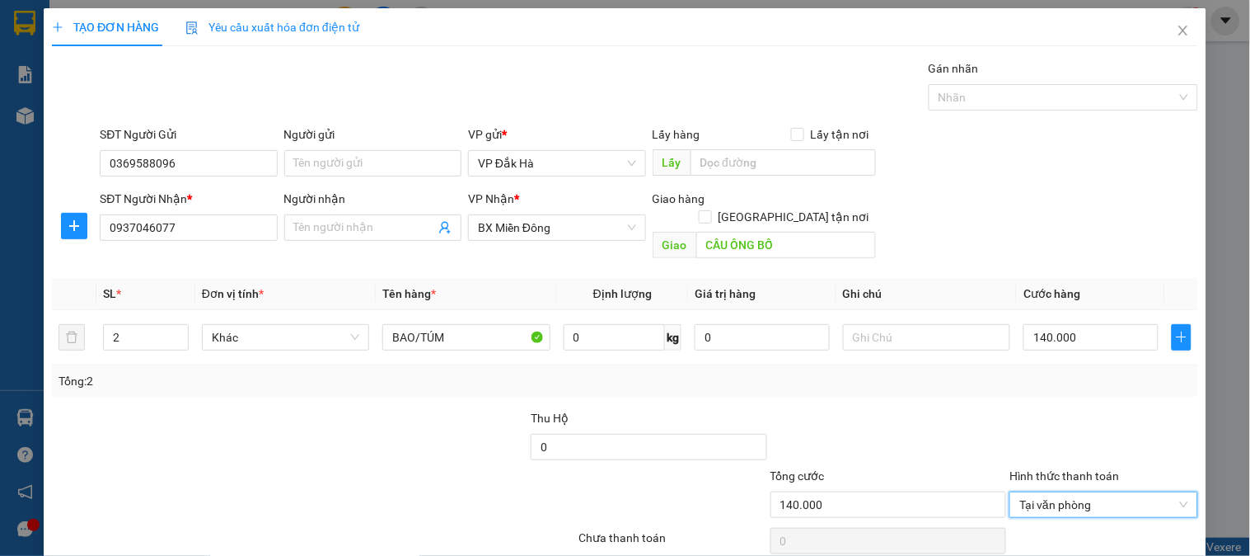
scroll to position [54, 0]
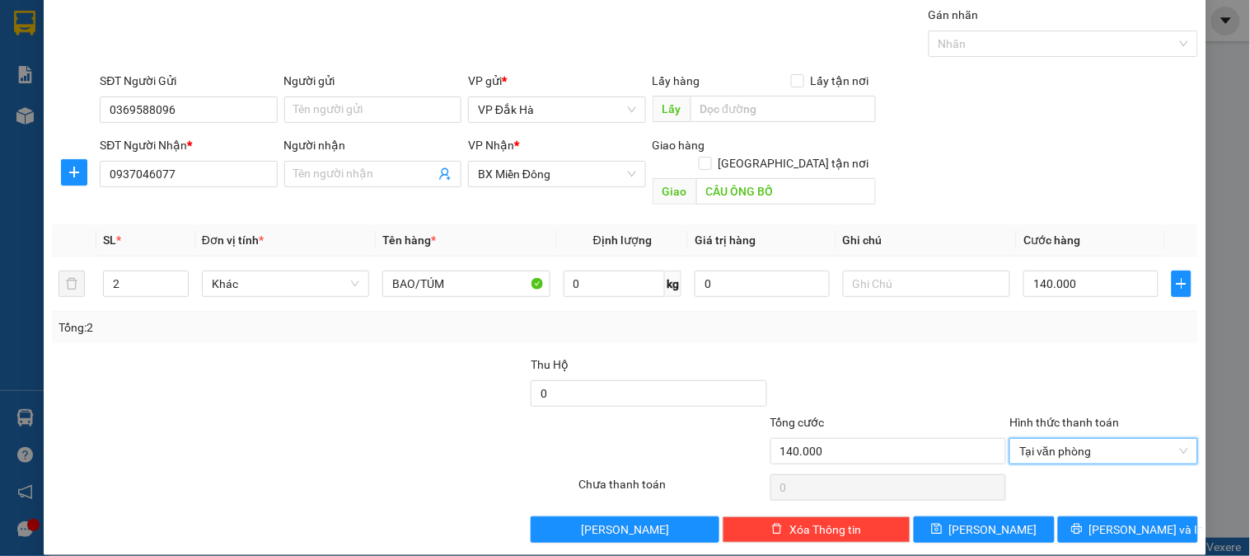
click at [1118, 496] on div "Transit Pickup Surcharge Ids Transit Deliver Surcharge Ids Transit Deliver Surc…" at bounding box center [625, 274] width 1146 height 537
click at [1123, 520] on span "[PERSON_NAME] và In" at bounding box center [1147, 529] width 115 height 18
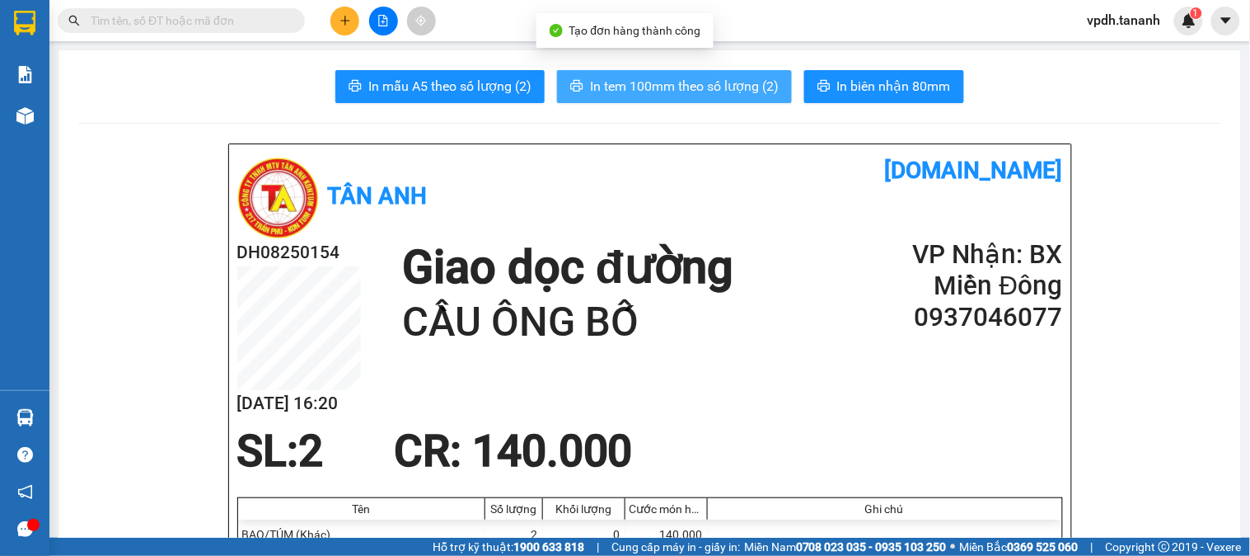
click at [682, 85] on span "In tem 100mm theo số lượng (2)" at bounding box center [684, 86] width 189 height 21
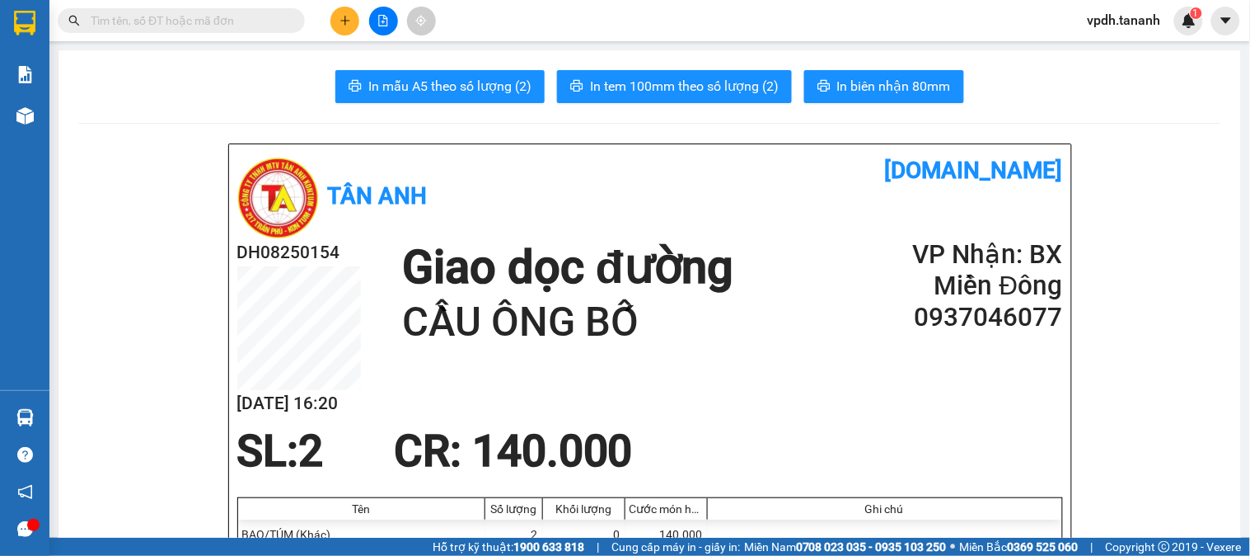
scroll to position [91, 0]
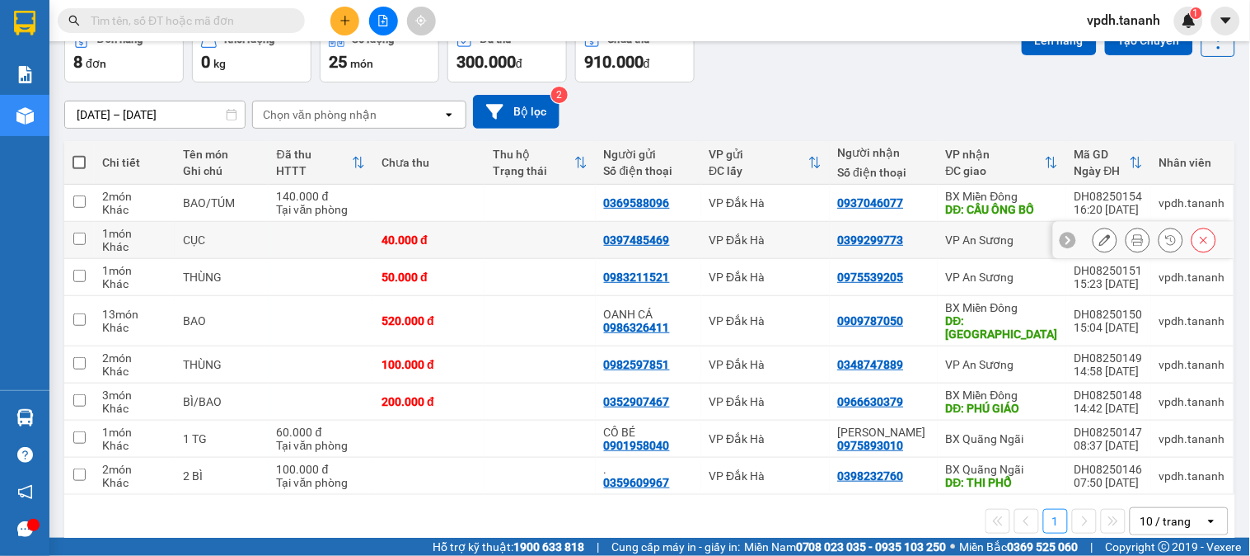
scroll to position [117, 0]
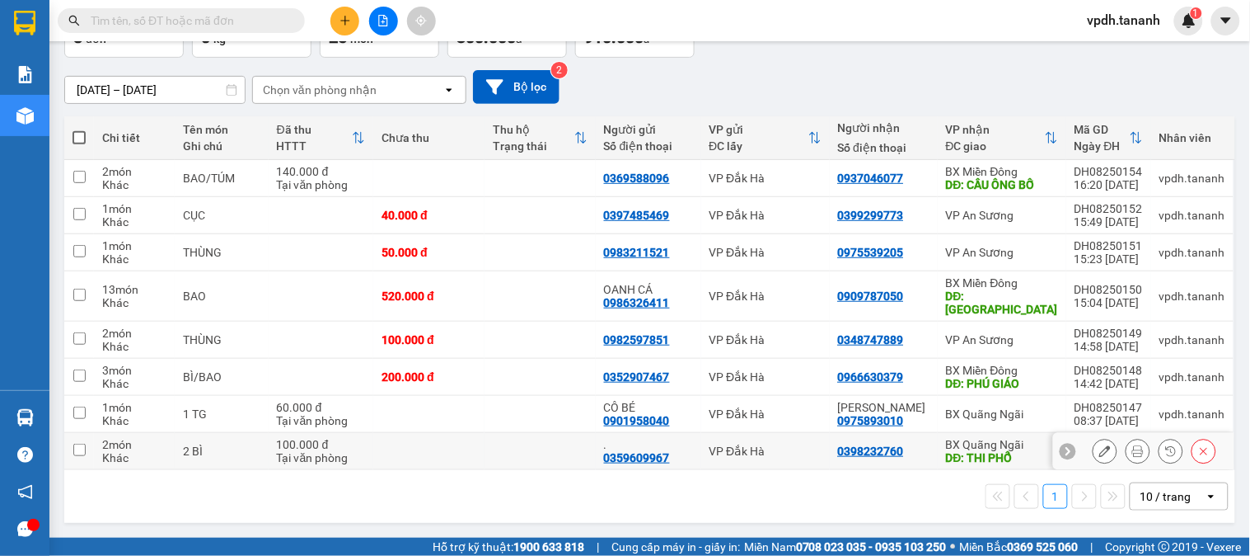
click at [73, 447] on input "checkbox" at bounding box center [79, 449] width 12 height 12
checkbox input "true"
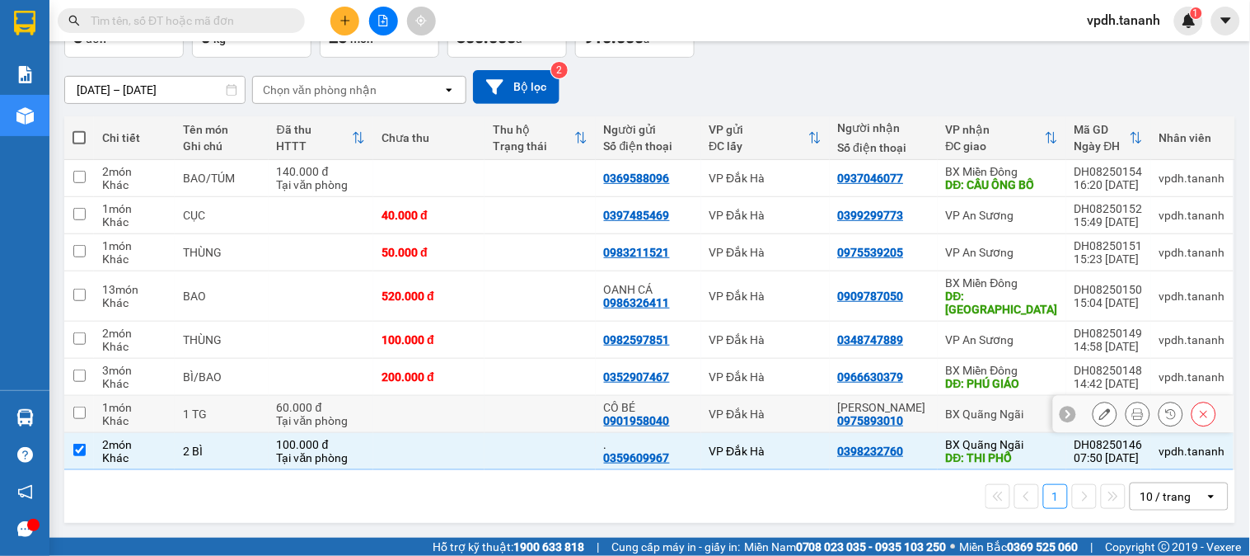
click at [80, 415] on input "checkbox" at bounding box center [79, 412] width 12 height 12
checkbox input "true"
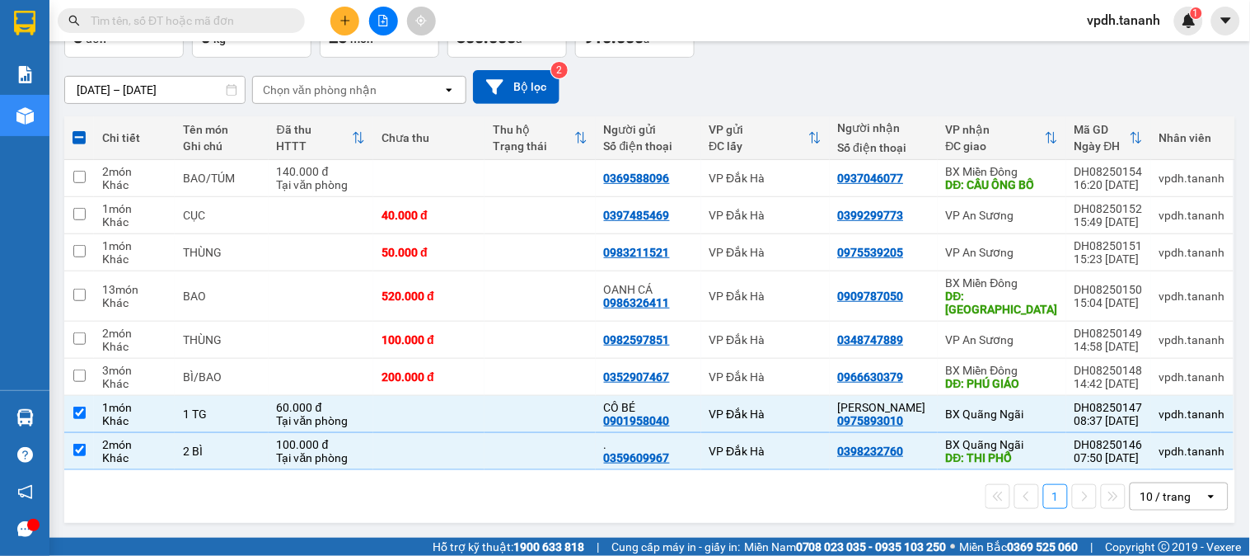
scroll to position [0, 0]
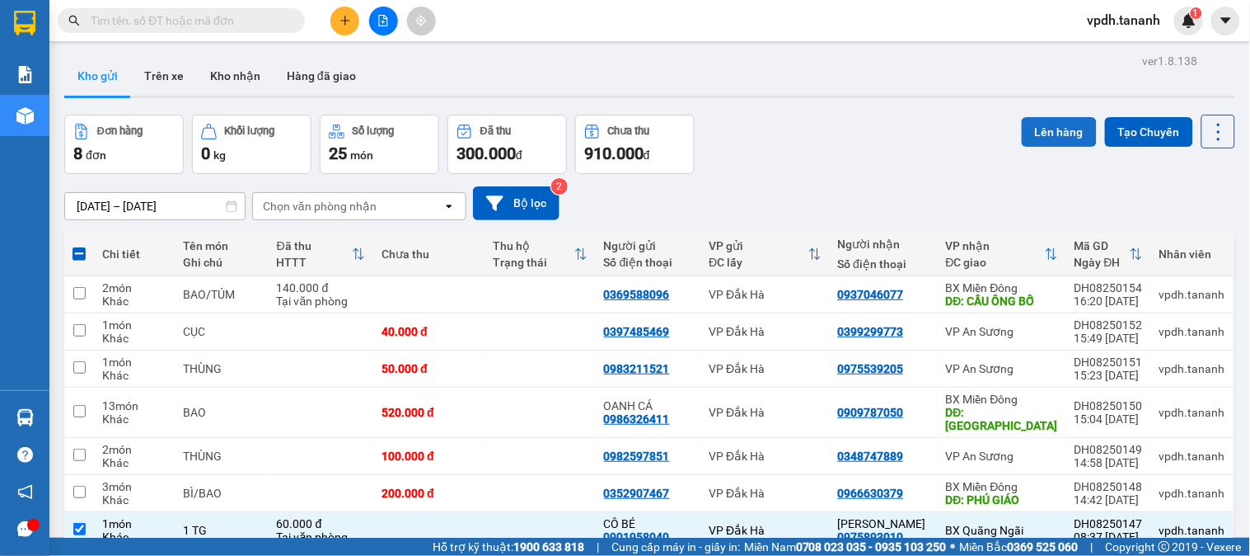
click at [1055, 129] on button "Lên hàng" at bounding box center [1059, 132] width 75 height 30
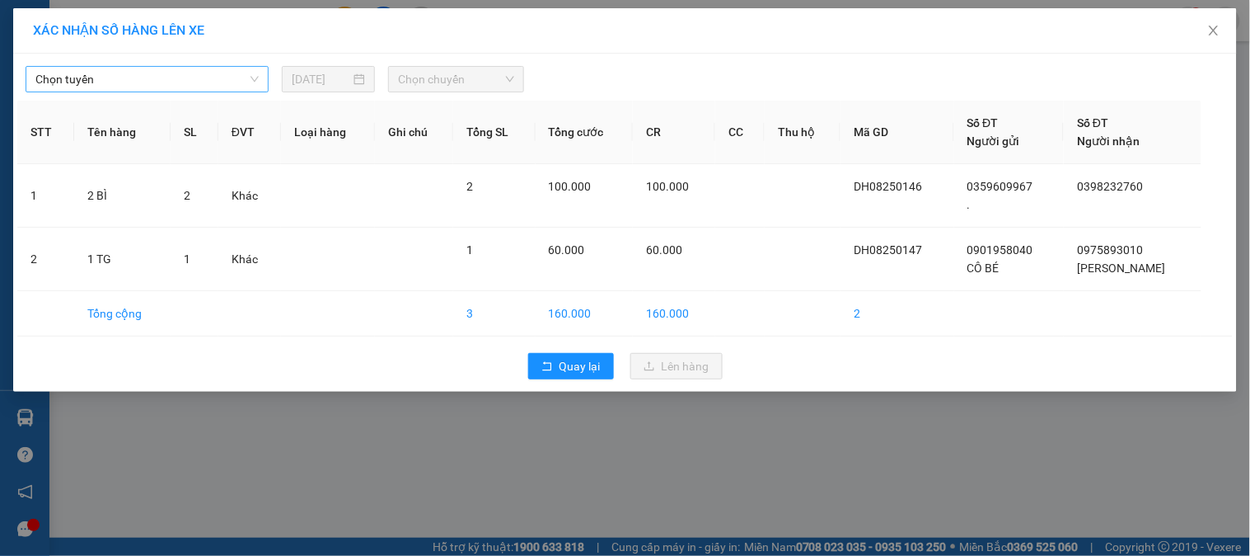
click at [237, 85] on span "Chọn tuyến" at bounding box center [146, 79] width 223 height 25
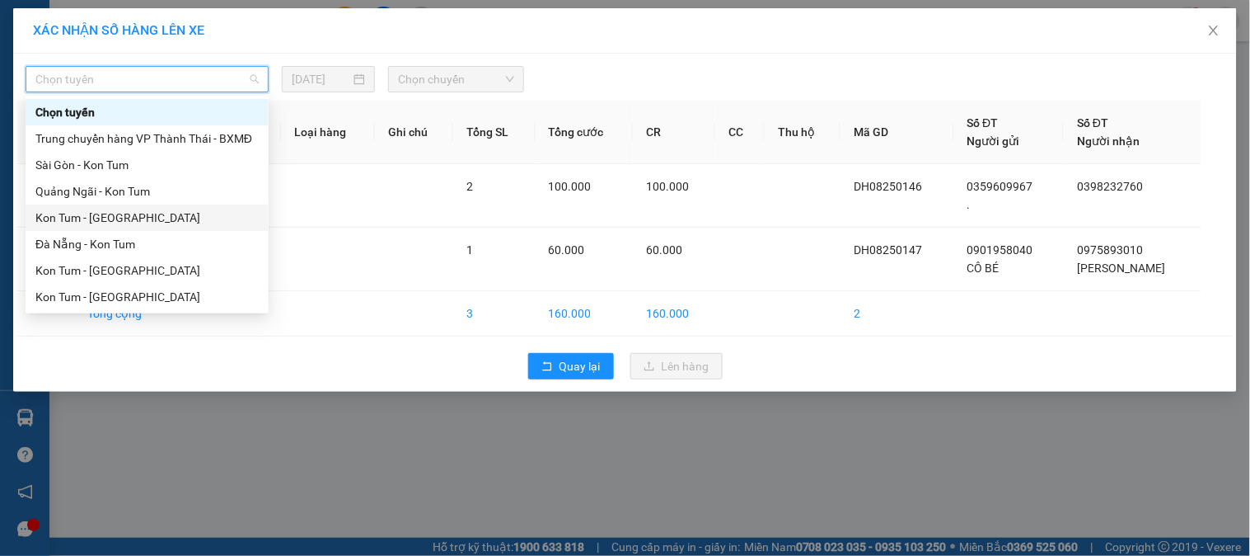
click at [102, 213] on div "Kon Tum - Quảng Ngãi" at bounding box center [146, 218] width 223 height 18
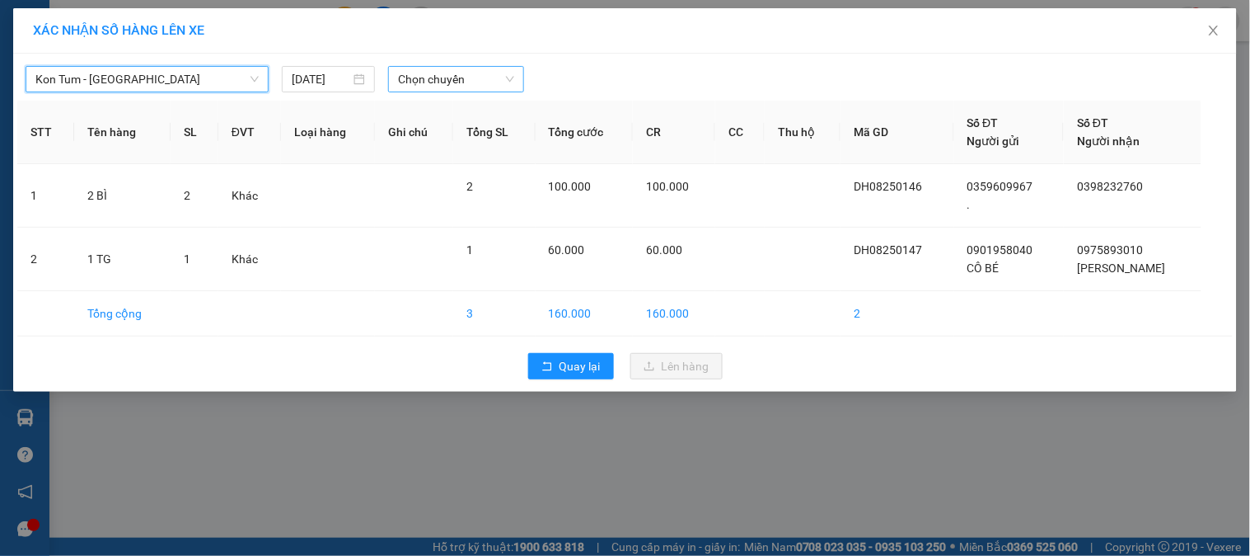
click at [466, 72] on span "Chọn chuyến" at bounding box center [456, 79] width 116 height 25
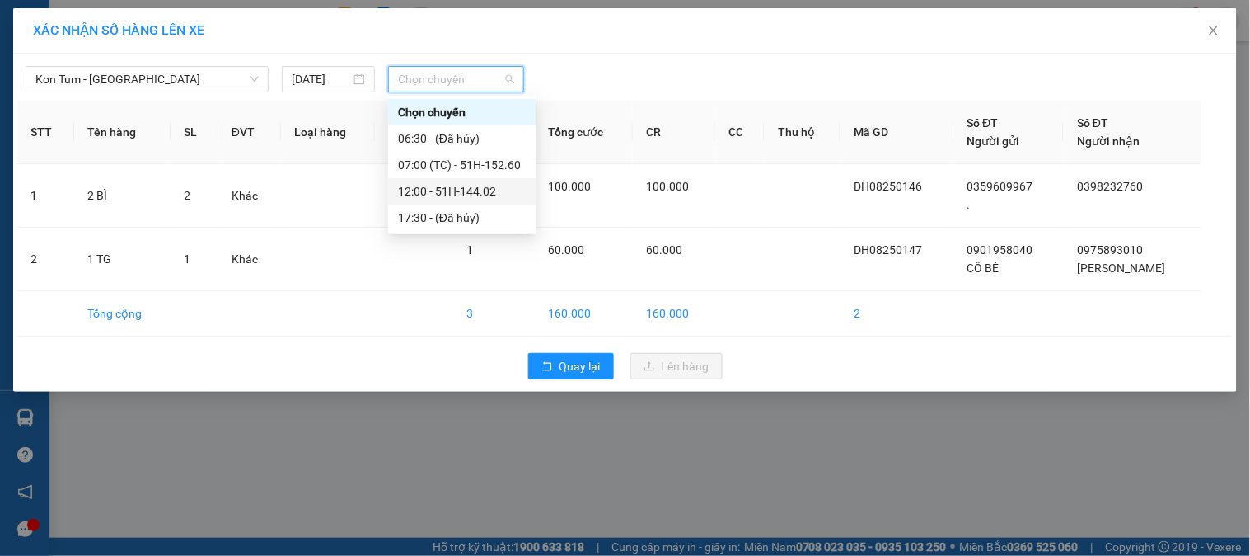
click at [467, 198] on div "12:00 - 51H-144.02" at bounding box center [462, 191] width 129 height 18
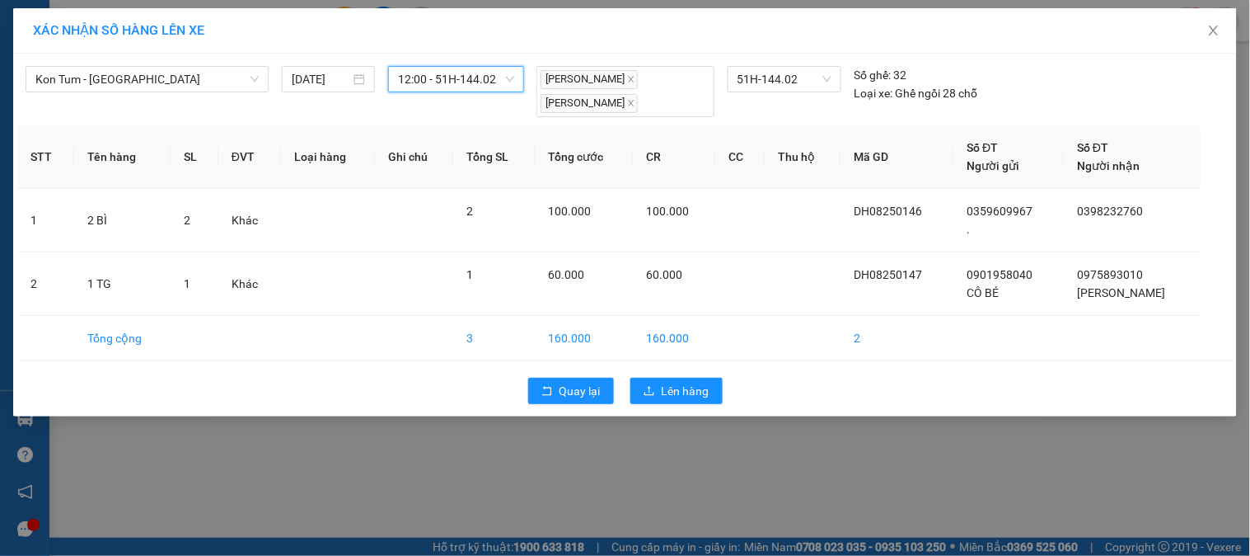
click at [680, 406] on div "Quay lại Lên hàng" at bounding box center [625, 390] width 1216 height 43
click at [685, 396] on span "Lên hàng" at bounding box center [686, 391] width 48 height 18
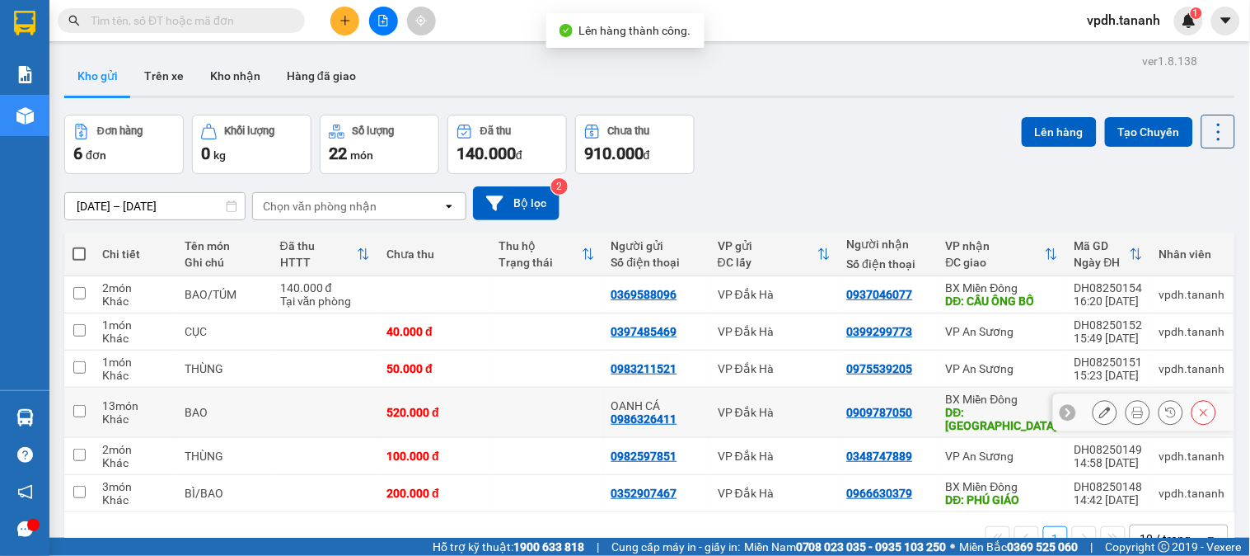
scroll to position [76, 0]
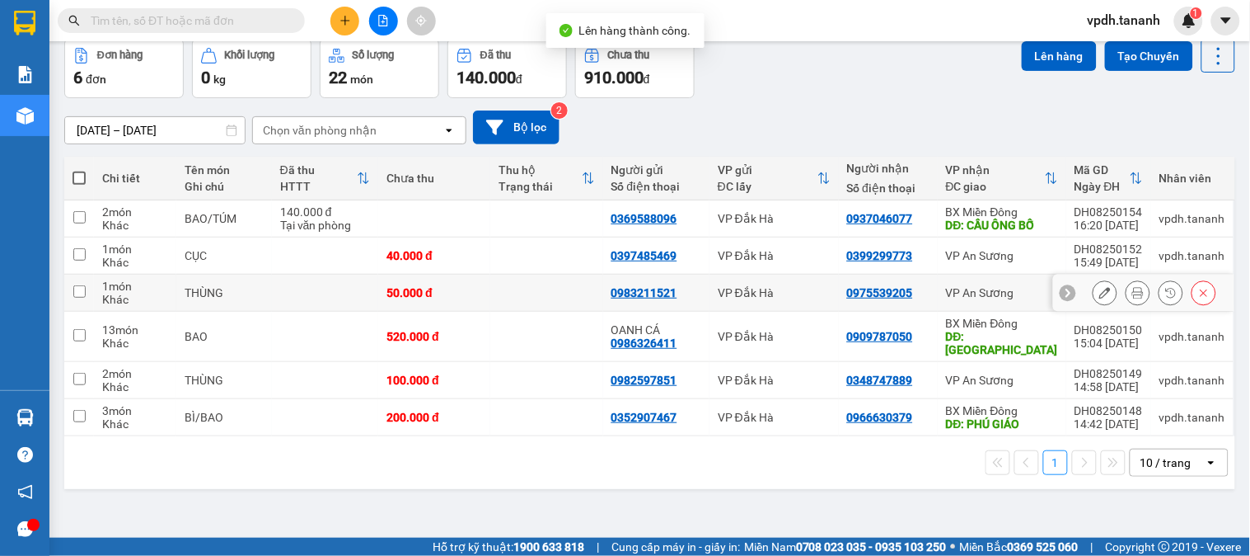
click at [938, 294] on td "VP An Sương" at bounding box center [1002, 292] width 129 height 37
checkbox input "true"
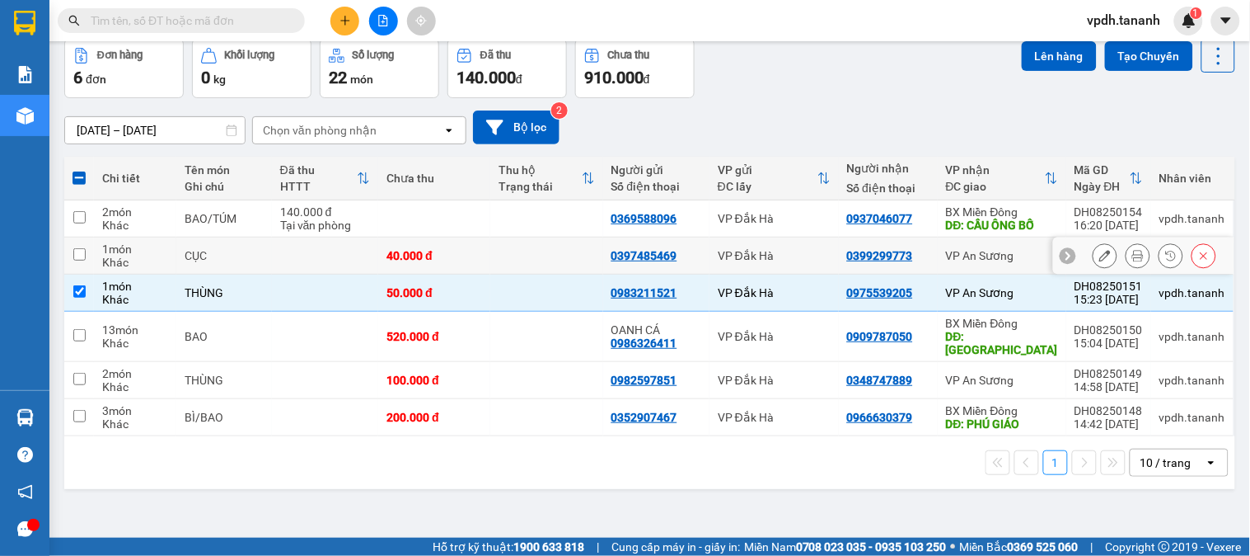
click at [938, 261] on td "VP An Sương" at bounding box center [1002, 255] width 129 height 37
checkbox input "true"
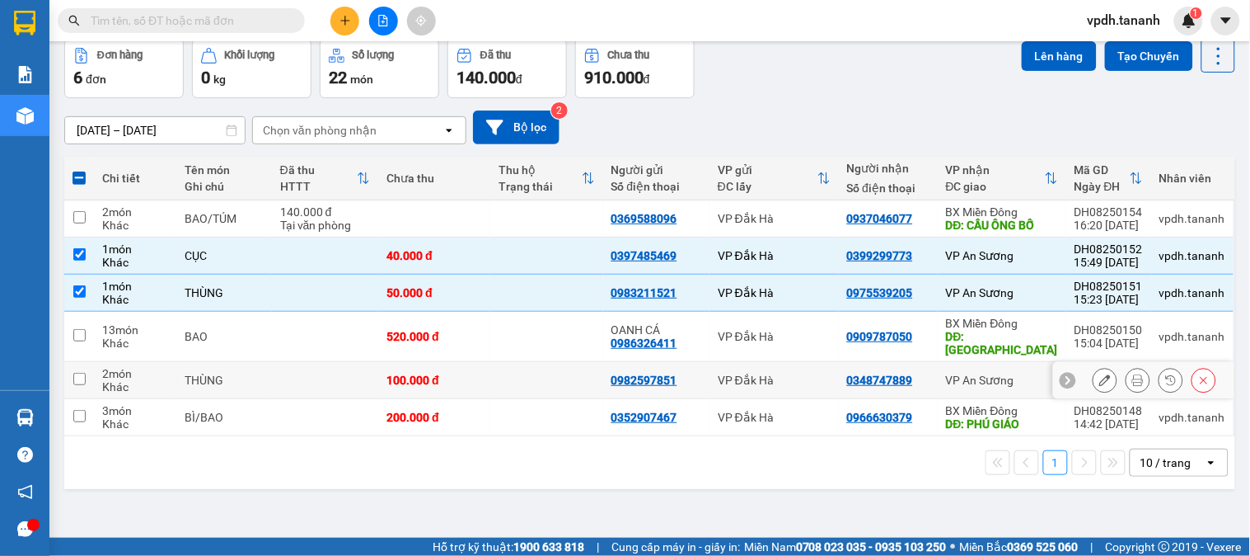
click at [938, 382] on td "VP An Sương" at bounding box center [1002, 380] width 129 height 37
checkbox input "true"
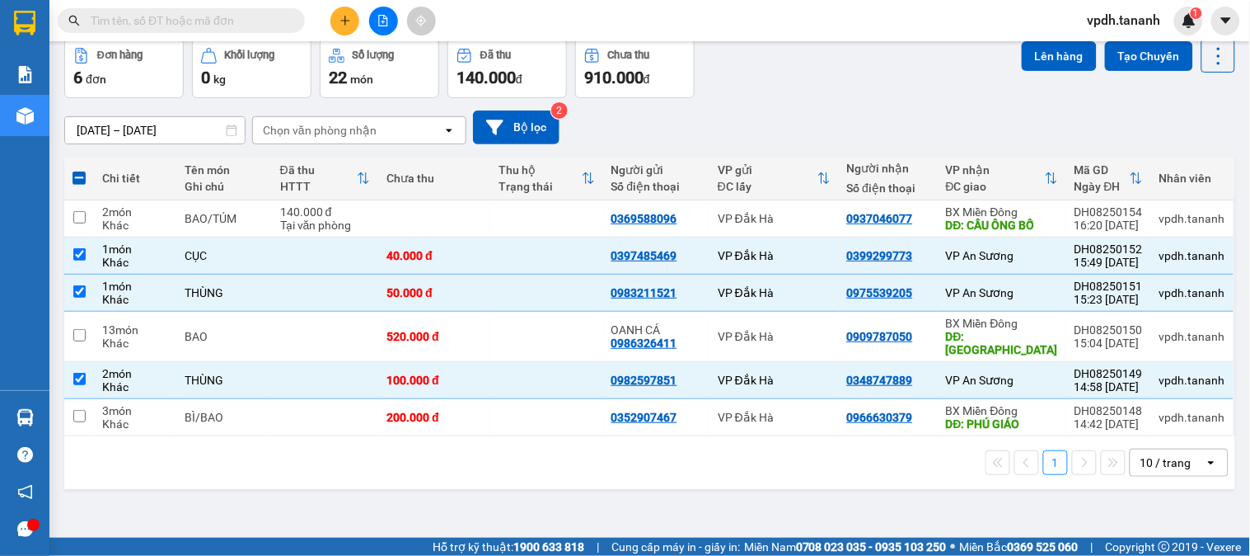
scroll to position [0, 0]
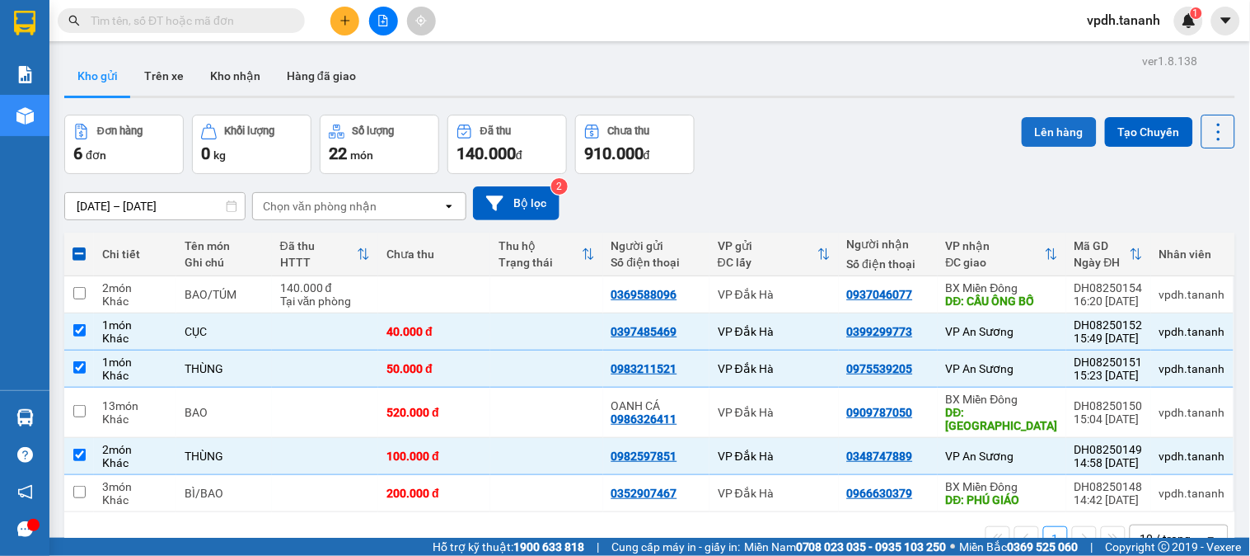
click at [1045, 132] on button "Lên hàng" at bounding box center [1059, 132] width 75 height 30
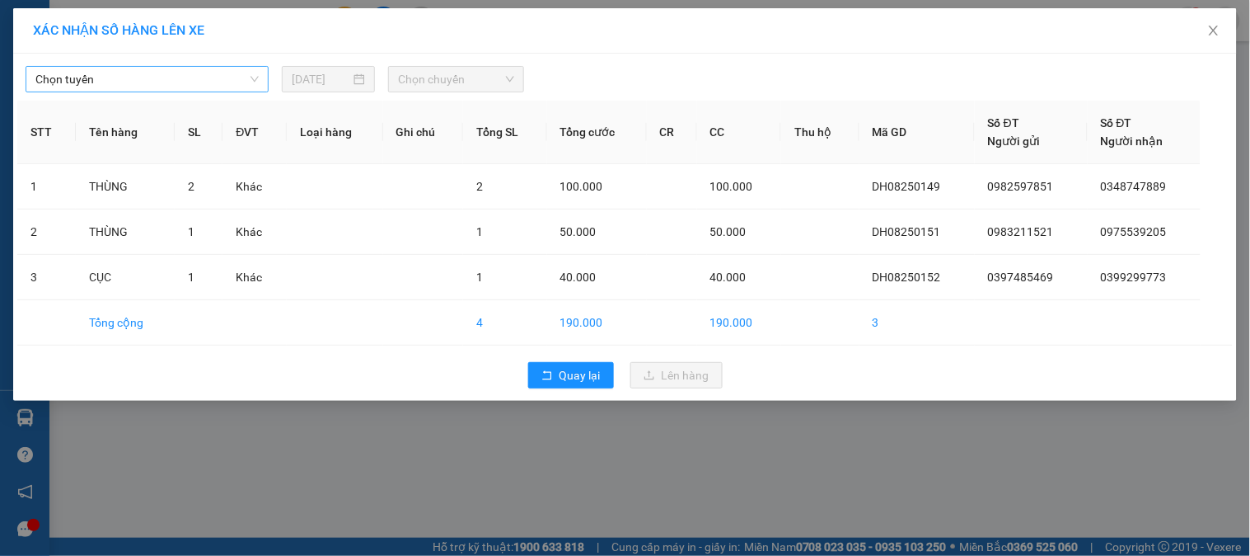
click at [201, 79] on span "Chọn tuyến" at bounding box center [146, 79] width 223 height 25
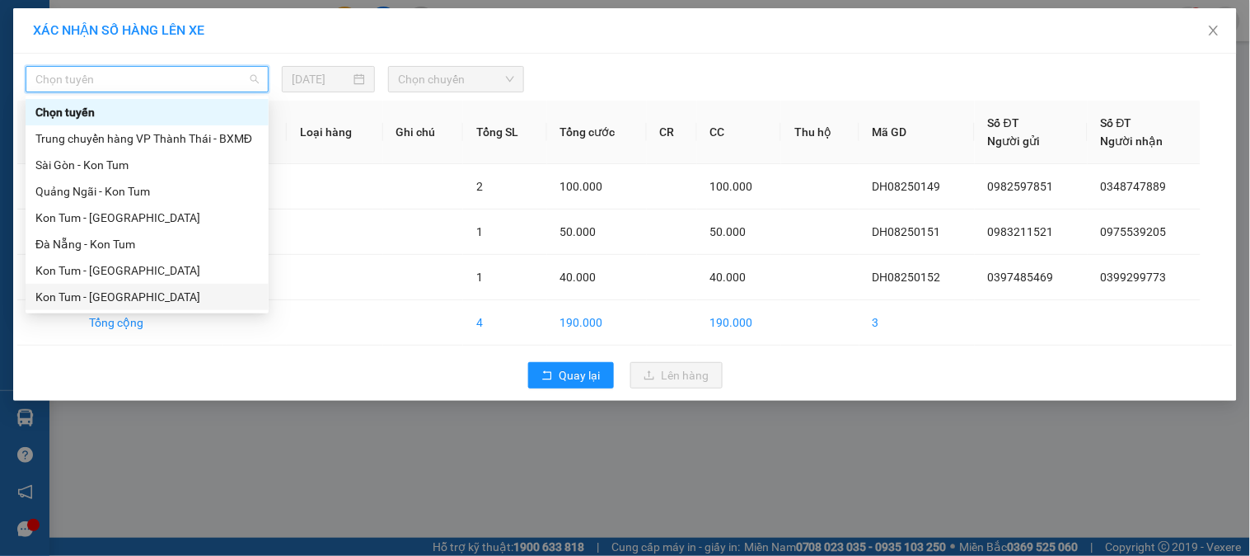
click at [113, 288] on div "Kon Tum - Sài Gòn" at bounding box center [146, 297] width 223 height 18
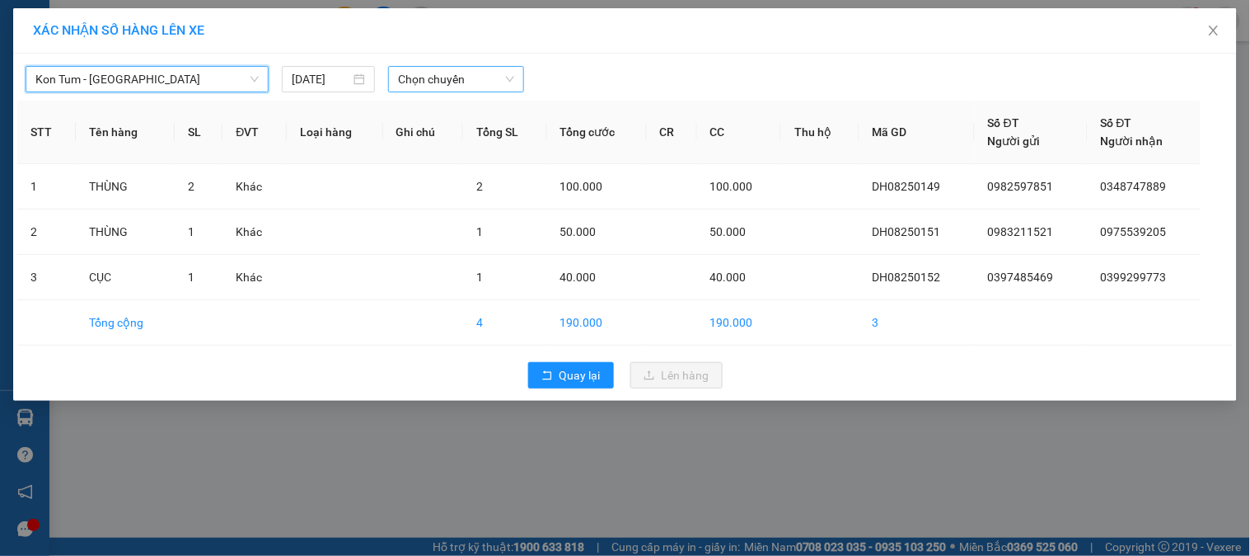
click at [460, 82] on span "Chọn chuyến" at bounding box center [456, 79] width 116 height 25
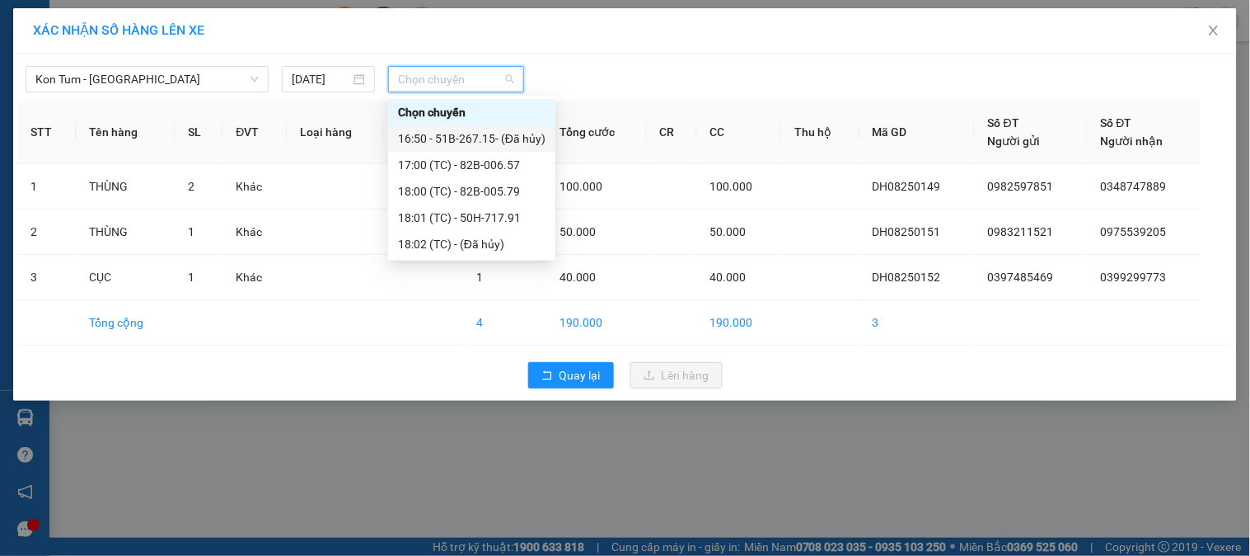
click at [523, 153] on div "17:00 (TC) - 82B-006.57" at bounding box center [471, 165] width 167 height 26
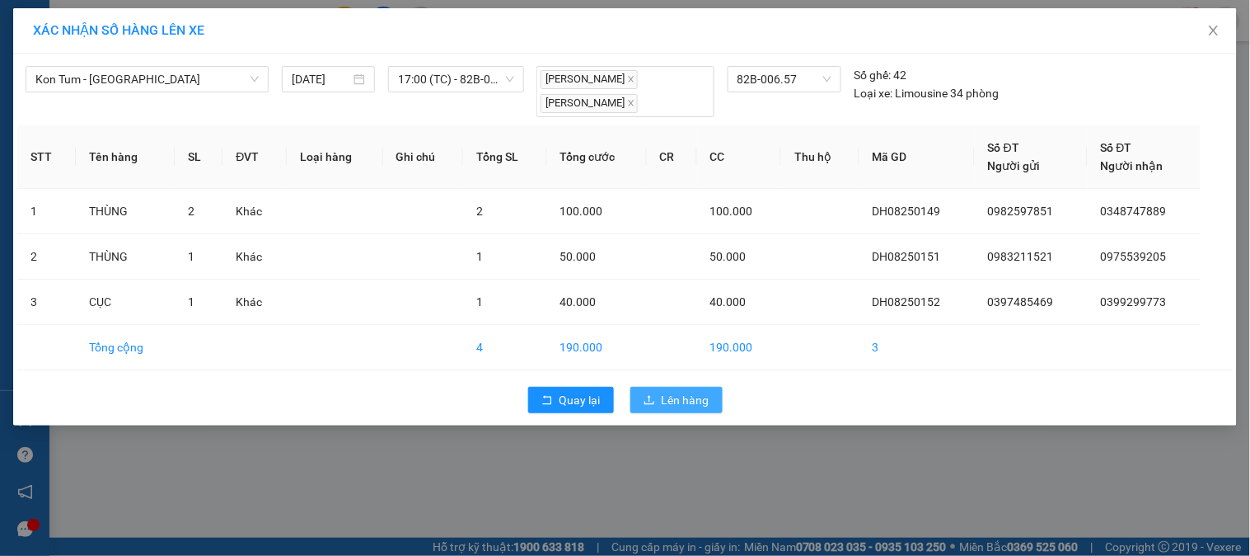
click at [673, 406] on span "Lên hàng" at bounding box center [686, 400] width 48 height 18
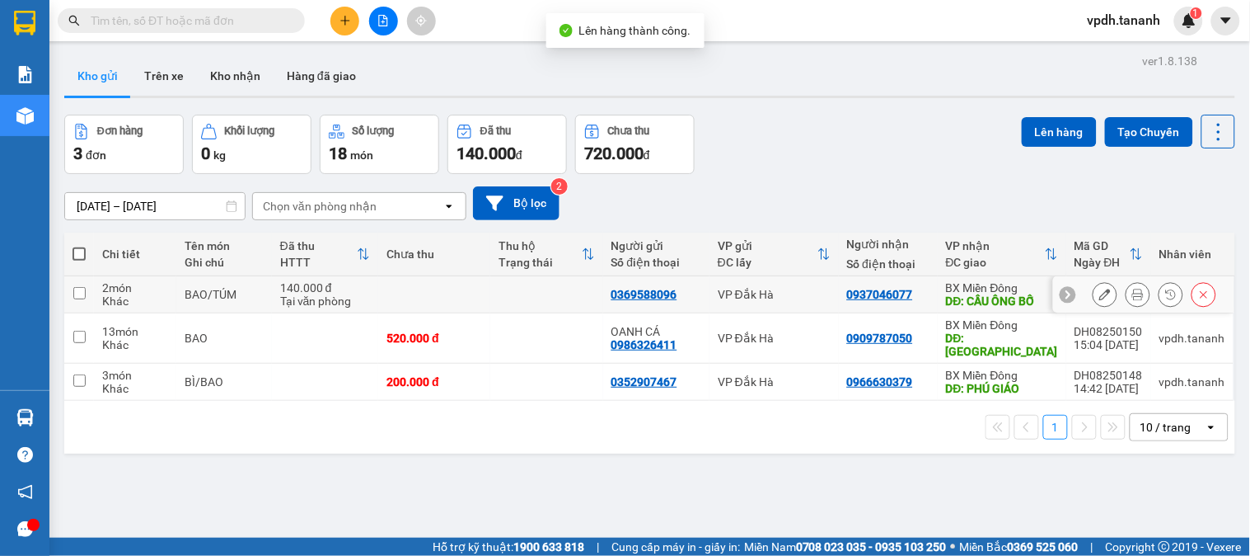
click at [77, 292] on input "checkbox" at bounding box center [79, 293] width 12 height 12
checkbox input "true"
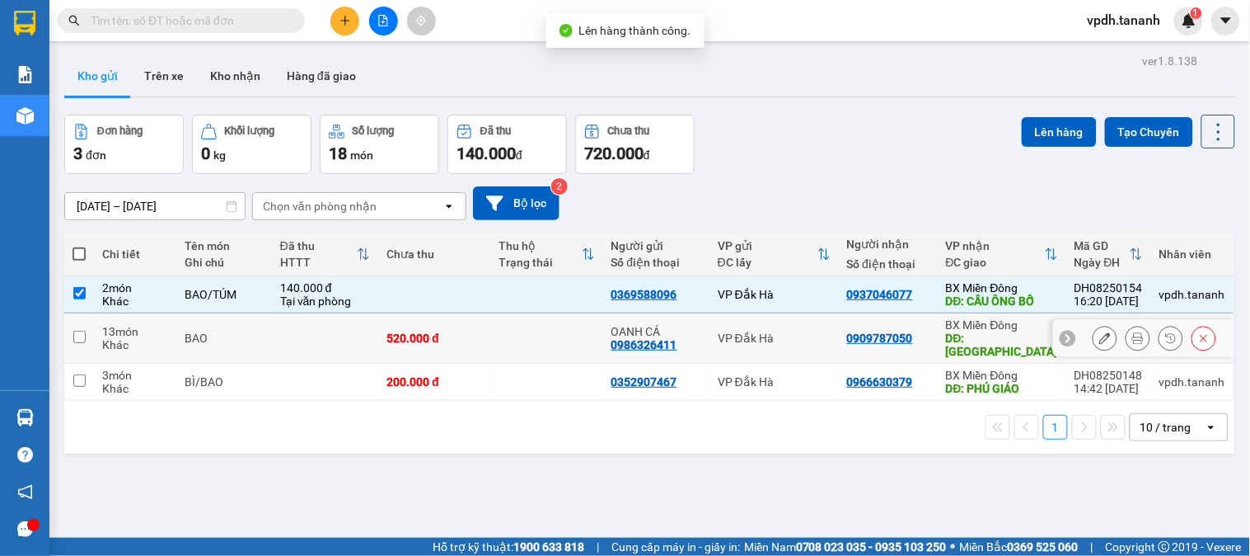
click at [79, 332] on input "checkbox" at bounding box center [79, 337] width 12 height 12
checkbox input "true"
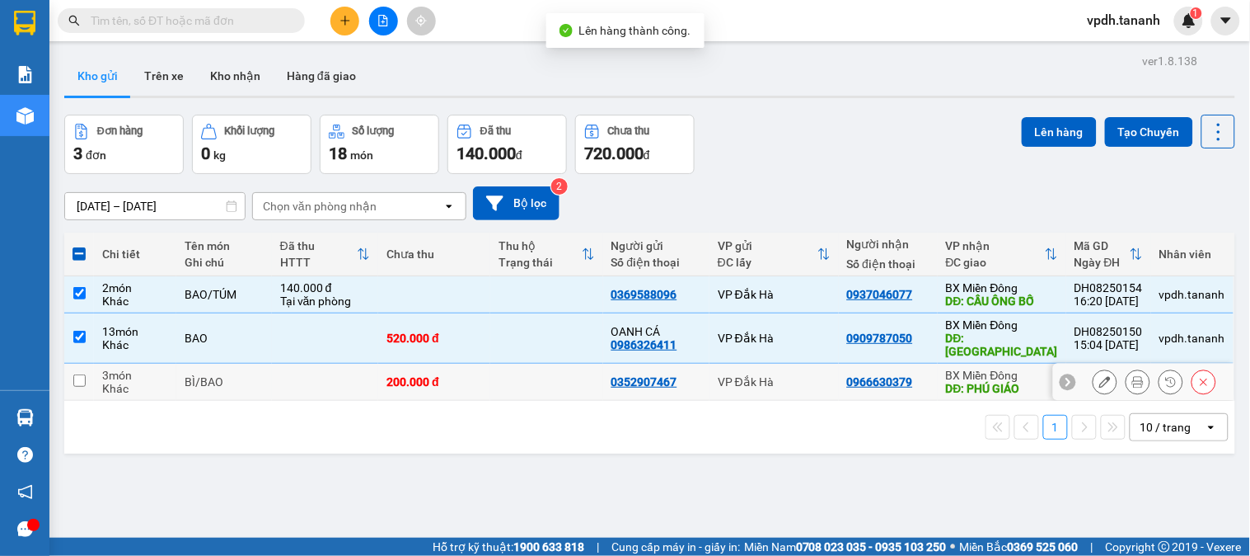
click at [82, 383] on input "checkbox" at bounding box center [79, 380] width 12 height 12
checkbox input "true"
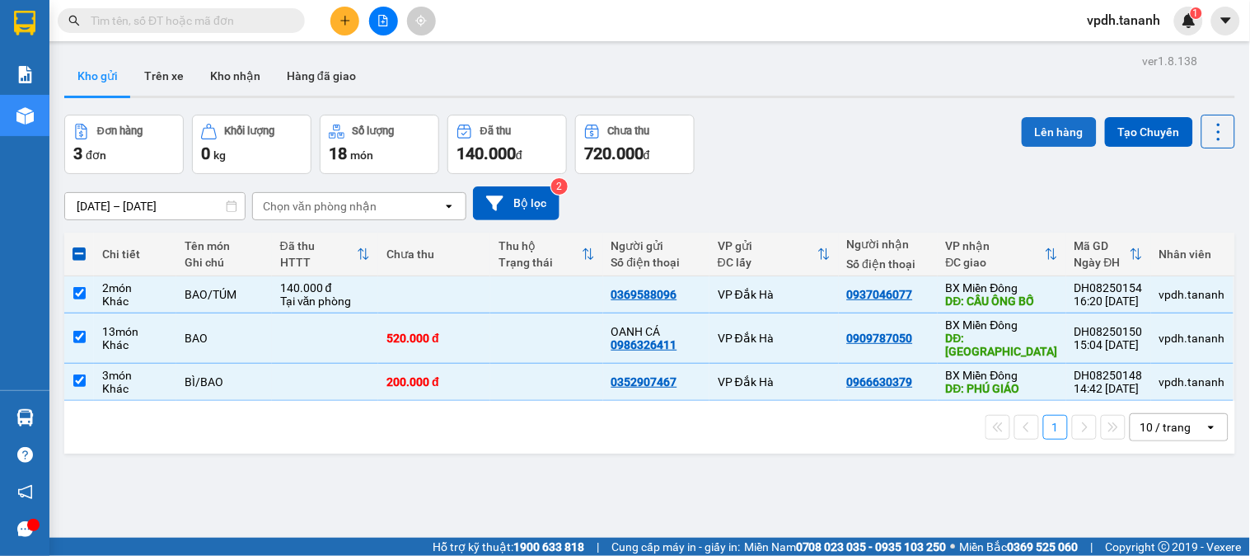
click at [1043, 134] on button "Lên hàng" at bounding box center [1059, 132] width 75 height 30
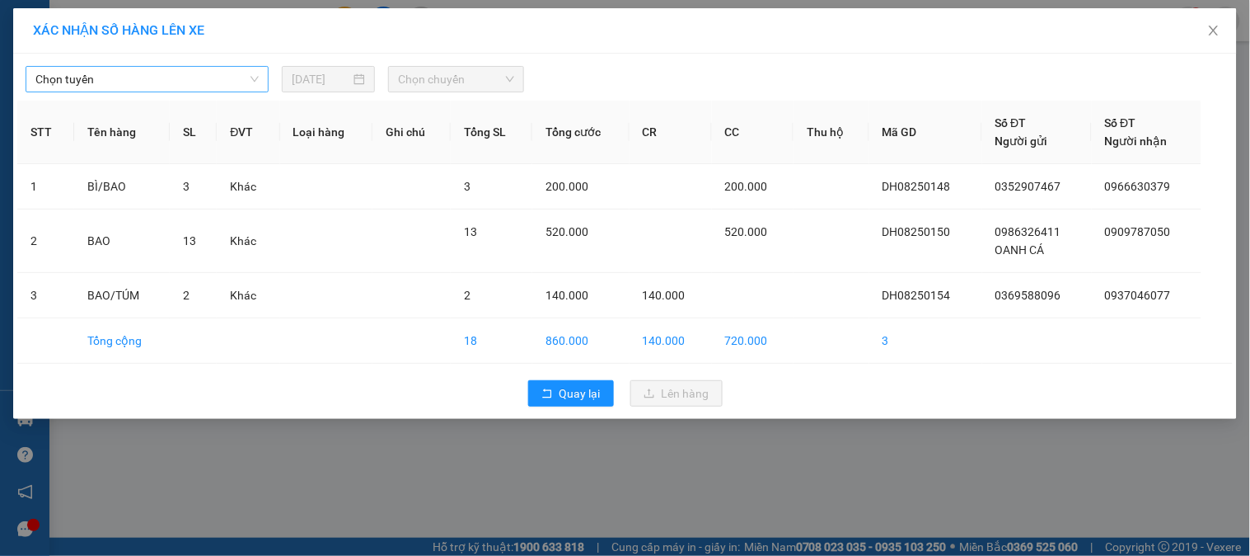
click at [242, 74] on span "Chọn tuyến" at bounding box center [146, 79] width 223 height 25
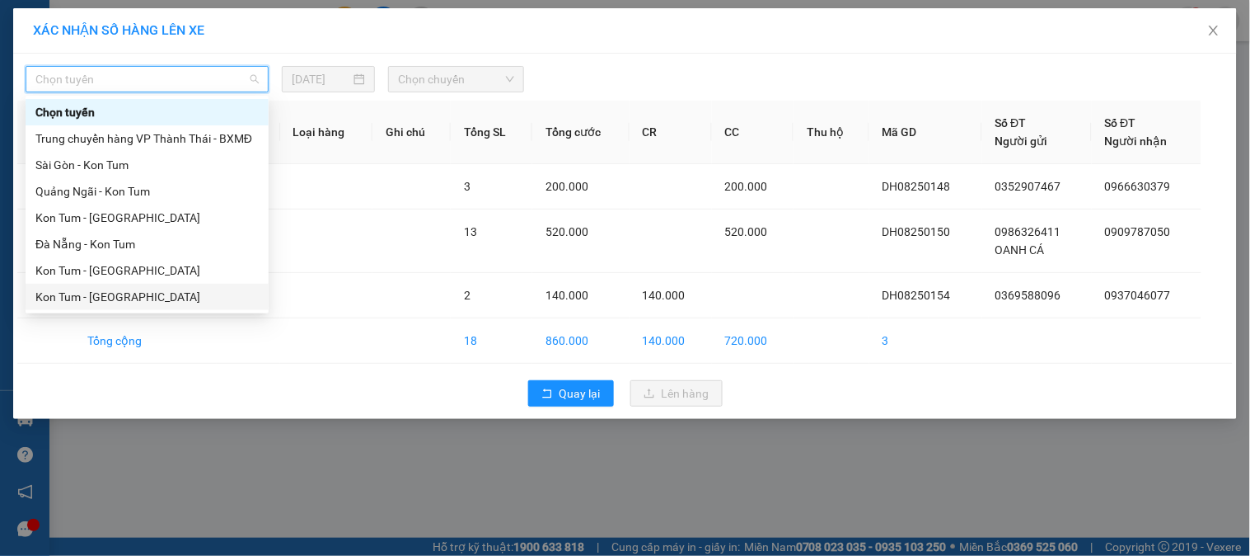
drag, startPoint x: 100, startPoint y: 219, endPoint x: 110, endPoint y: 293, distance: 74.9
click at [110, 293] on div "Chọn tuyến Trung chuyển hàng VP Thành Thái - BXMĐ Sài Gòn - Kon Tum Quảng Ngãi …" at bounding box center [147, 204] width 243 height 211
click at [110, 293] on div "Kon Tum - Sài Gòn" at bounding box center [146, 297] width 223 height 18
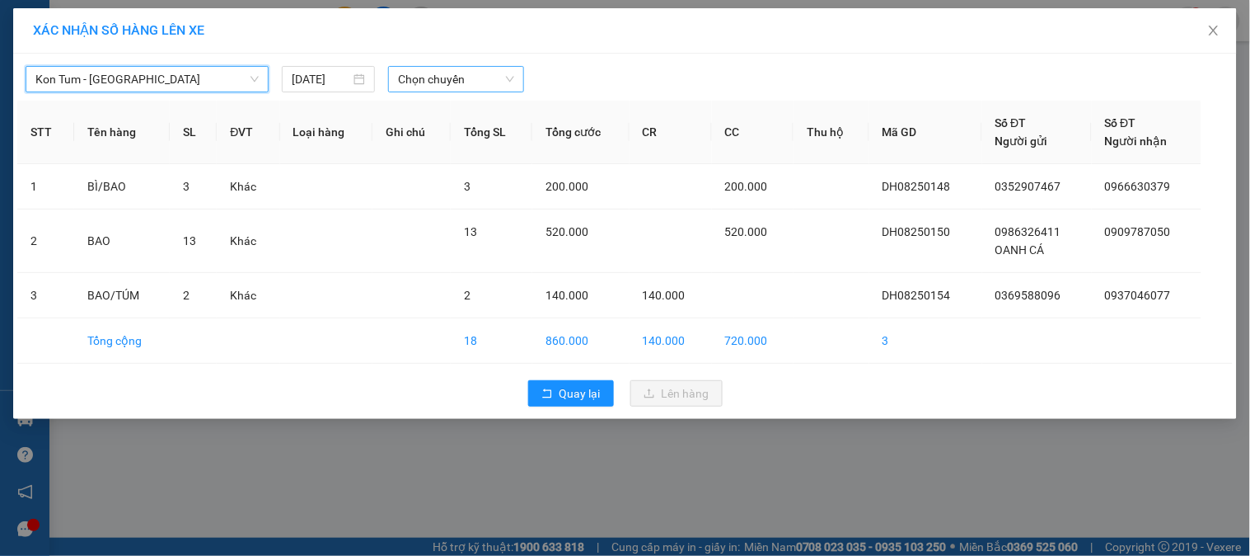
click at [497, 68] on span "Chọn chuyến" at bounding box center [456, 79] width 116 height 25
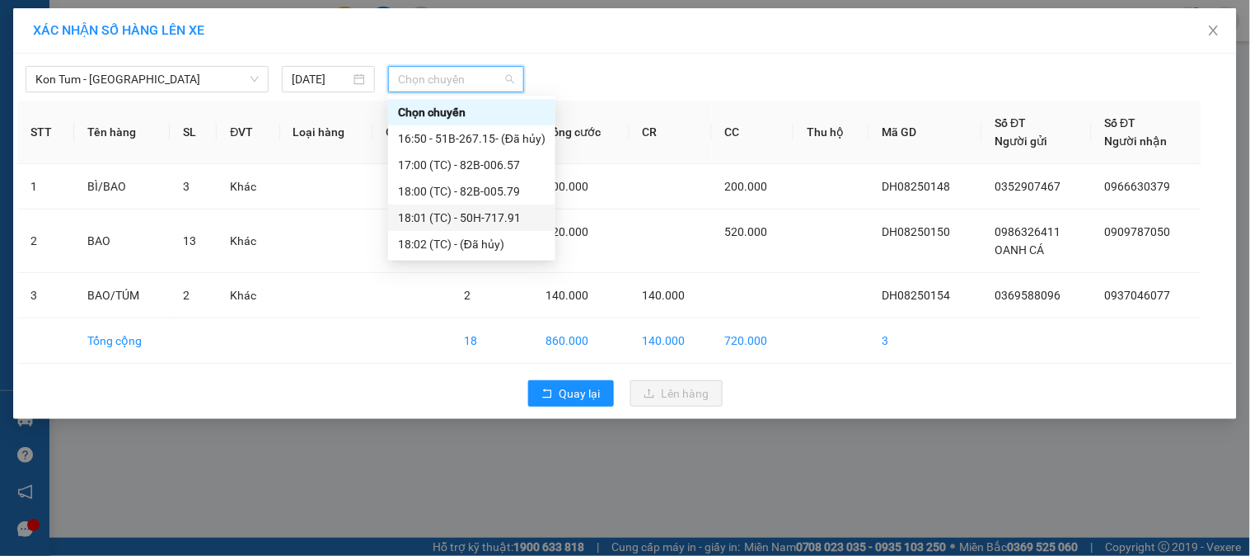
click at [517, 216] on div "18:01 (TC) - 50H-717.91" at bounding box center [472, 218] width 148 height 18
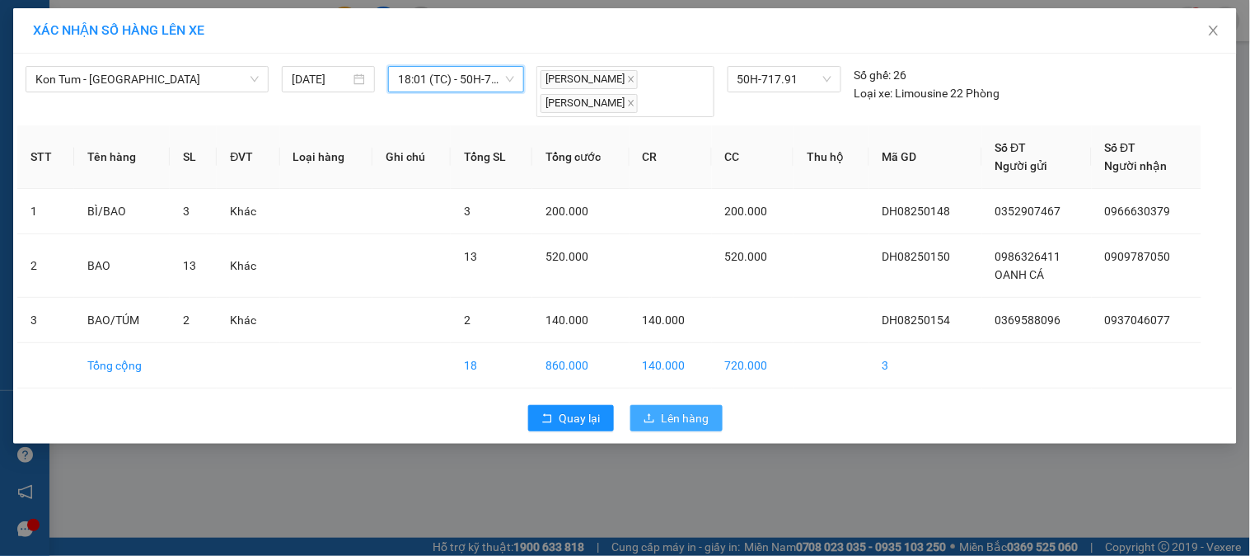
click at [669, 423] on span "Lên hàng" at bounding box center [686, 418] width 48 height 18
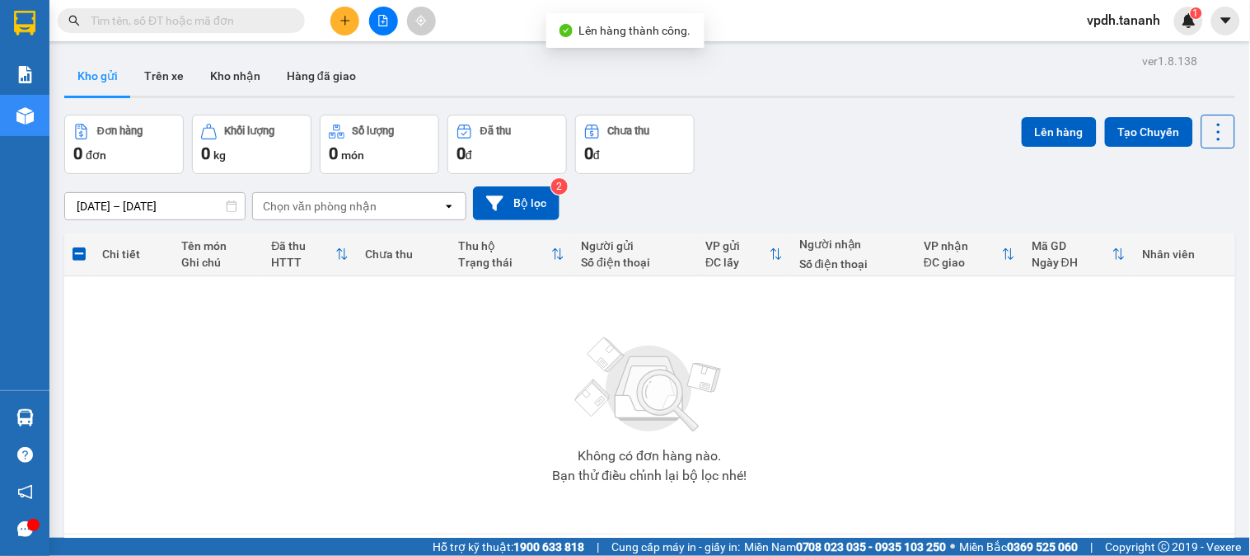
click at [134, 199] on input "13/08/2025 – 15/08/2025" at bounding box center [155, 206] width 180 height 26
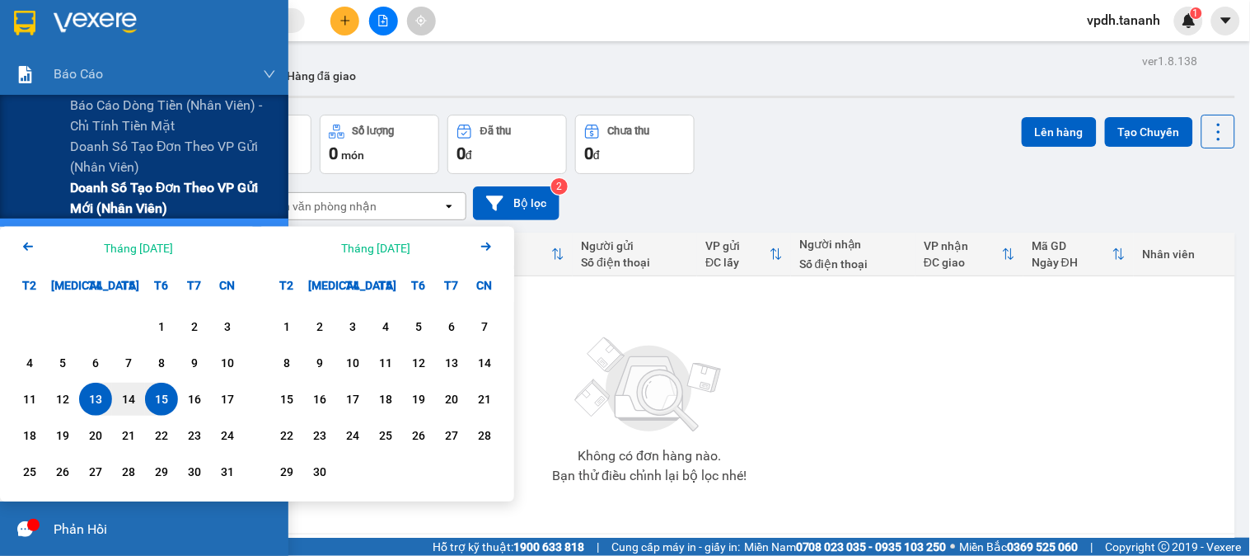
click at [152, 194] on span "Doanh số tạo đơn theo VP gửi mới (nhân viên)" at bounding box center [173, 197] width 206 height 41
